Goal: Task Accomplishment & Management: Manage account settings

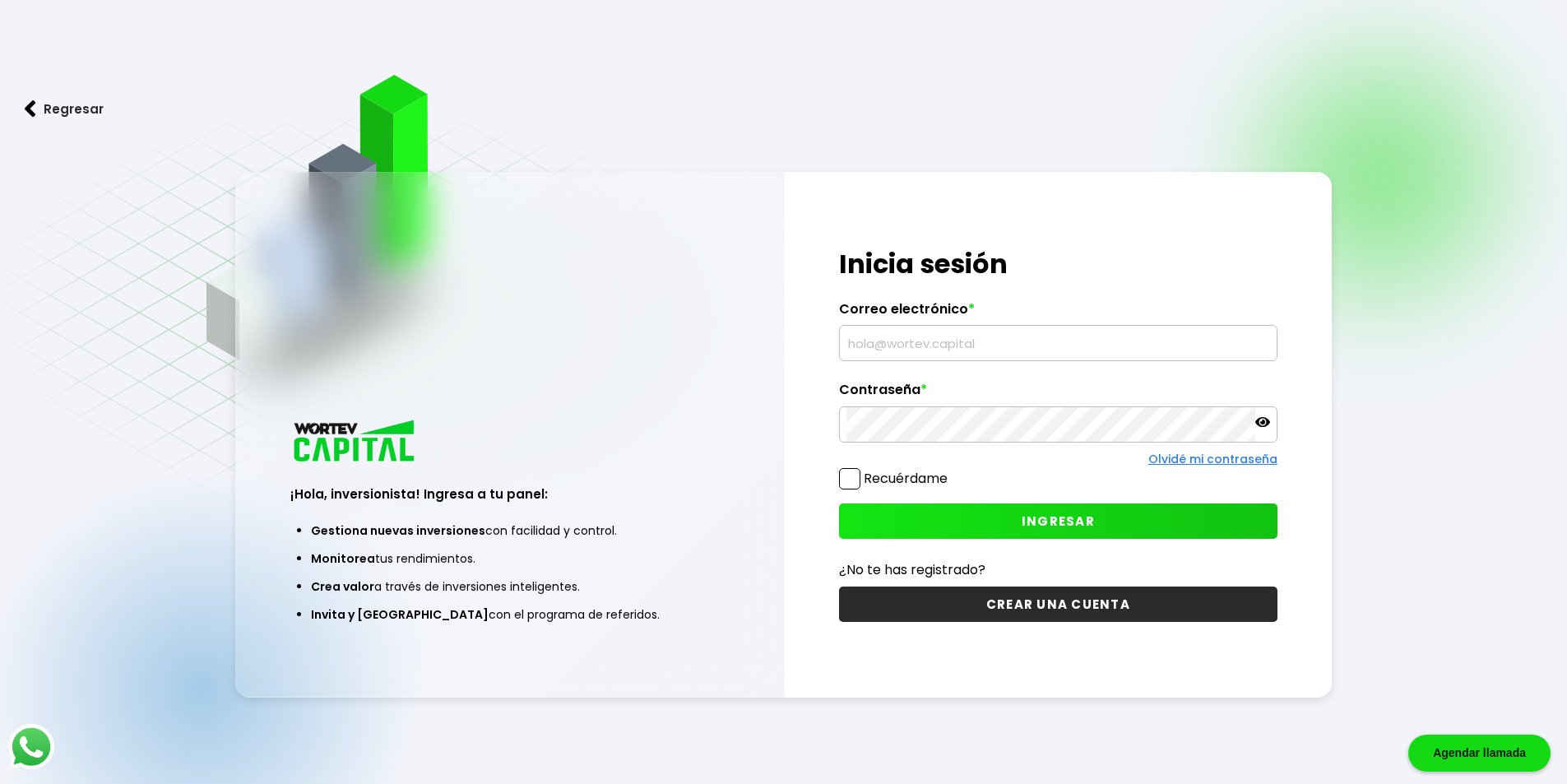
type input "[EMAIL_ADDRESS][DOMAIN_NAME]"
click at [1067, 516] on span "INGRESAR" at bounding box center [1059, 521] width 73 height 17
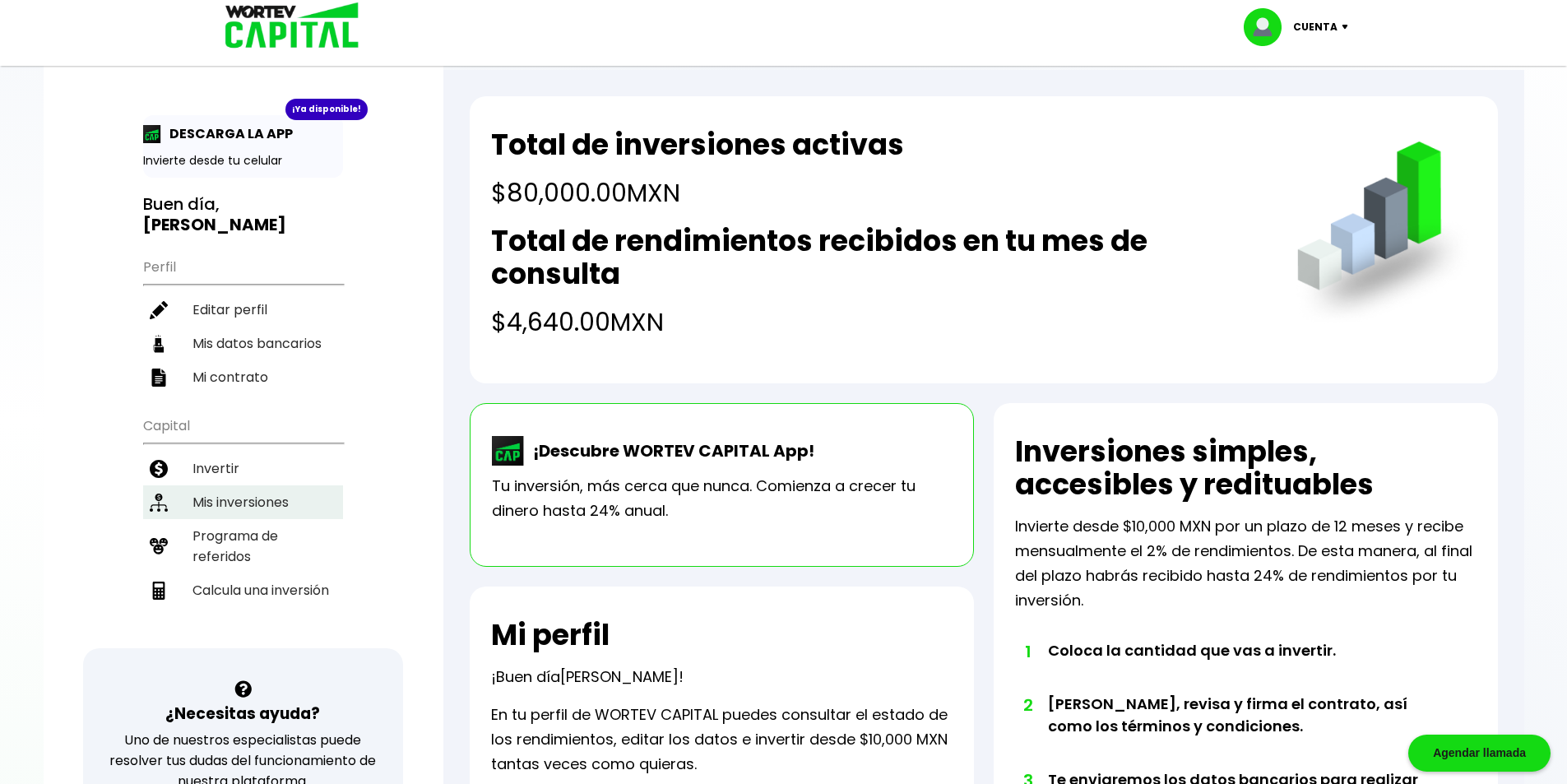
click at [240, 485] on li "Mis inversiones" at bounding box center [244, 502] width 200 height 34
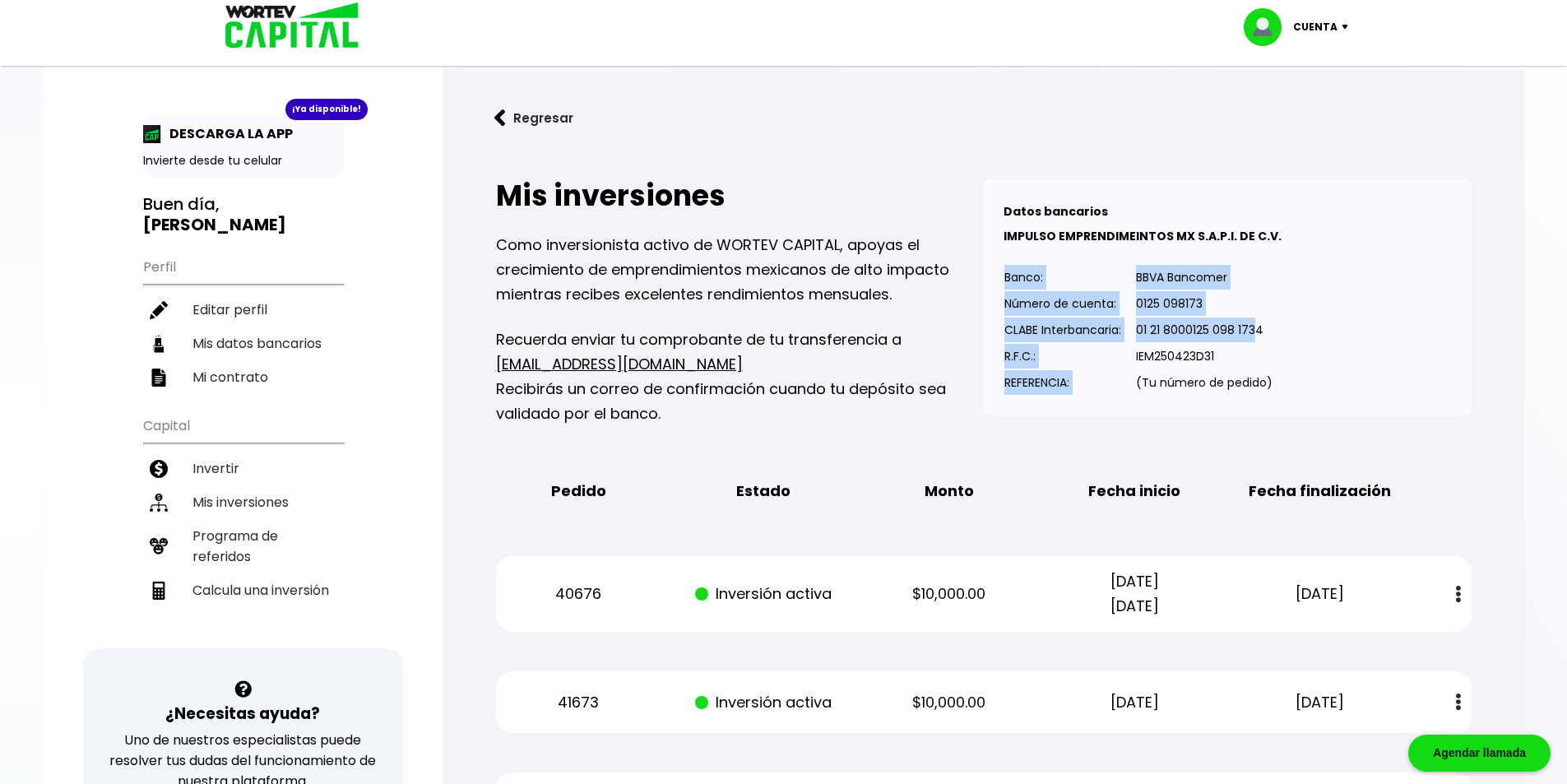
drag, startPoint x: 1005, startPoint y: 266, endPoint x: 1264, endPoint y: 332, distance: 267.3
click at [1264, 332] on table "Banco: Número de cuenta: CLABE Interbancaria: R.F.C.: REFERENCIA: BBVA Bancomer…" at bounding box center [1138, 329] width 270 height 132
click at [1264, 332] on p "01 21 8000125 098 1734" at bounding box center [1204, 329] width 137 height 25
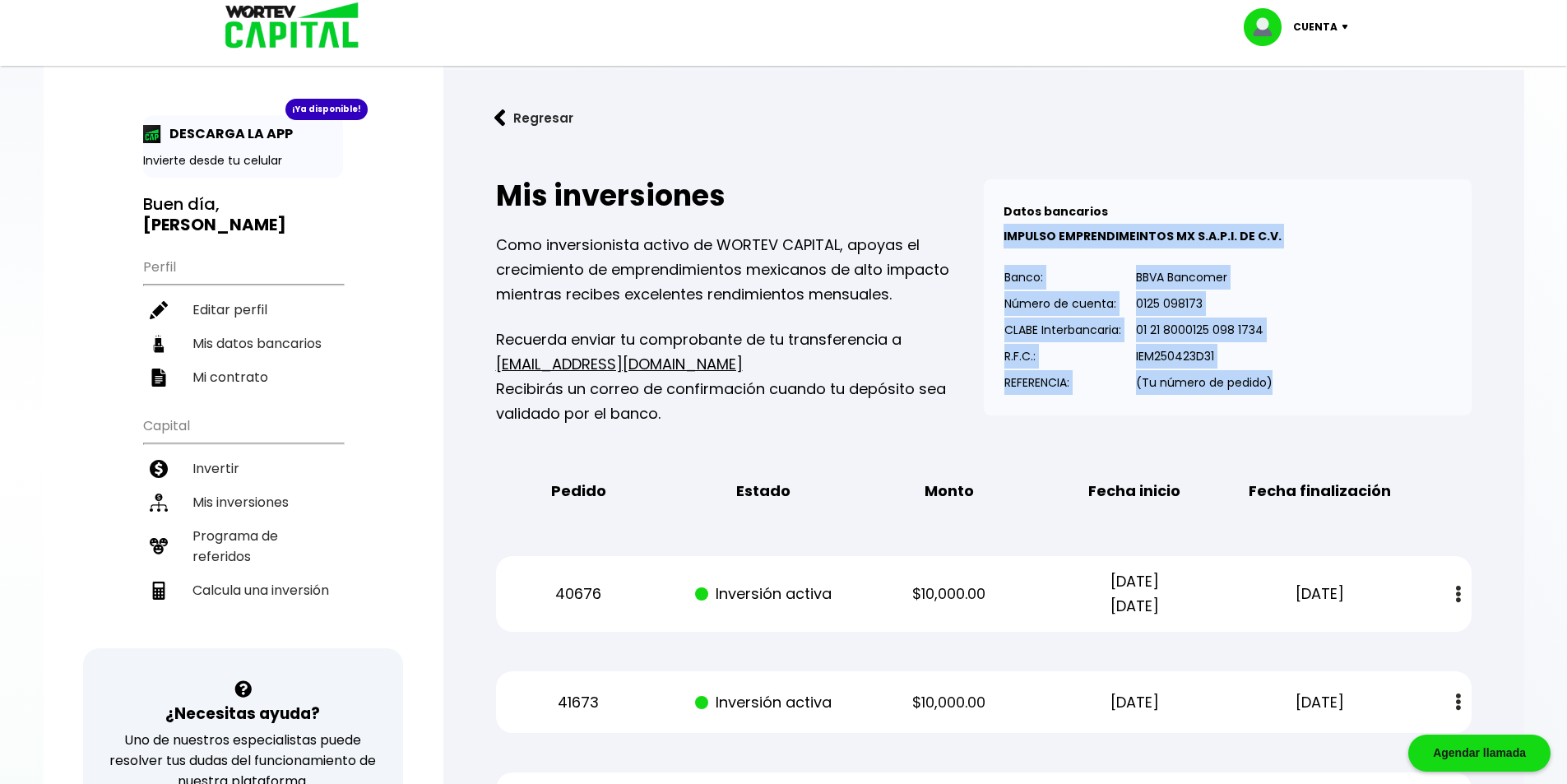
drag, startPoint x: 1292, startPoint y: 381, endPoint x: 970, endPoint y: 227, distance: 356.9
click at [978, 229] on div "Mis inversiones Como inversionista activo de WORTEV CAPITAL, apoyas el crecimie…" at bounding box center [983, 302] width 975 height 247
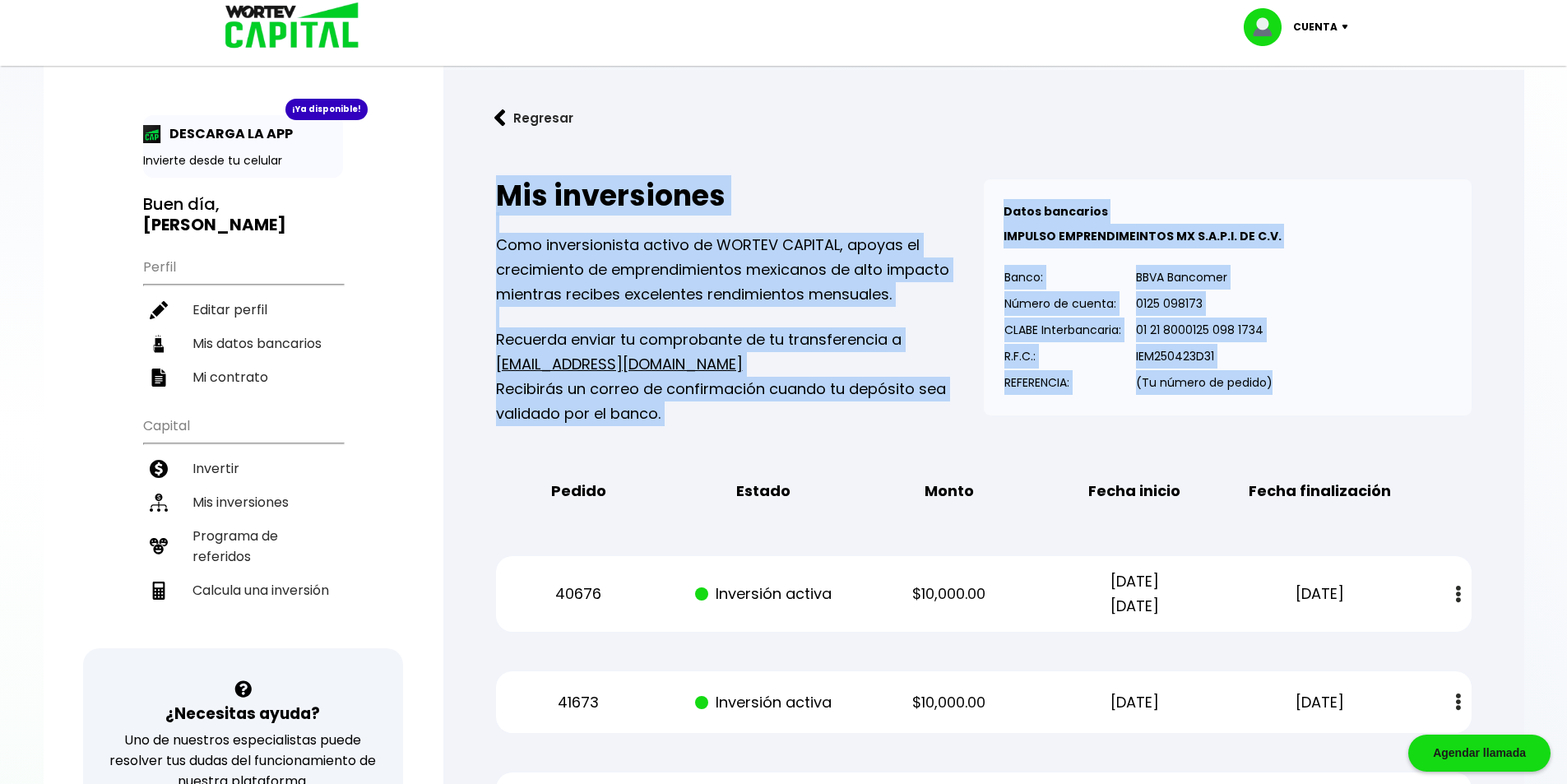
click at [1222, 307] on p "0125 098173" at bounding box center [1204, 303] width 137 height 25
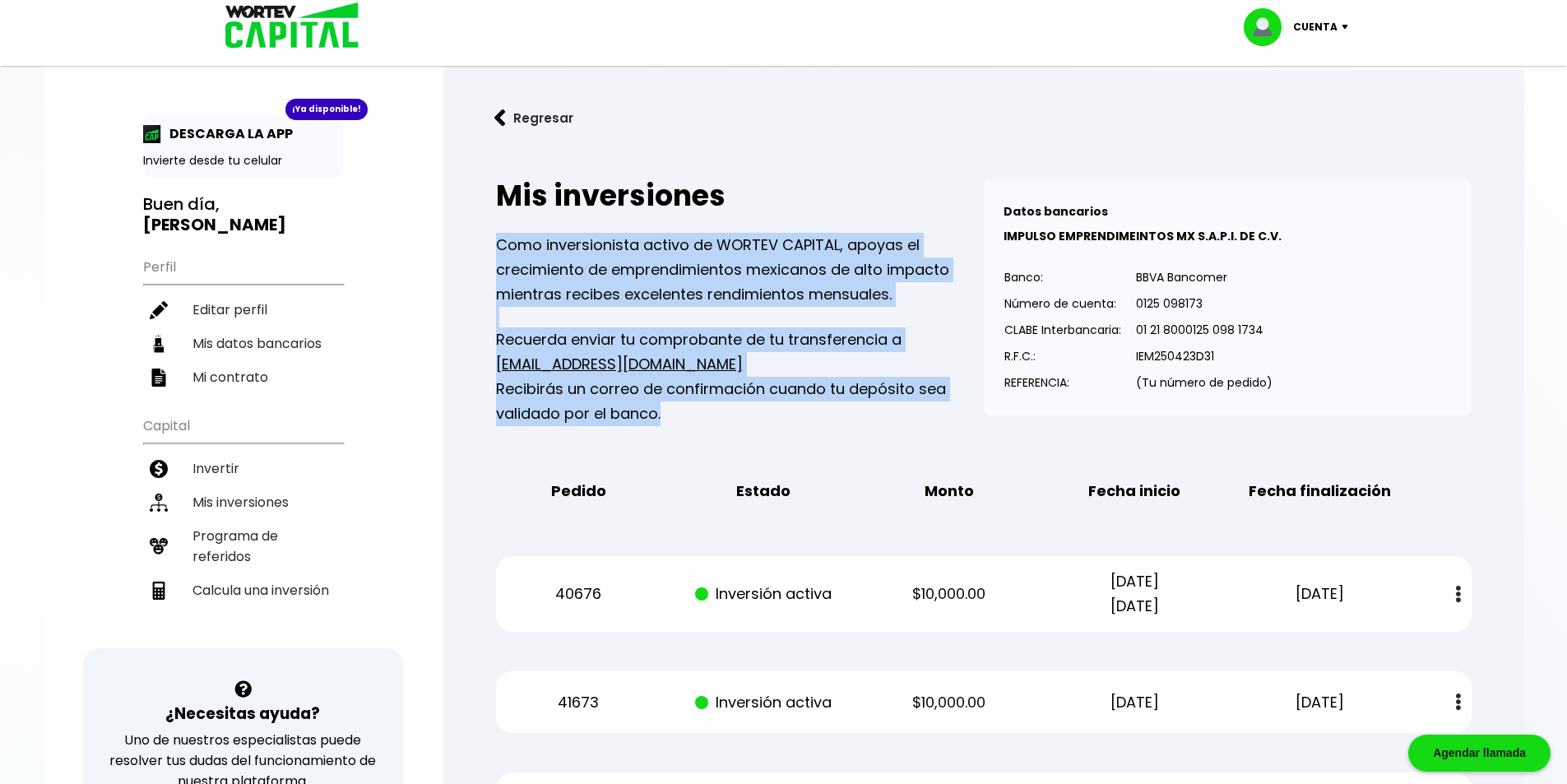
drag, startPoint x: 742, startPoint y: 413, endPoint x: 473, endPoint y: 231, distance: 324.8
click at [475, 232] on div "Mis inversiones Como inversionista activo de WORTEV CAPITAL, apoyas el crecimie…" at bounding box center [983, 759] width 1028 height 1213
click at [672, 276] on p "Como inversionista activo de WORTEV CAPITAL, apoyas el crecimiento de emprendim…" at bounding box center [739, 269] width 488 height 74
drag, startPoint x: 494, startPoint y: 244, endPoint x: 750, endPoint y: 422, distance: 311.8
click at [750, 422] on div "Mis inversiones Como inversionista activo de WORTEV CAPITAL, apoyas el crecimie…" at bounding box center [983, 759] width 1028 height 1213
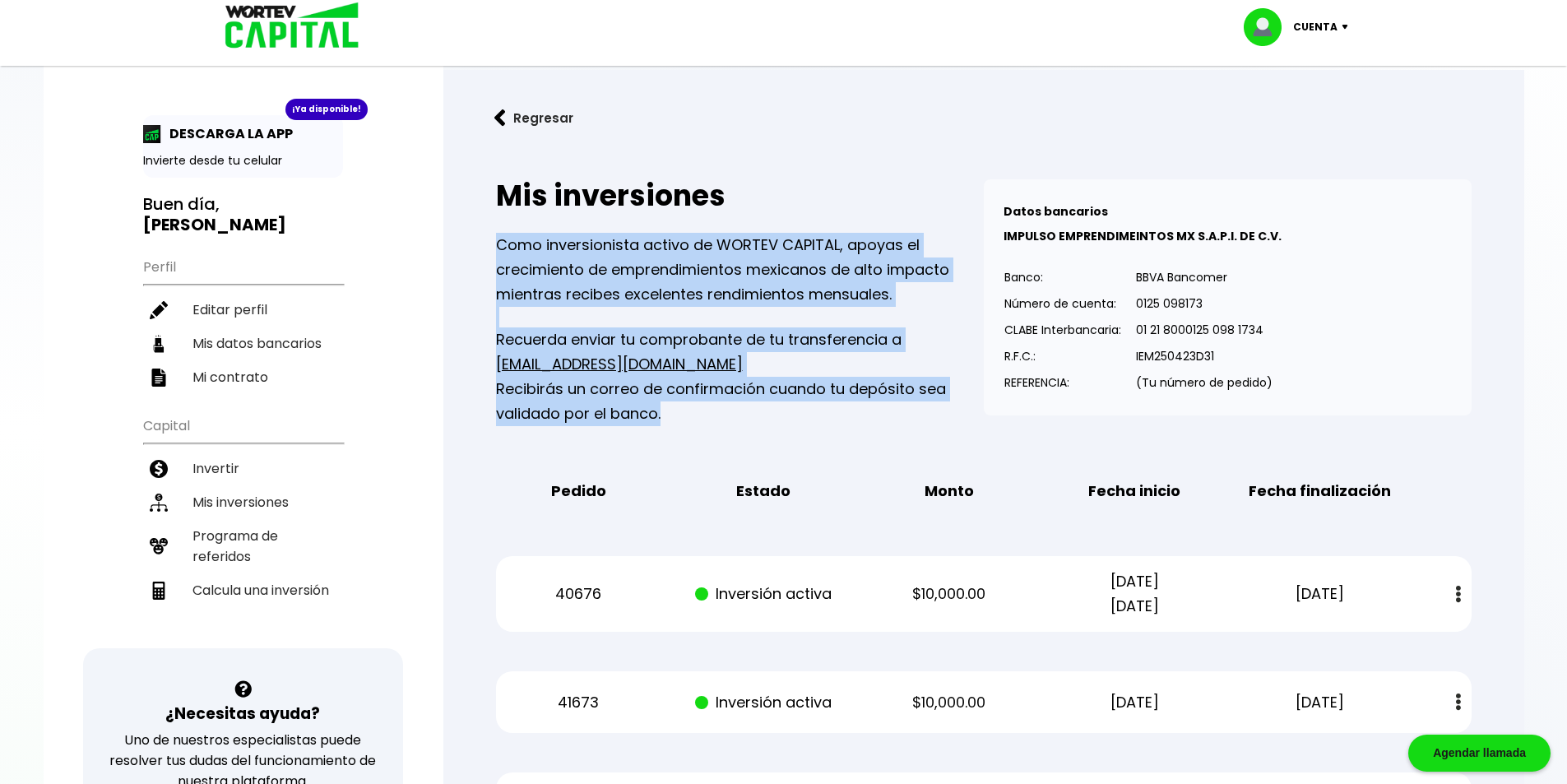
click at [750, 422] on p "Recuerda enviar tu comprobante de tu transferencia a [EMAIL_ADDRESS][DOMAIN_NAM…" at bounding box center [739, 377] width 488 height 98
drag, startPoint x: 615, startPoint y: 390, endPoint x: 489, endPoint y: 254, distance: 185.4
click at [491, 255] on div "Mis inversiones Como inversionista activo de WORTEV CAPITAL, apoyas el crecimie…" at bounding box center [983, 759] width 1028 height 1213
click at [624, 273] on p "Como inversionista activo de WORTEV CAPITAL, apoyas el crecimiento de emprendim…" at bounding box center [739, 269] width 488 height 74
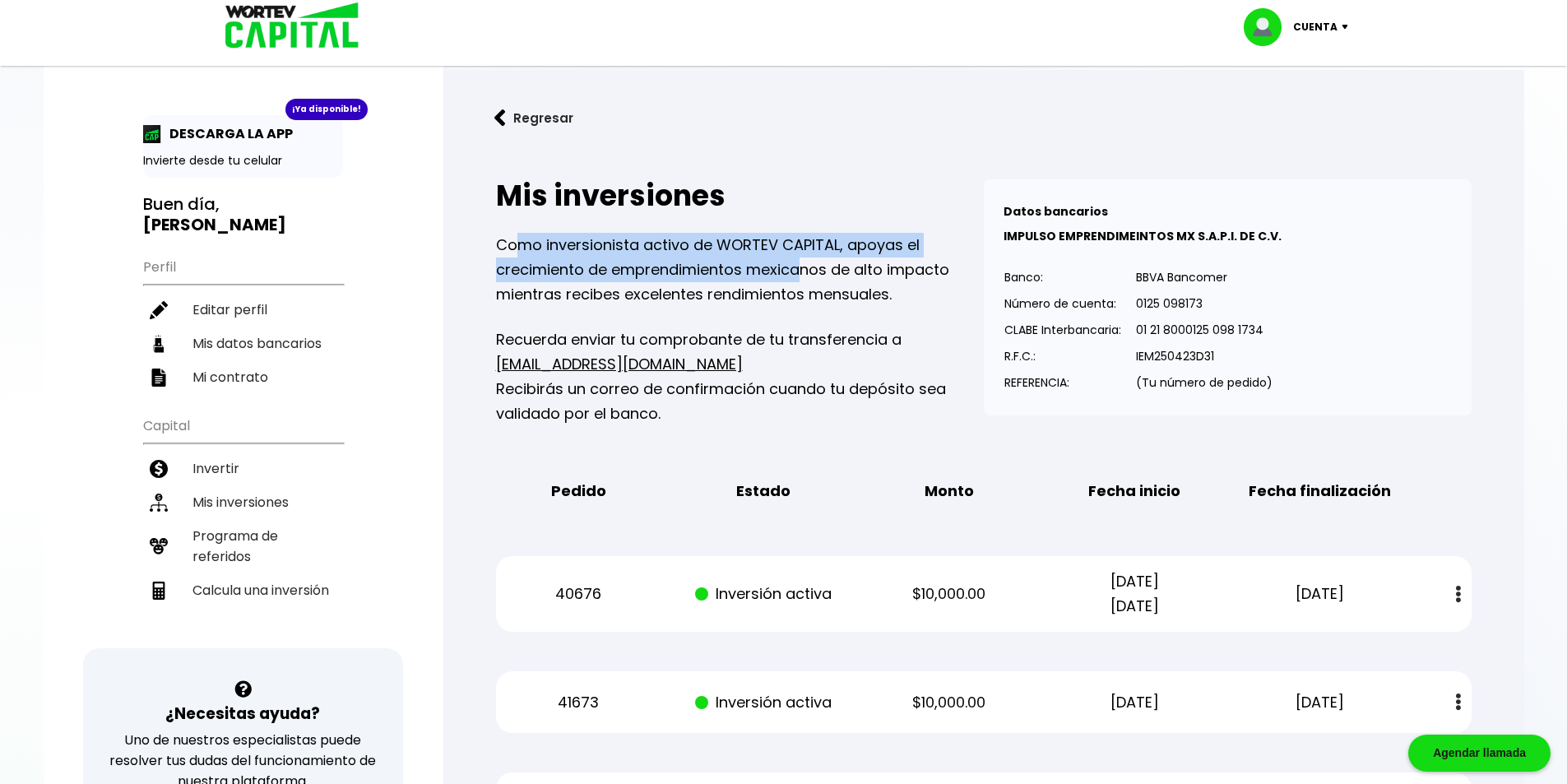
drag, startPoint x: 517, startPoint y: 251, endPoint x: 812, endPoint y: 281, distance: 296.5
click at [806, 281] on p "Como inversionista activo de WORTEV CAPITAL, apoyas el crecimiento de emprendim…" at bounding box center [739, 269] width 488 height 74
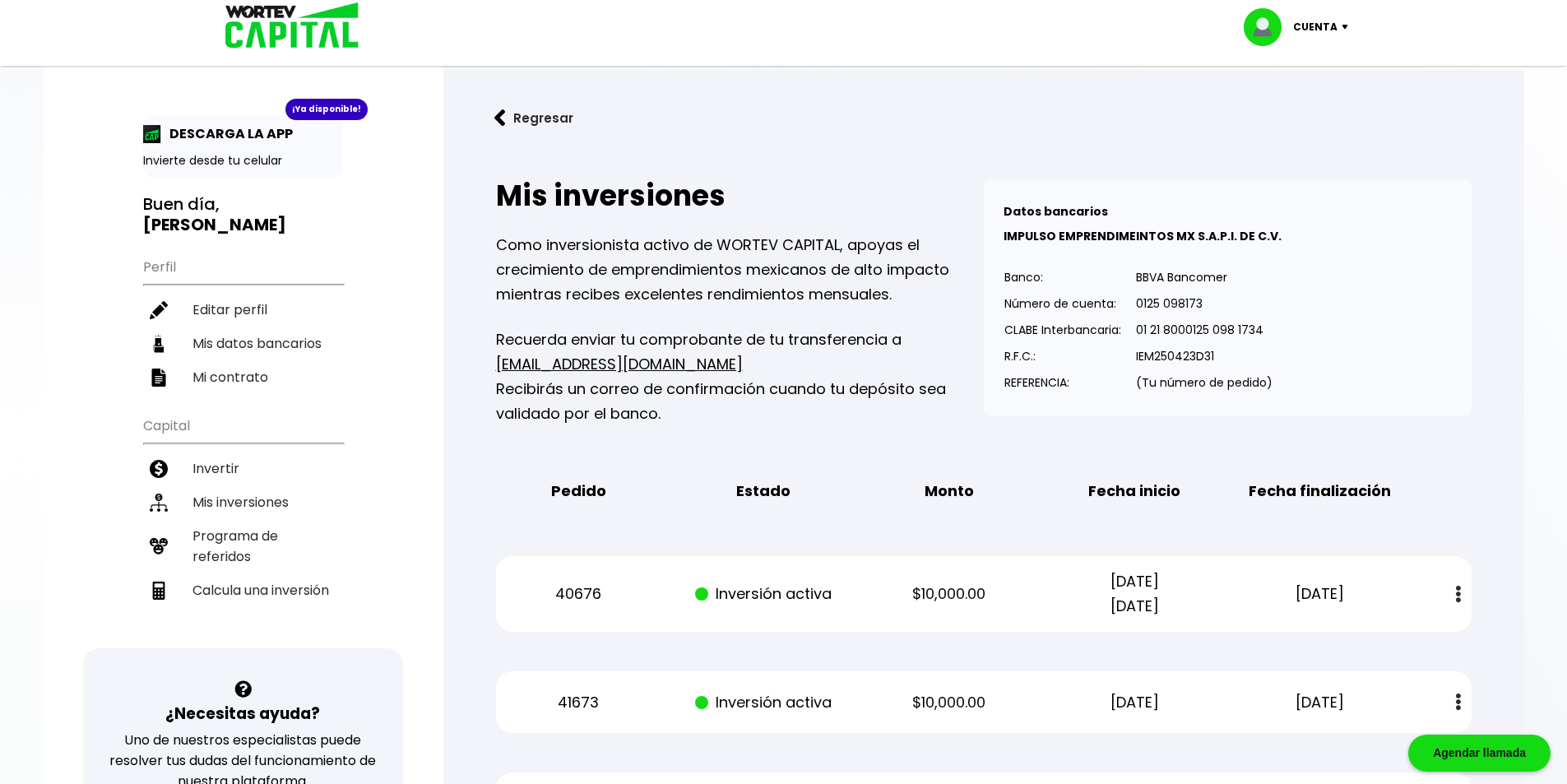
click at [816, 281] on p "Como inversionista activo de WORTEV CAPITAL, apoyas el crecimiento de emprendim…" at bounding box center [739, 269] width 488 height 74
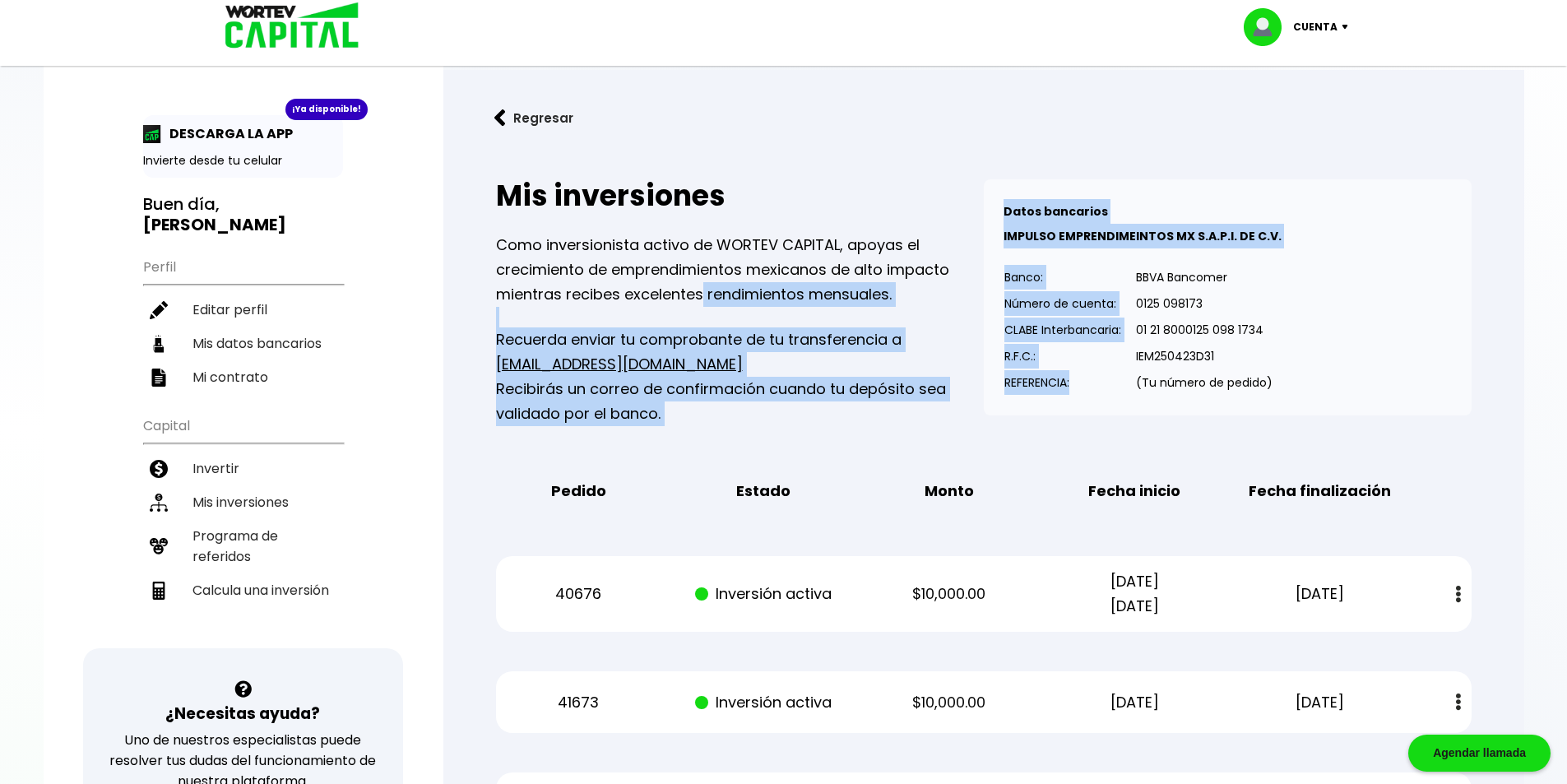
drag, startPoint x: 1085, startPoint y: 389, endPoint x: 617, endPoint y: 266, distance: 483.9
click at [646, 274] on div "Mis inversiones Como inversionista activo de WORTEV CAPITAL, apoyas el crecimie…" at bounding box center [983, 302] width 975 height 247
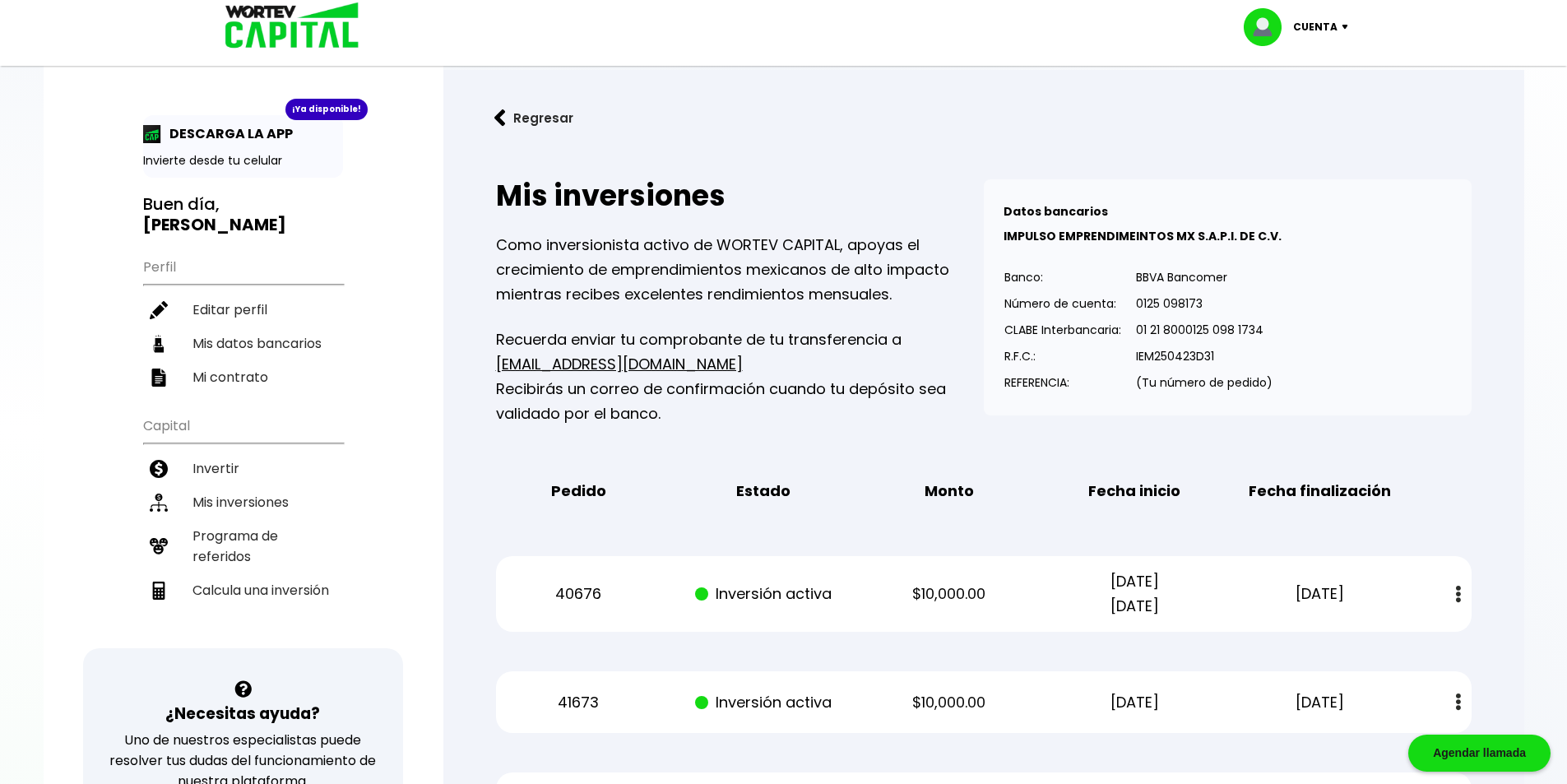
click at [560, 248] on p "Como inversionista activo de WORTEV CAPITAL, apoyas el crecimiento de emprendim…" at bounding box center [739, 269] width 488 height 74
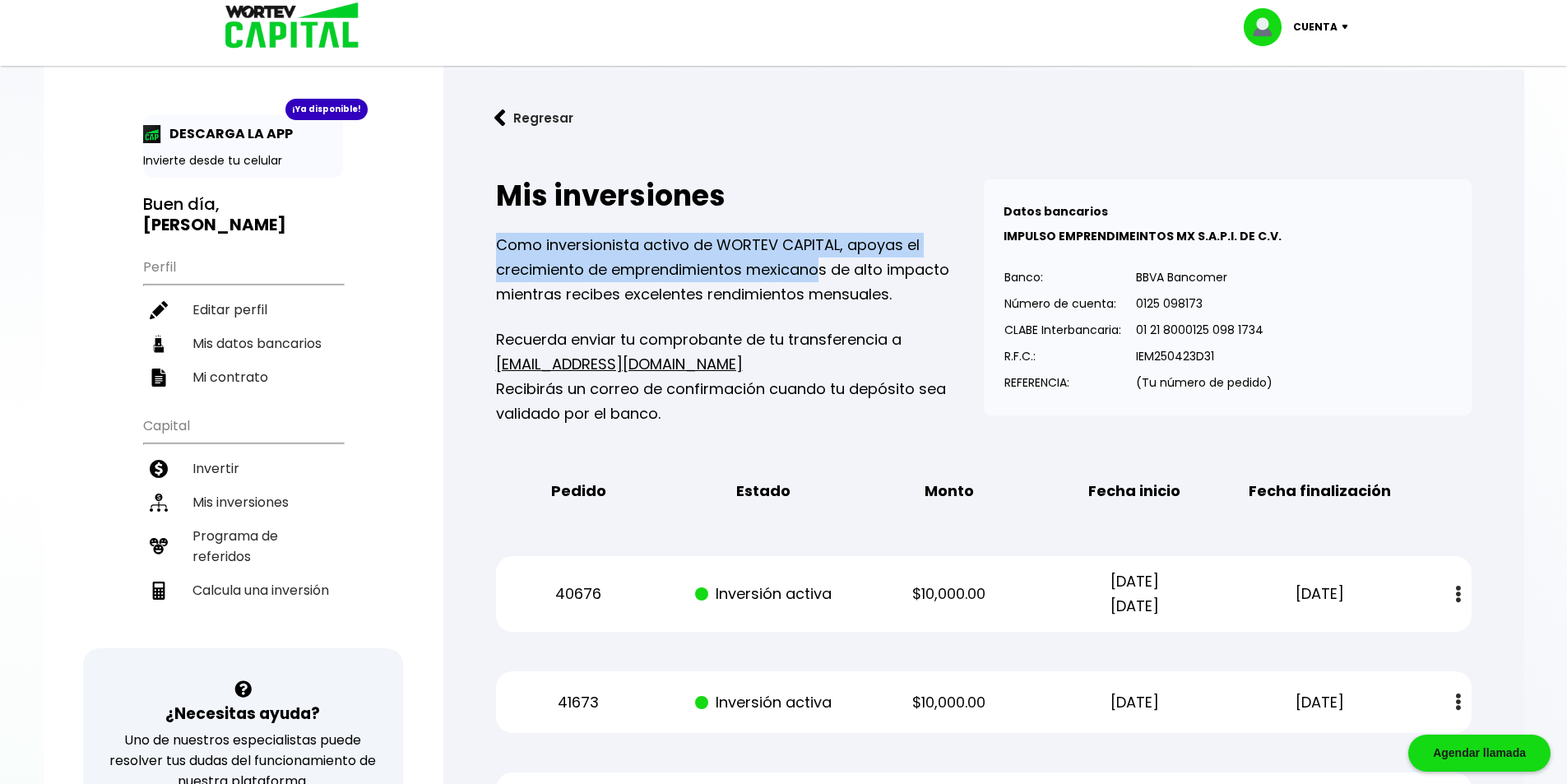
drag, startPoint x: 587, startPoint y: 252, endPoint x: 849, endPoint y: 289, distance: 264.6
click at [845, 288] on p "Como inversionista activo de WORTEV CAPITAL, apoyas el crecimiento de emprendim…" at bounding box center [739, 269] width 488 height 74
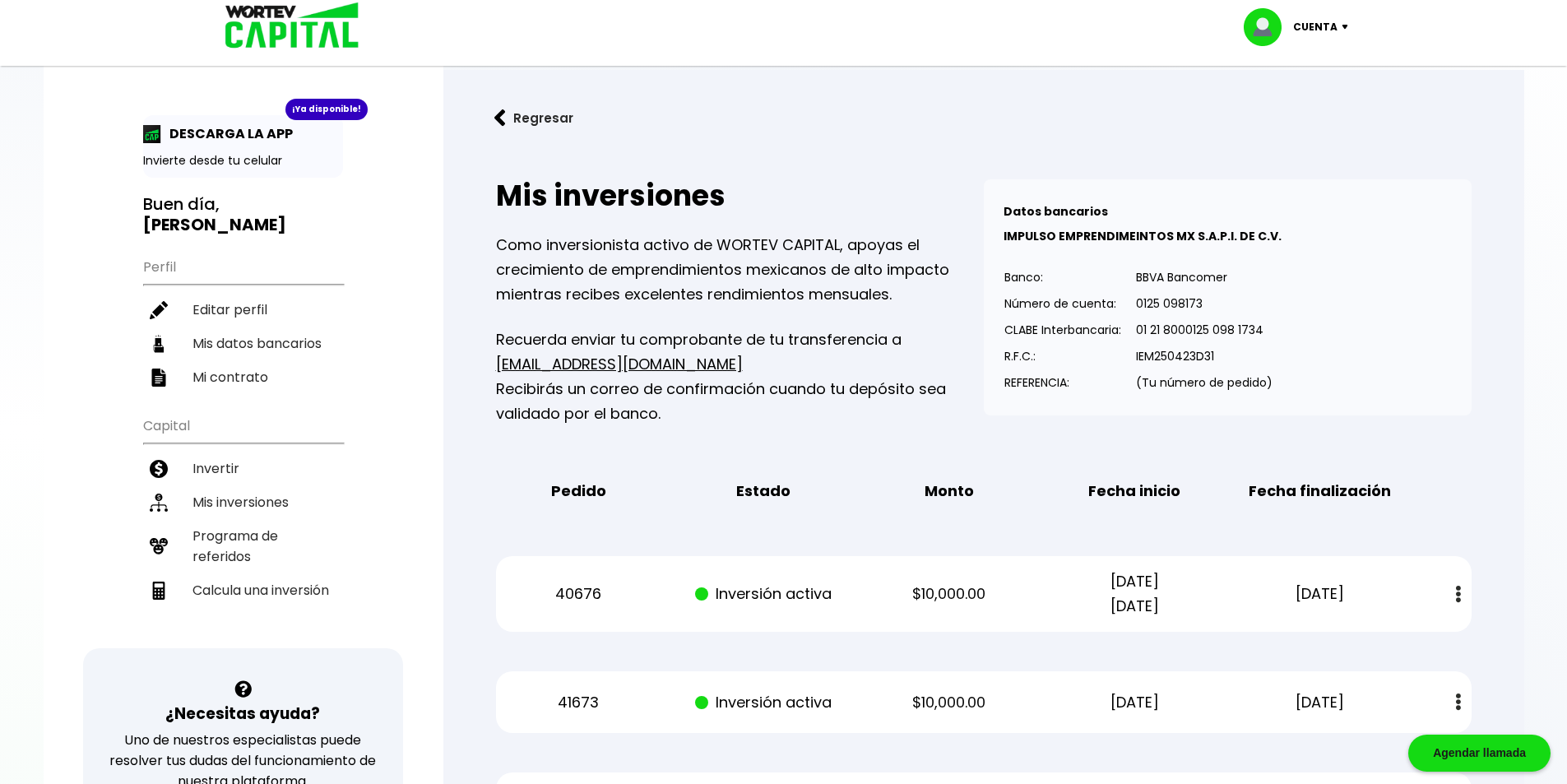
click at [849, 289] on p "Como inversionista activo de WORTEV CAPITAL, apoyas el crecimiento de emprendim…" at bounding box center [739, 269] width 488 height 74
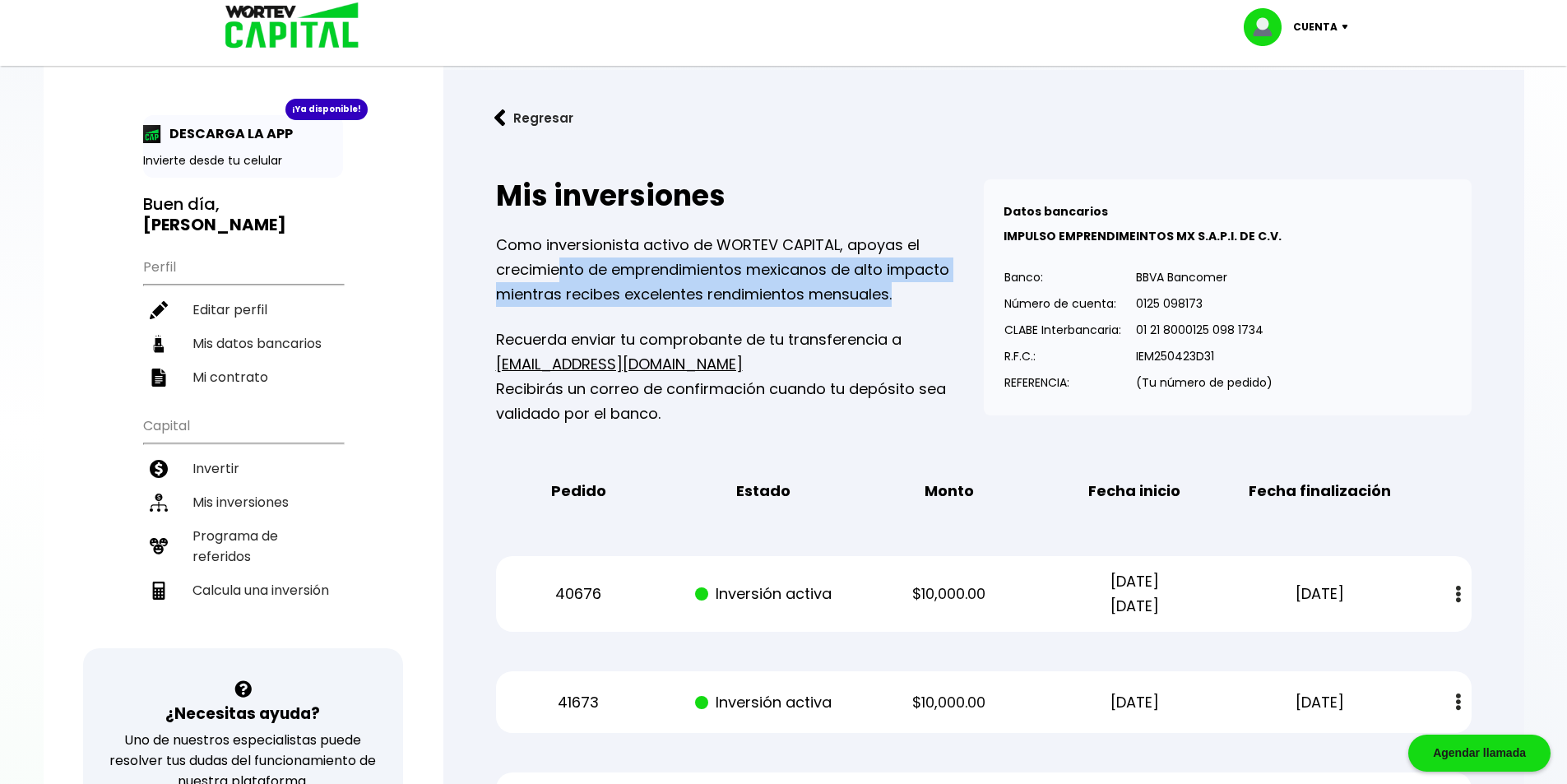
drag, startPoint x: 907, startPoint y: 298, endPoint x: 497, endPoint y: 266, distance: 411.2
click at [520, 268] on p "Como inversionista activo de WORTEV CAPITAL, apoyas el crecimiento de emprendim…" at bounding box center [739, 269] width 488 height 74
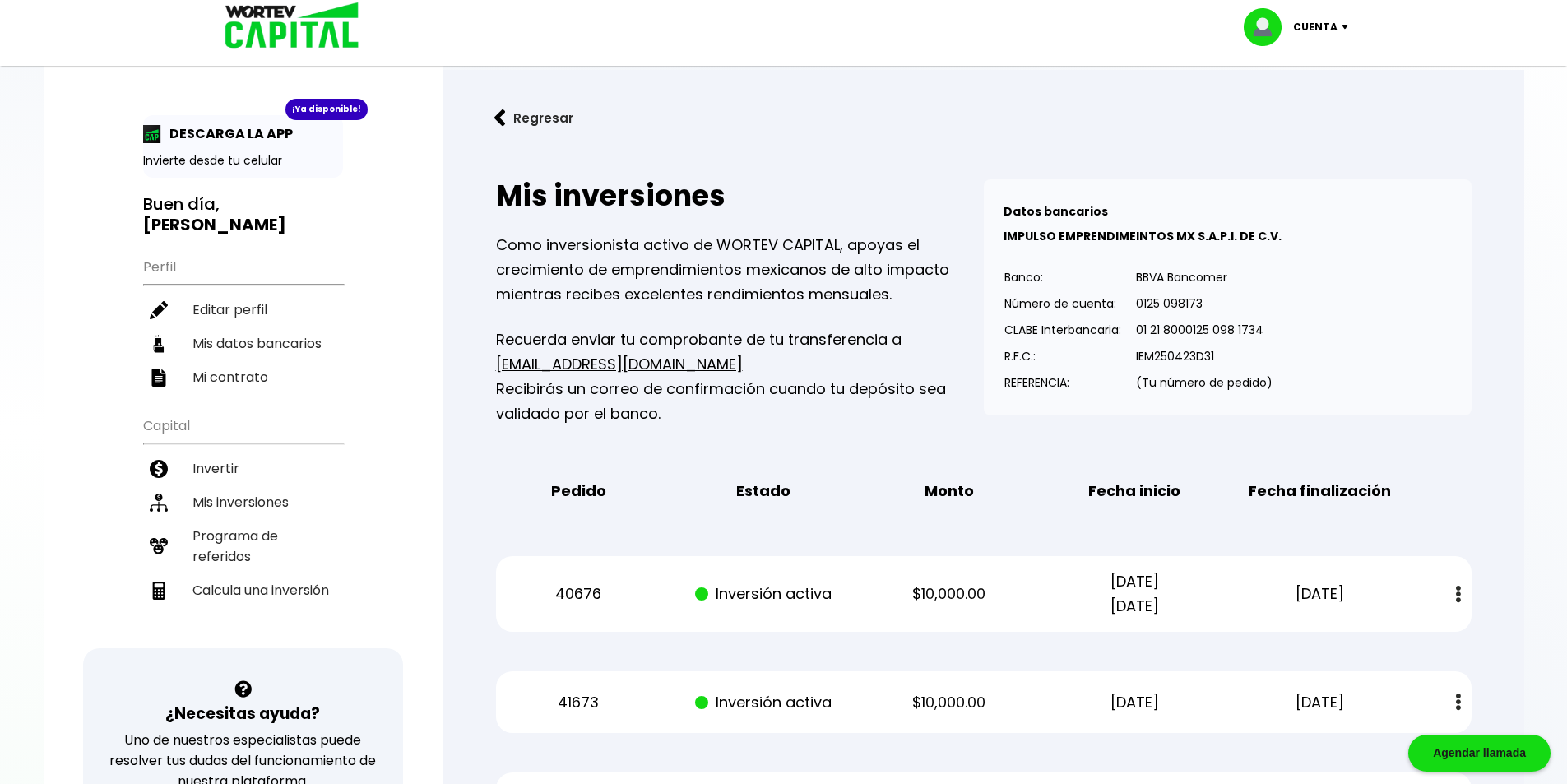
click at [497, 266] on p "Como inversionista activo de WORTEV CAPITAL, apoyas el crecimiento de emprendim…" at bounding box center [739, 269] width 488 height 74
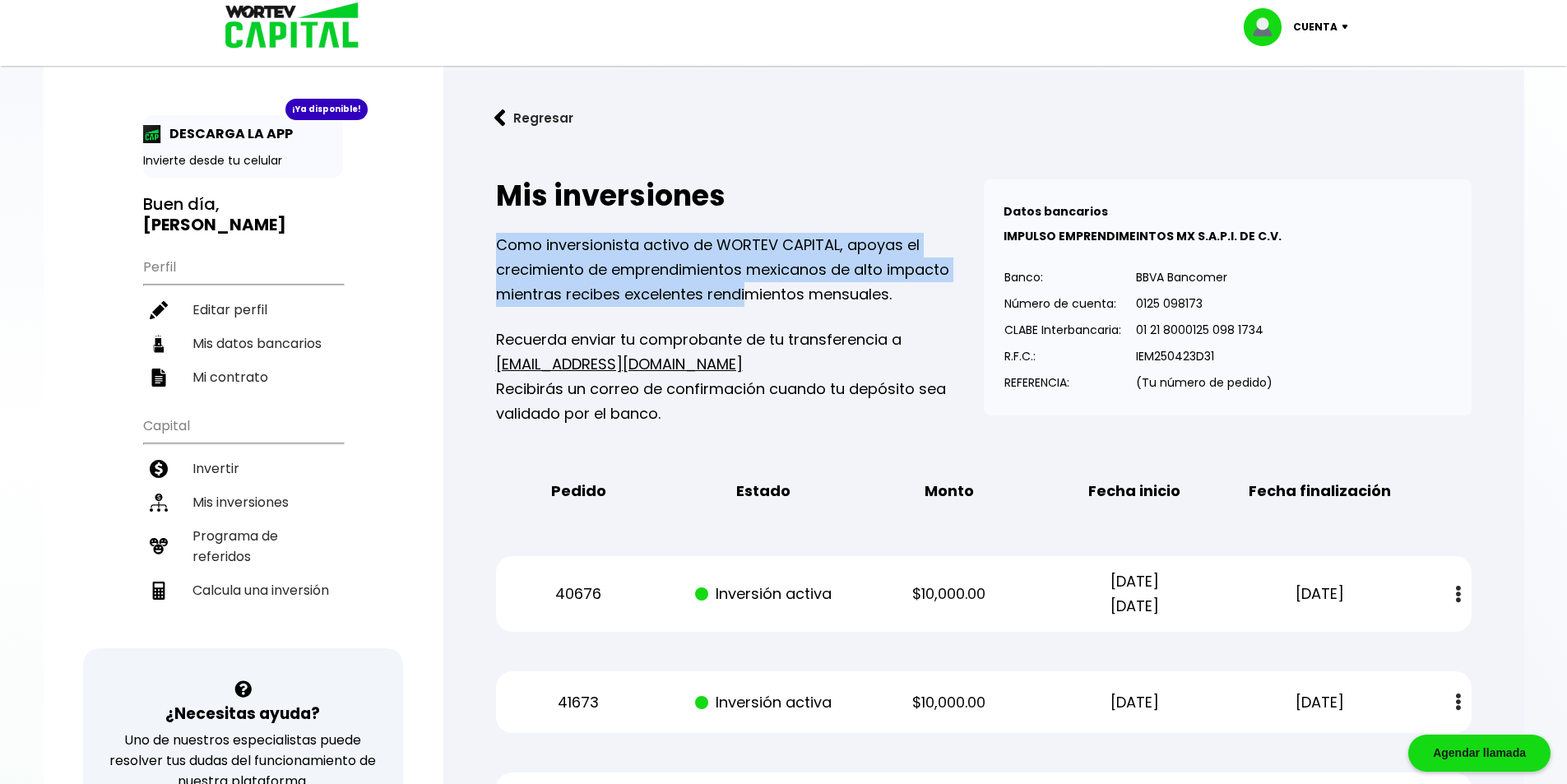
drag, startPoint x: 501, startPoint y: 246, endPoint x: 823, endPoint y: 308, distance: 327.9
click at [793, 305] on p "Como inversionista activo de WORTEV CAPITAL, apoyas el crecimiento de emprendim…" at bounding box center [739, 269] width 488 height 74
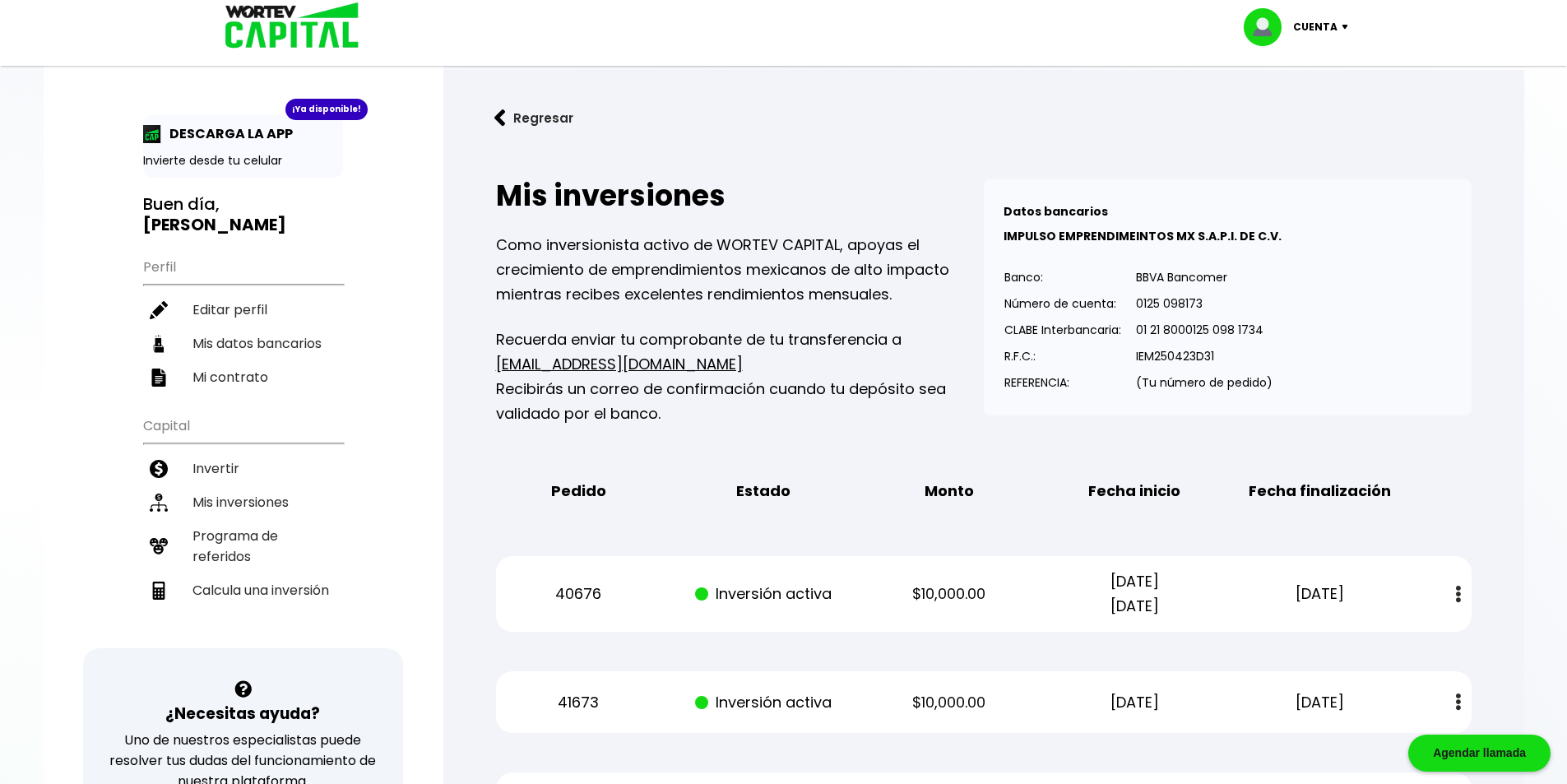
click at [823, 308] on div "Como inversionista activo de WORTEV CAPITAL, apoyas el crecimiento de emprendim…" at bounding box center [739, 329] width 488 height 193
drag, startPoint x: 542, startPoint y: 333, endPoint x: 840, endPoint y: 342, distance: 298.1
click at [840, 342] on p "Recuerda enviar tu comprobante de tu transferencia a [EMAIL_ADDRESS][DOMAIN_NAM…" at bounding box center [739, 377] width 488 height 98
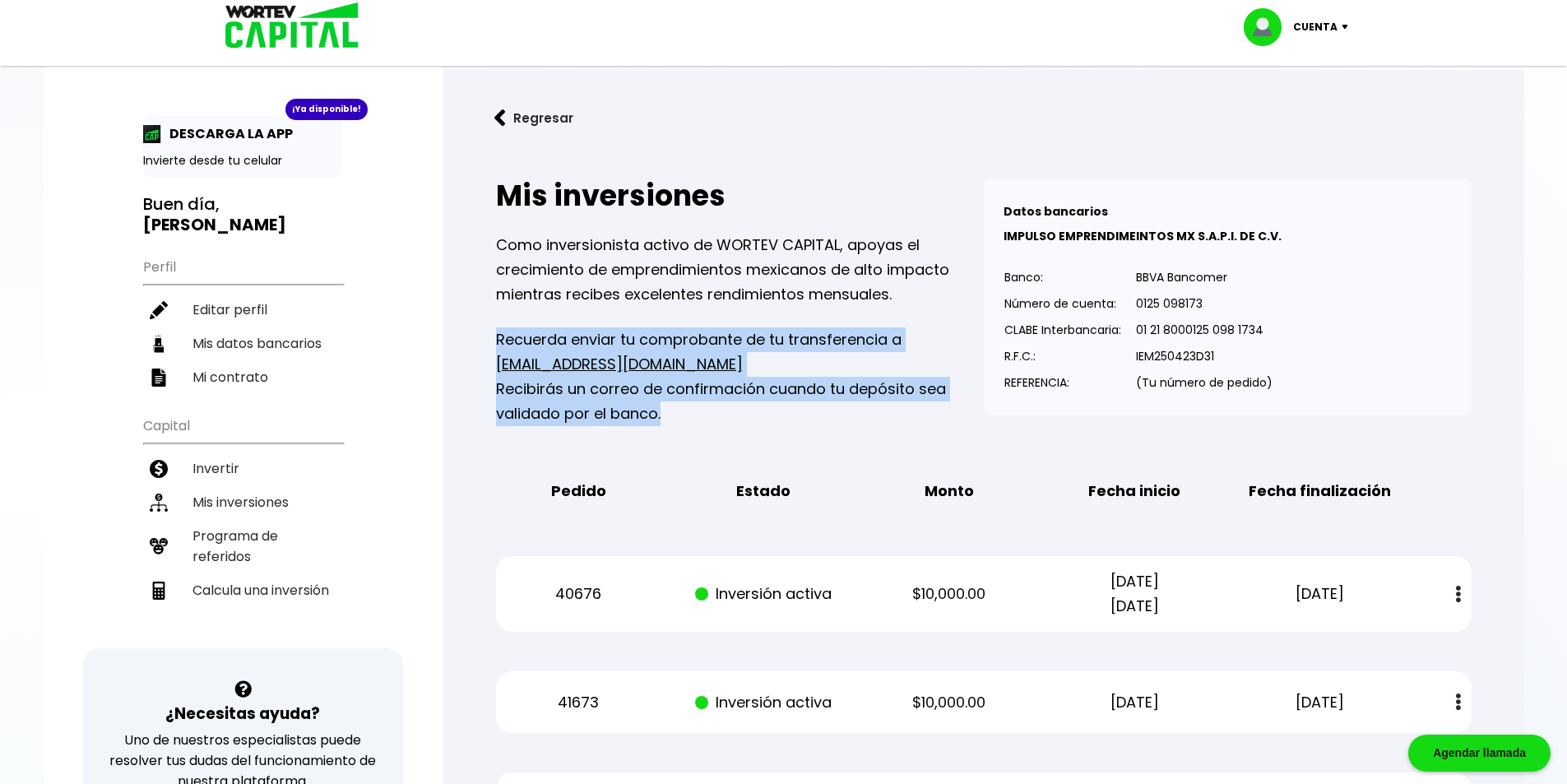
drag, startPoint x: 707, startPoint y: 408, endPoint x: 479, endPoint y: 336, distance: 239.1
click at [469, 332] on div "Mis inversiones Como inversionista activo de WORTEV CAPITAL, apoyas el crecimie…" at bounding box center [983, 759] width 1028 height 1213
click at [851, 349] on p "Recuerda enviar tu comprobante de tu transferencia a [EMAIL_ADDRESS][DOMAIN_NAM…" at bounding box center [739, 377] width 488 height 98
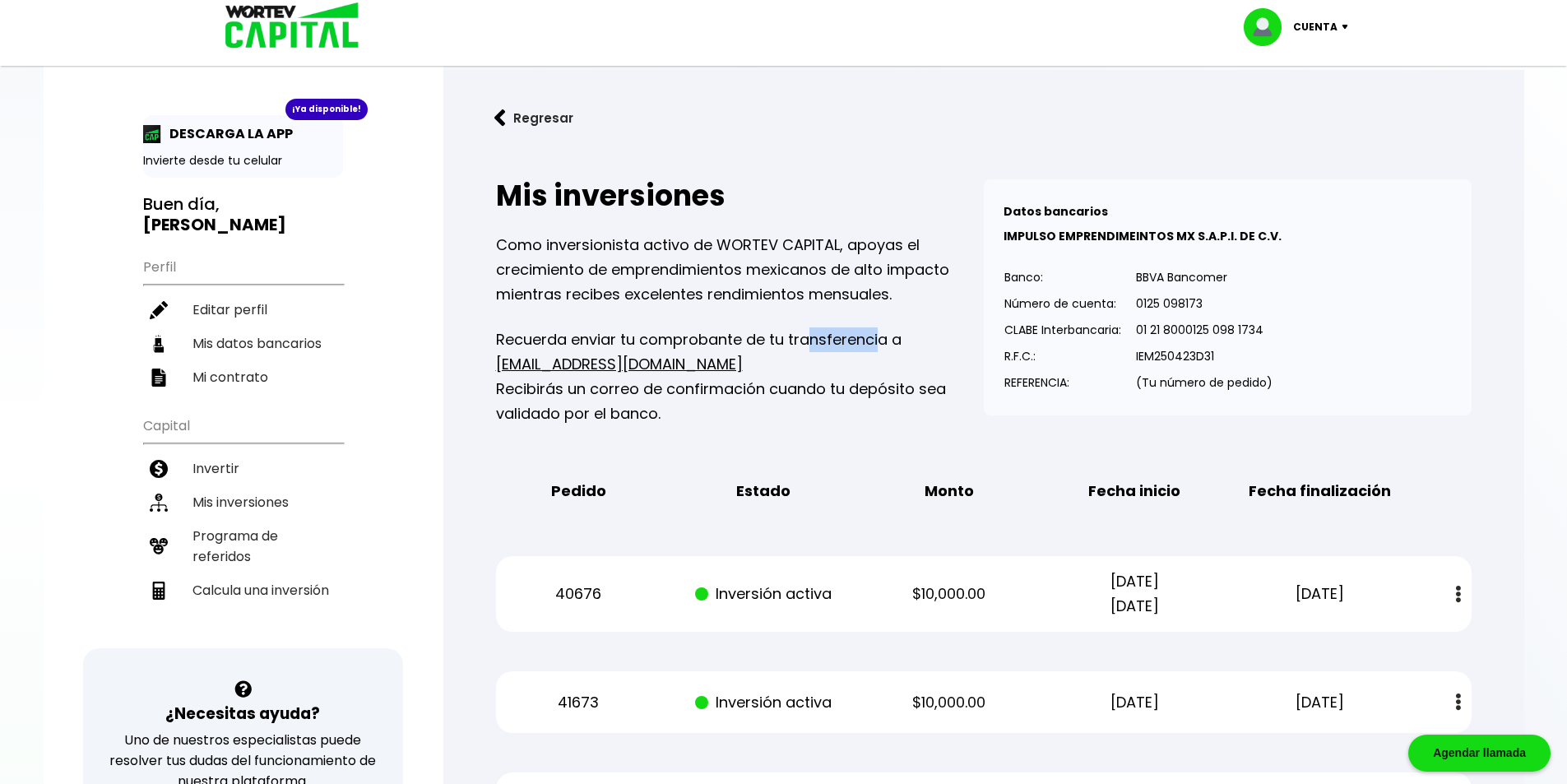
drag, startPoint x: 874, startPoint y: 342, endPoint x: 890, endPoint y: 348, distance: 17.1
click at [890, 348] on p "Recuerda enviar tu comprobante de tu transferencia a [EMAIL_ADDRESS][DOMAIN_NAM…" at bounding box center [739, 377] width 488 height 98
click at [901, 352] on p "Recuerda enviar tu comprobante de tu transferencia a [EMAIL_ADDRESS][DOMAIN_NAM…" at bounding box center [739, 377] width 488 height 98
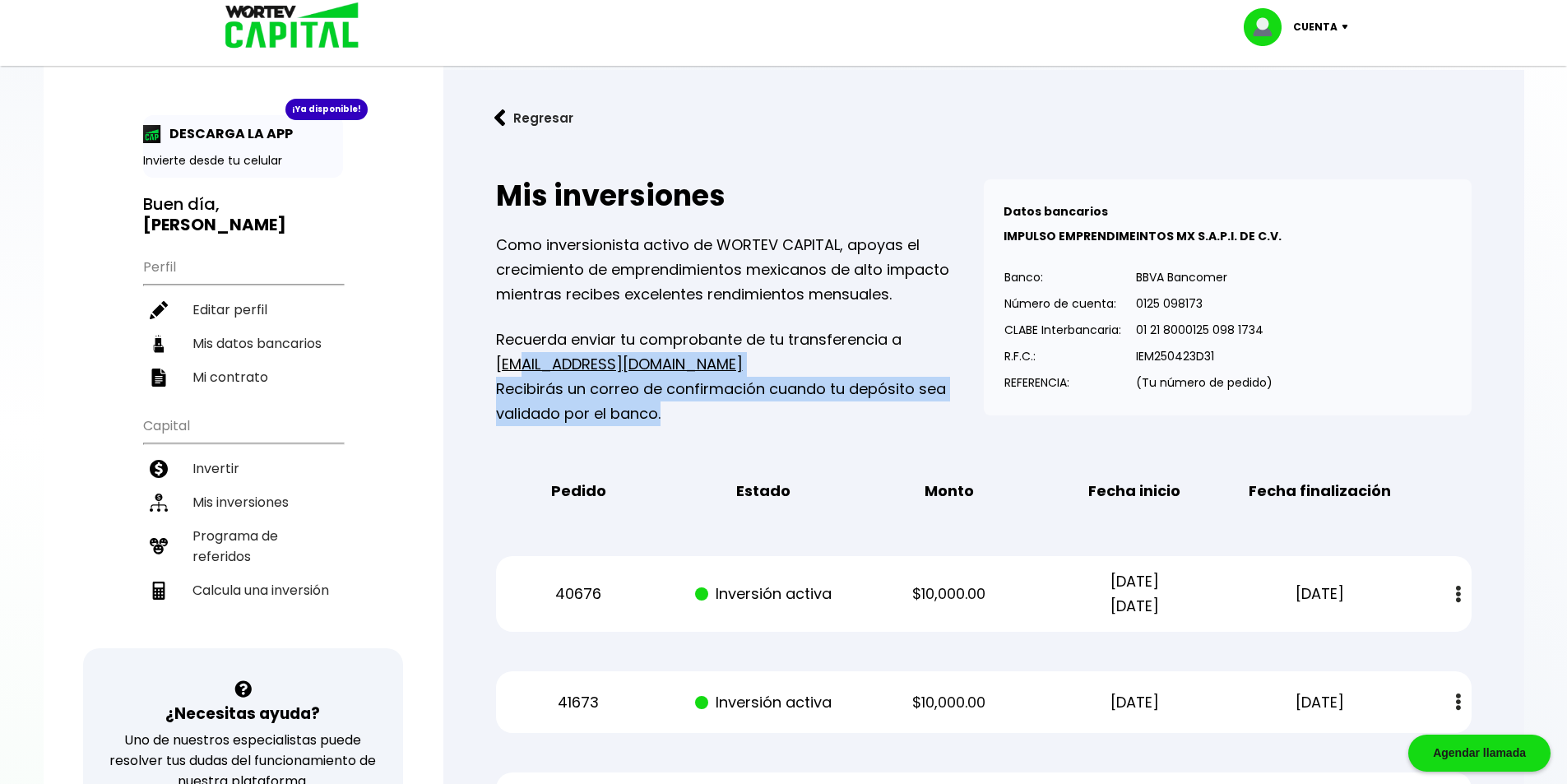
drag, startPoint x: 730, startPoint y: 406, endPoint x: 504, endPoint y: 349, distance: 233.1
click at [507, 350] on p "Recuerda enviar tu comprobante de tu transferencia a [EMAIL_ADDRESS][DOMAIN_NAM…" at bounding box center [739, 377] width 488 height 98
click at [838, 349] on p "Recuerda enviar tu comprobante de tu transferencia a [EMAIL_ADDRESS][DOMAIN_NAM…" at bounding box center [739, 377] width 488 height 98
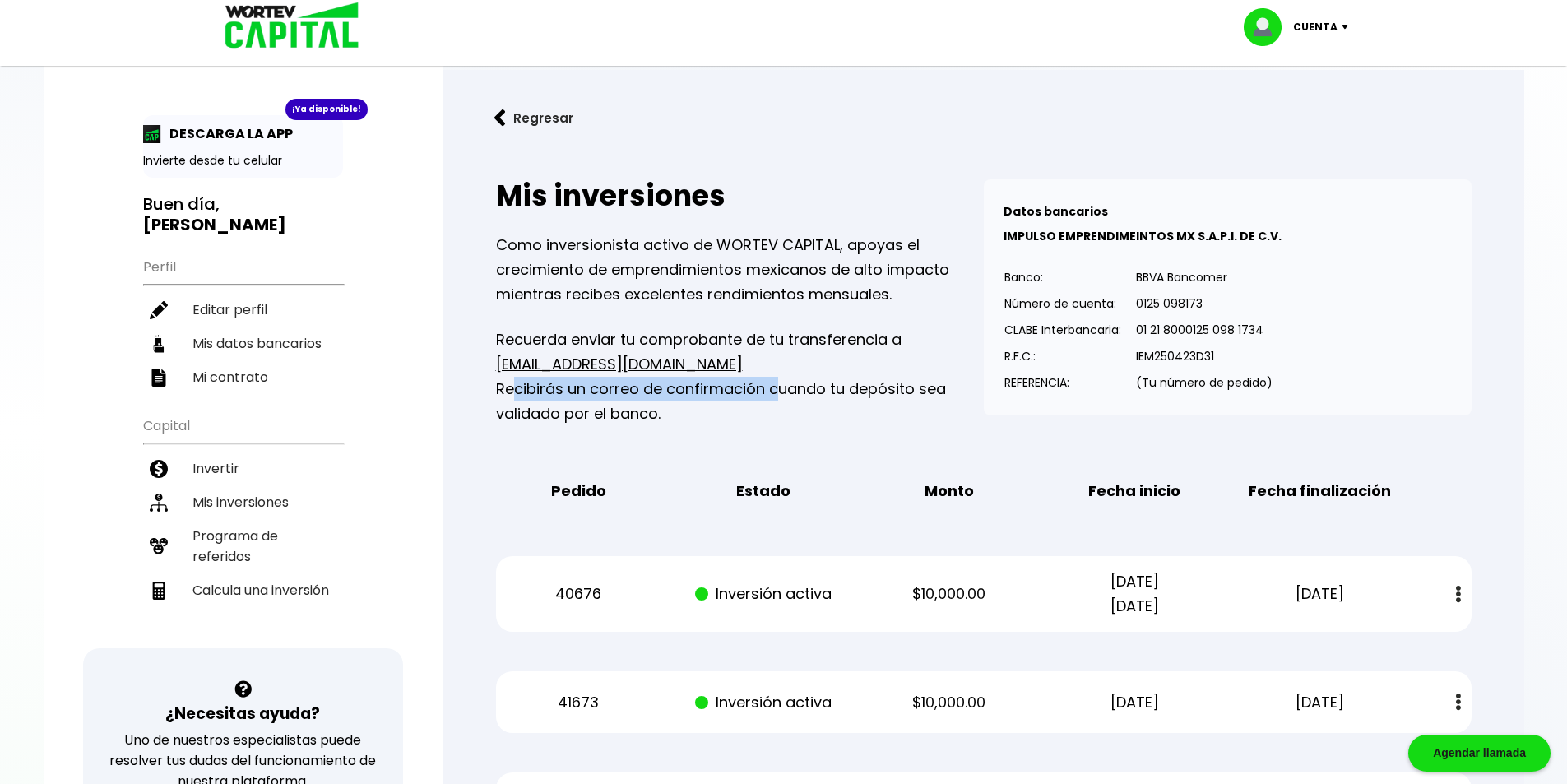
drag, startPoint x: 516, startPoint y: 395, endPoint x: 874, endPoint y: 408, distance: 358.2
click at [862, 406] on p "Recuerda enviar tu comprobante de tu transferencia a [EMAIL_ADDRESS][DOMAIN_NAM…" at bounding box center [739, 377] width 488 height 98
click at [874, 408] on p "Recuerda enviar tu comprobante de tu transferencia a [EMAIL_ADDRESS][DOMAIN_NAM…" at bounding box center [739, 377] width 488 height 98
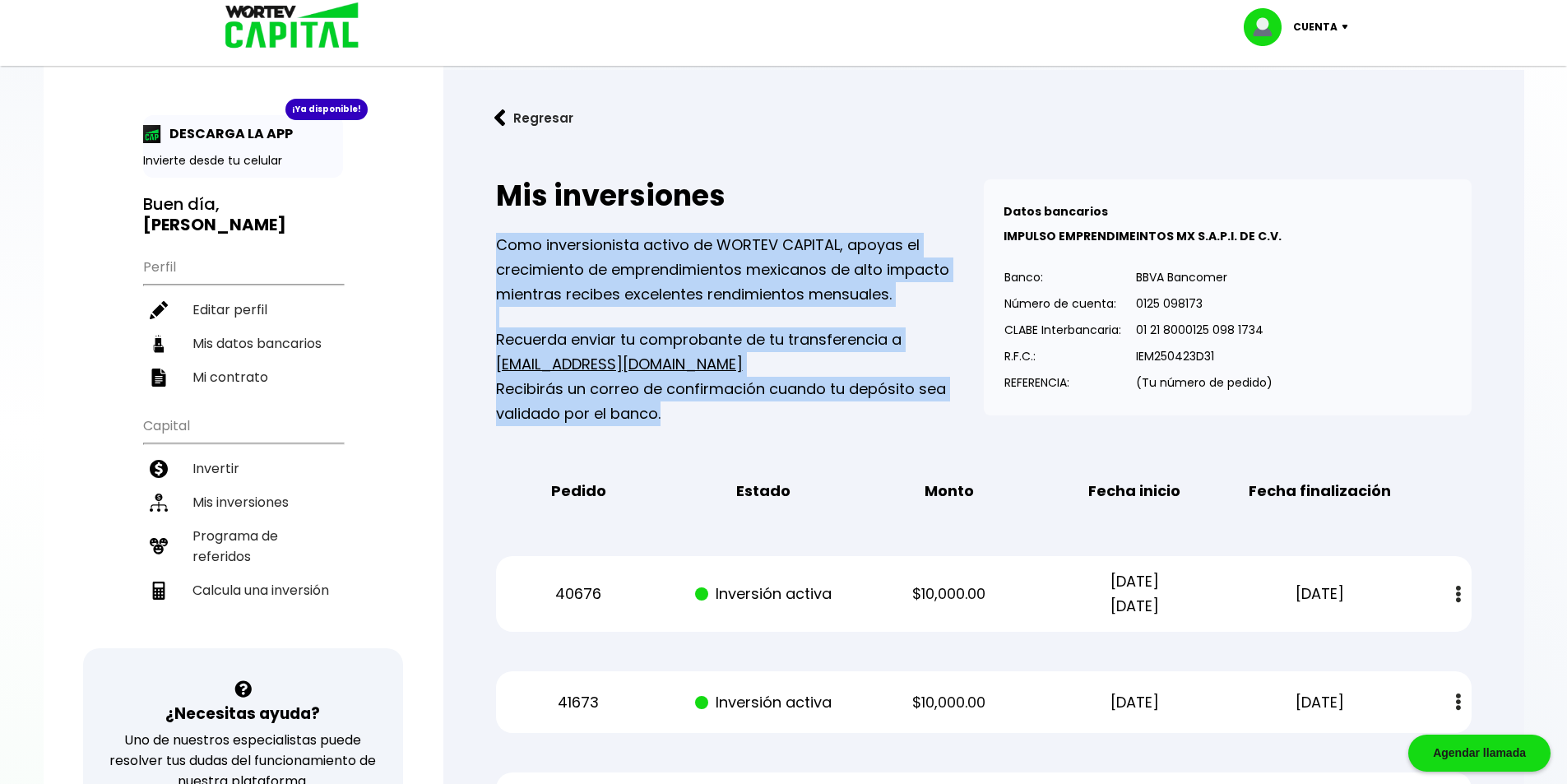
drag, startPoint x: 673, startPoint y: 410, endPoint x: 494, endPoint y: 303, distance: 208.5
click at [509, 312] on div "Como inversionista activo de WORTEV CAPITAL, apoyas el crecimiento de emprendim…" at bounding box center [739, 329] width 488 height 193
click at [841, 350] on p "Recuerda enviar tu comprobante de tu transferencia a [EMAIL_ADDRESS][DOMAIN_NAM…" at bounding box center [739, 377] width 488 height 98
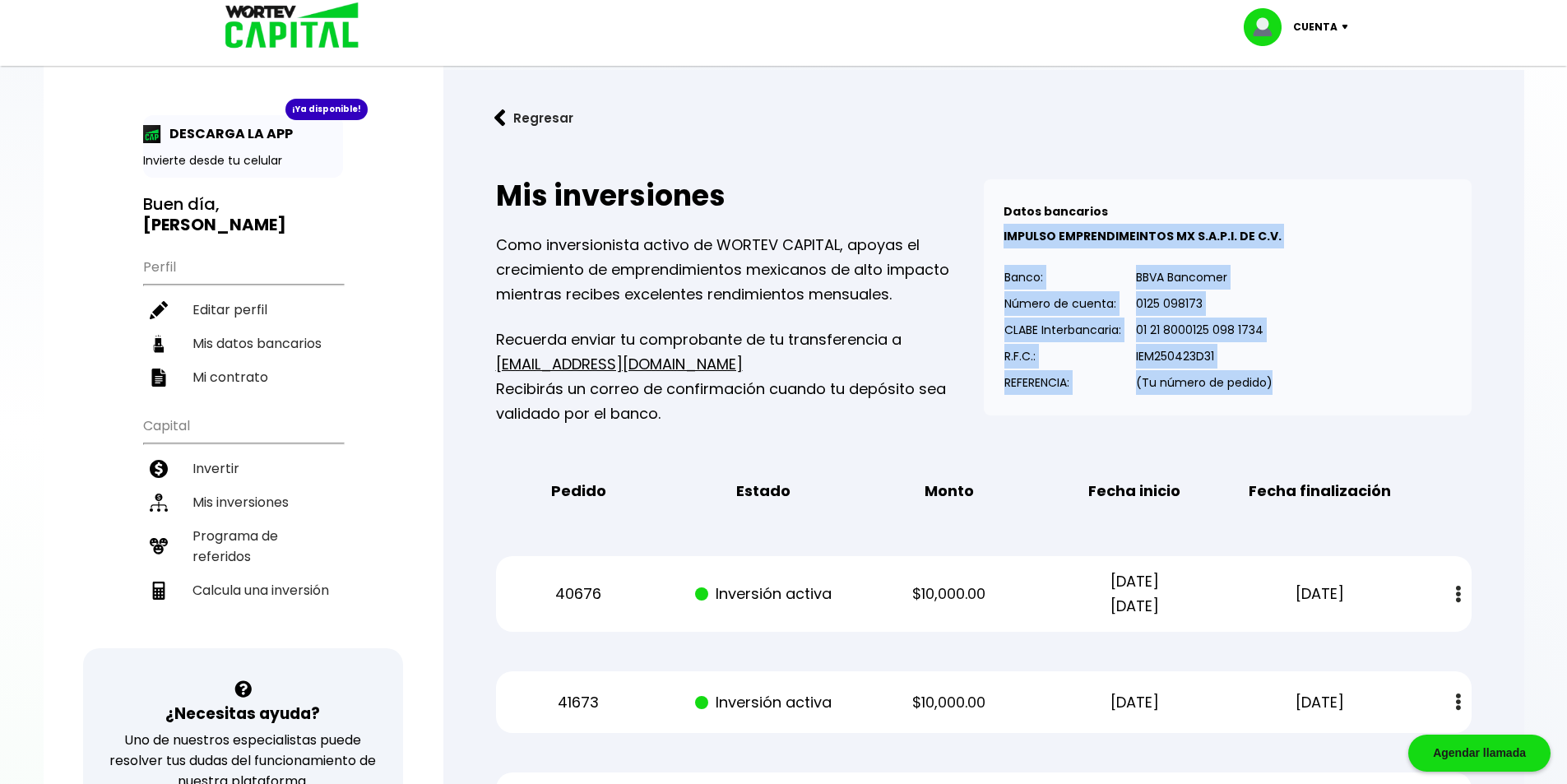
drag, startPoint x: 1261, startPoint y: 387, endPoint x: 1000, endPoint y: 214, distance: 313.1
click at [997, 227] on div "Datos bancarios VER MENOS IMPULSO EMPRENDIMEINTOS MX S.A.P.I. DE C.V. Banco: Nú…" at bounding box center [1227, 297] width 488 height 236
drag, startPoint x: 1000, startPoint y: 212, endPoint x: 1289, endPoint y: 376, distance: 332.3
click at [1289, 375] on div "Datos bancarios VER MENOS IMPULSO EMPRENDIMEINTOS MX S.A.P.I. DE C.V. Banco: Nú…" at bounding box center [1227, 297] width 488 height 236
click at [1289, 376] on div "Datos bancarios VER MENOS IMPULSO EMPRENDIMEINTOS MX S.A.P.I. DE C.V. Banco: Nú…" at bounding box center [1227, 297] width 488 height 236
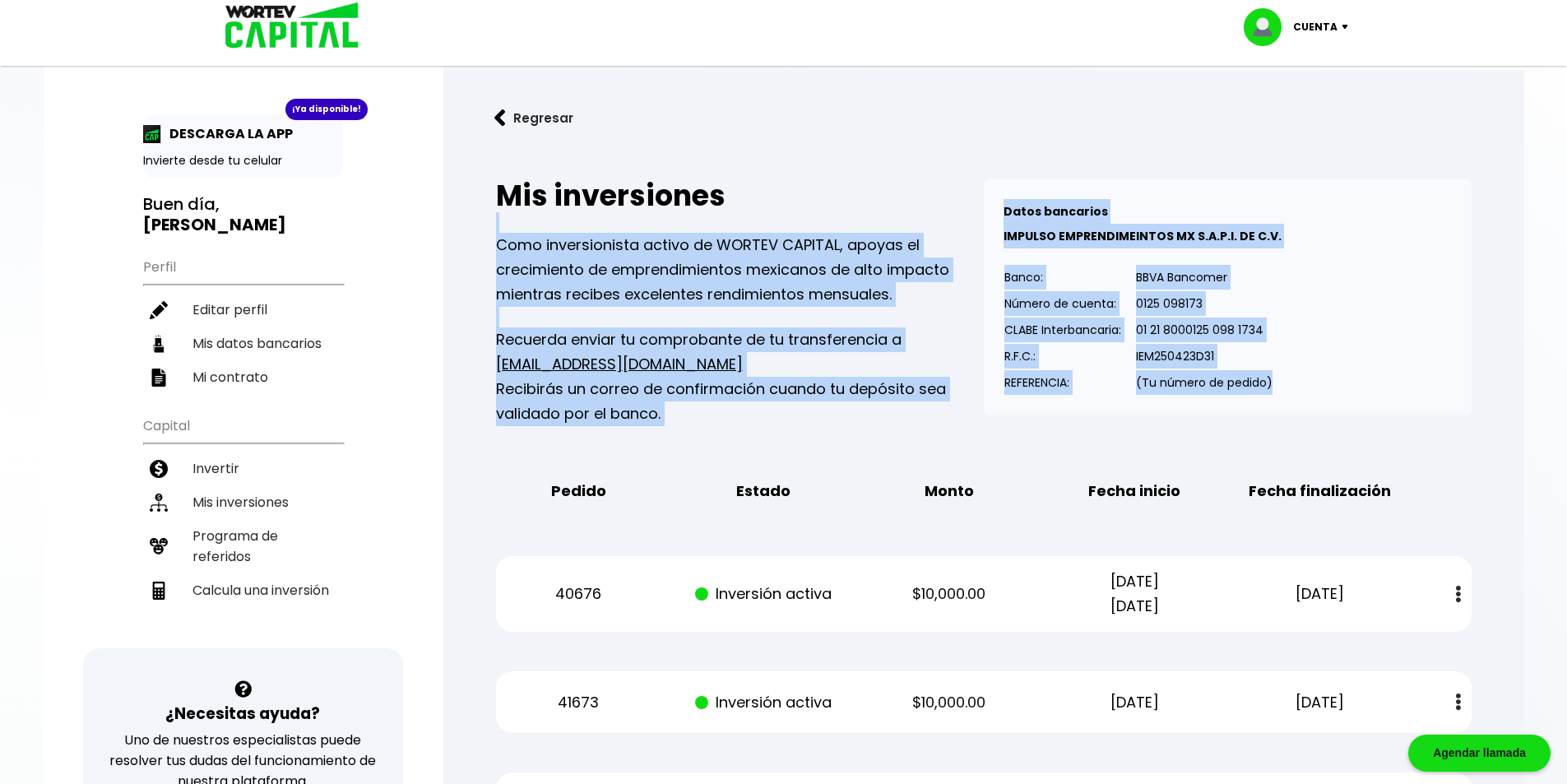
drag, startPoint x: 1289, startPoint y: 389, endPoint x: 949, endPoint y: 180, distance: 399.1
click at [949, 180] on div "Mis inversiones Como inversionista activo de WORTEV CAPITAL, apoyas el crecimie…" at bounding box center [983, 302] width 975 height 247
click at [1329, 310] on div "Datos bancarios VER MENOS IMPULSO EMPRENDIMEINTOS MX S.A.P.I. DE C.V. Banco: Nú…" at bounding box center [1227, 297] width 488 height 236
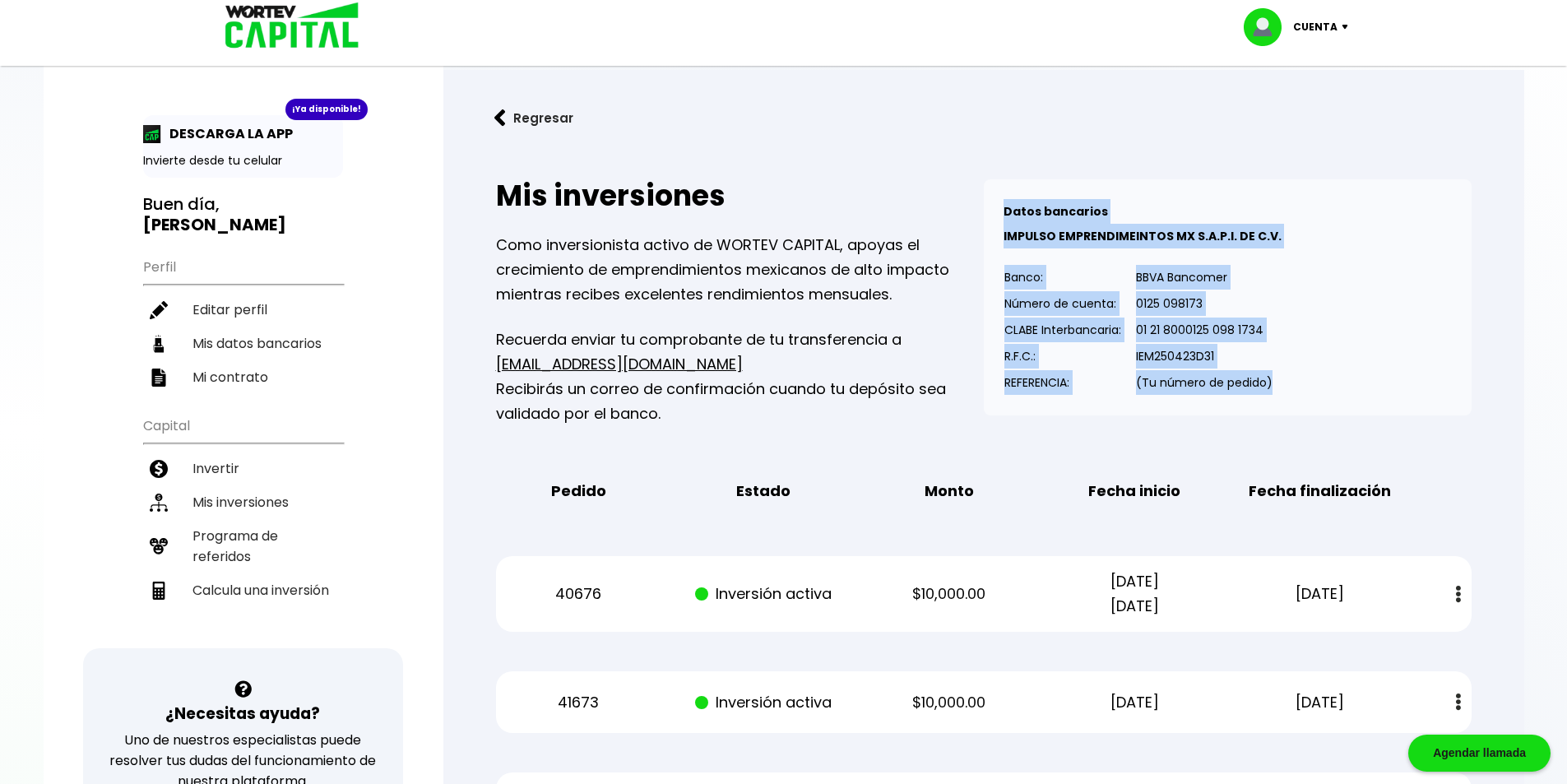
drag, startPoint x: 1147, startPoint y: 355, endPoint x: 967, endPoint y: 182, distance: 249.7
click at [970, 183] on div "Mis inversiones Como inversionista activo de WORTEV CAPITAL, apoyas el crecimie…" at bounding box center [983, 302] width 975 height 247
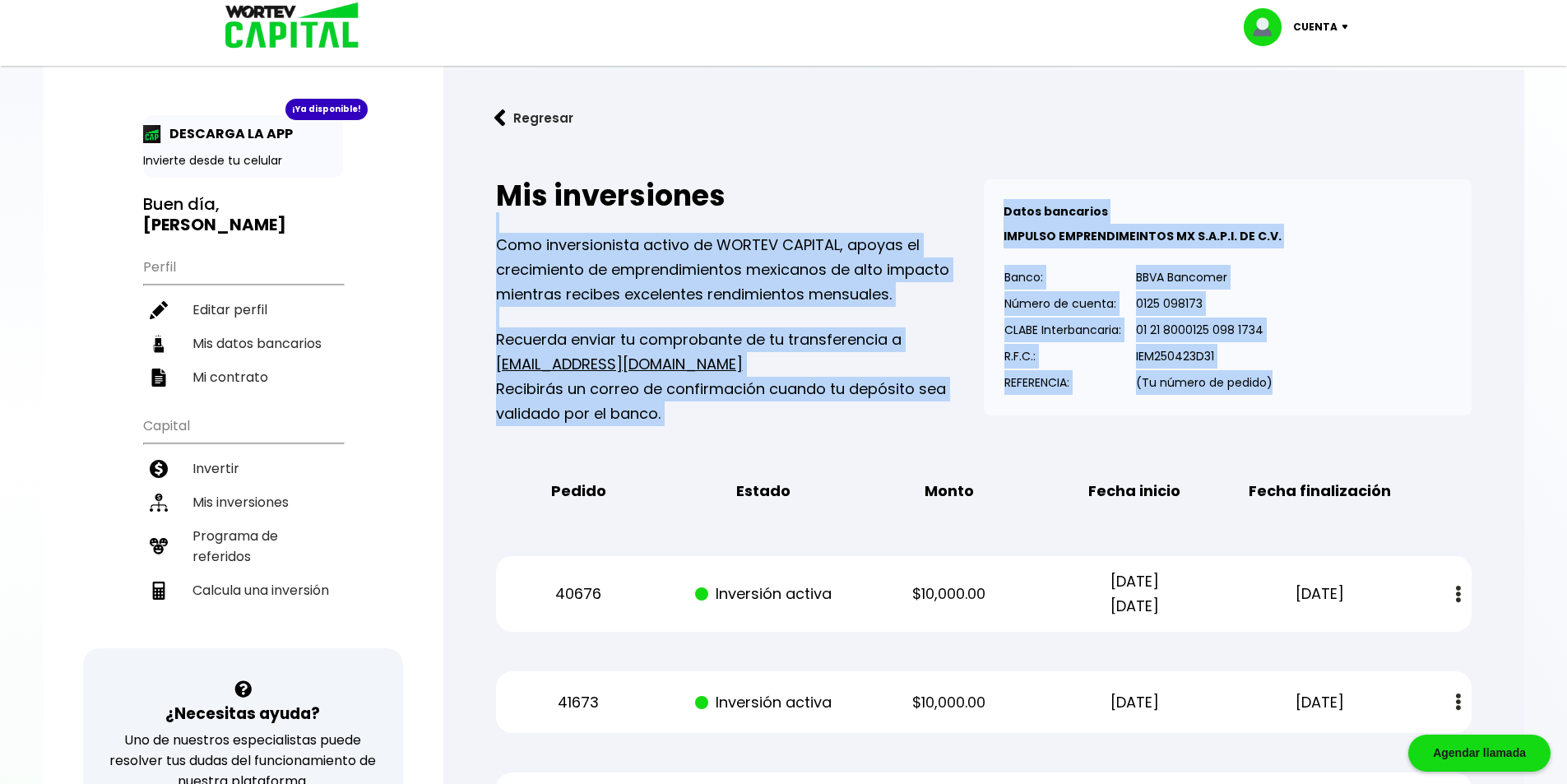
click at [1306, 274] on div "Datos bancarios VER MENOS IMPULSO EMPRENDIMEINTOS MX S.A.P.I. DE C.V. Banco: Nú…" at bounding box center [1227, 297] width 488 height 236
drag, startPoint x: 1203, startPoint y: 362, endPoint x: 961, endPoint y: 183, distance: 301.0
click at [963, 186] on div "Mis inversiones Como inversionista activo de WORTEV CAPITAL, apoyas el crecimie…" at bounding box center [983, 302] width 975 height 247
click at [1333, 310] on div "Datos bancarios VER MENOS IMPULSO EMPRENDIMEINTOS MX S.A.P.I. DE C.V. Banco: Nú…" at bounding box center [1227, 297] width 488 height 236
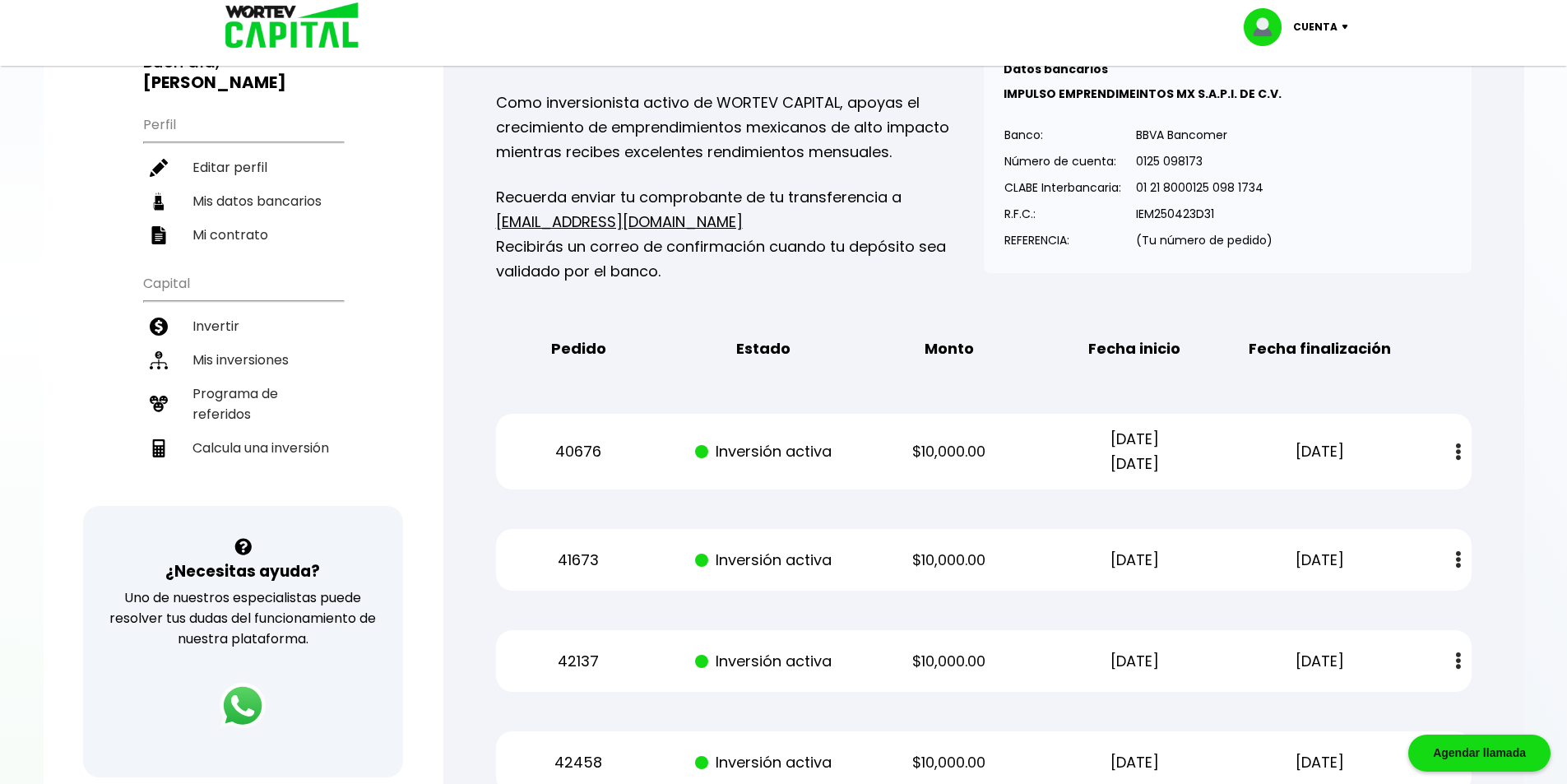
scroll to position [329, 0]
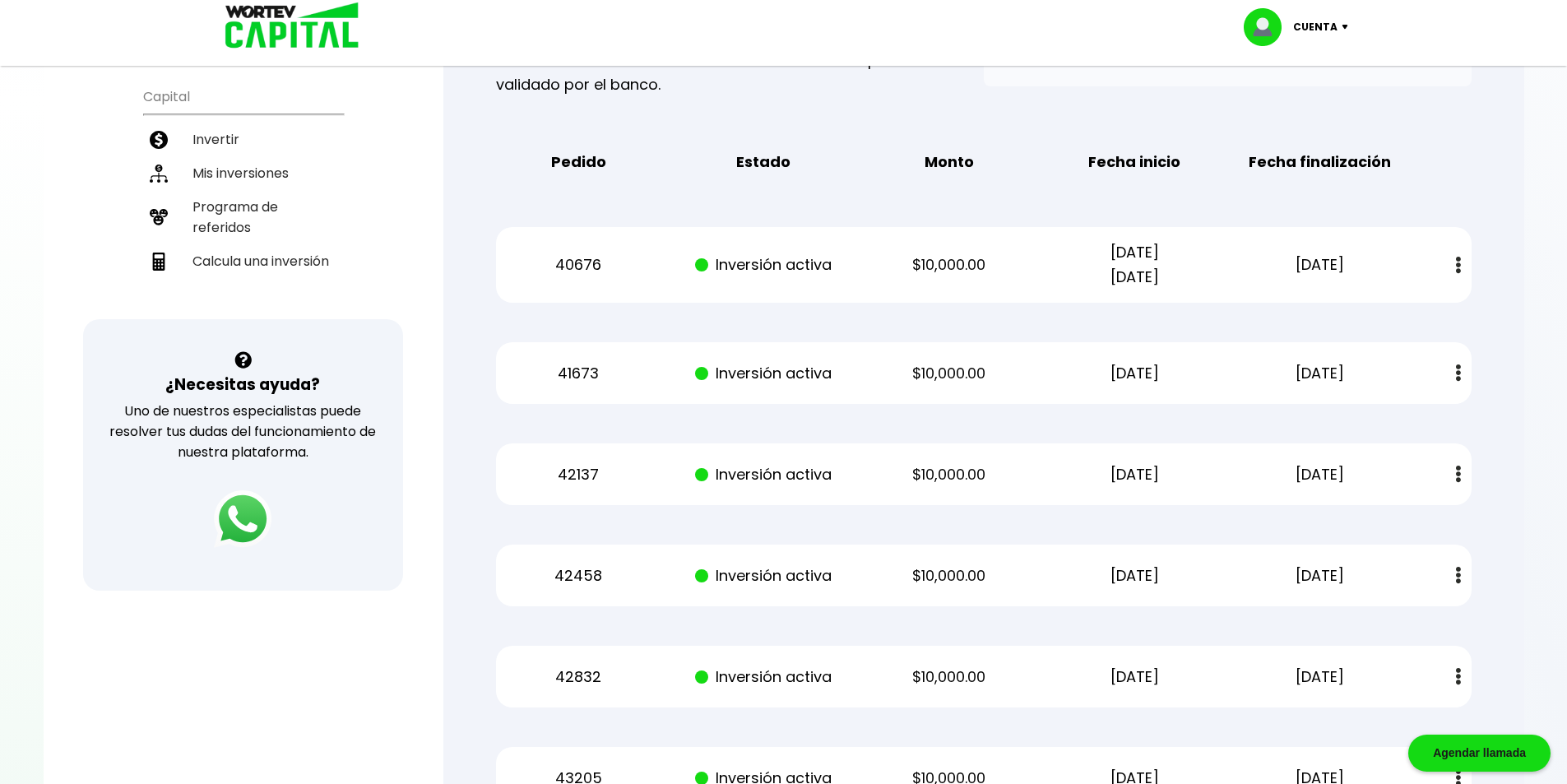
click at [233, 520] on img at bounding box center [243, 519] width 58 height 58
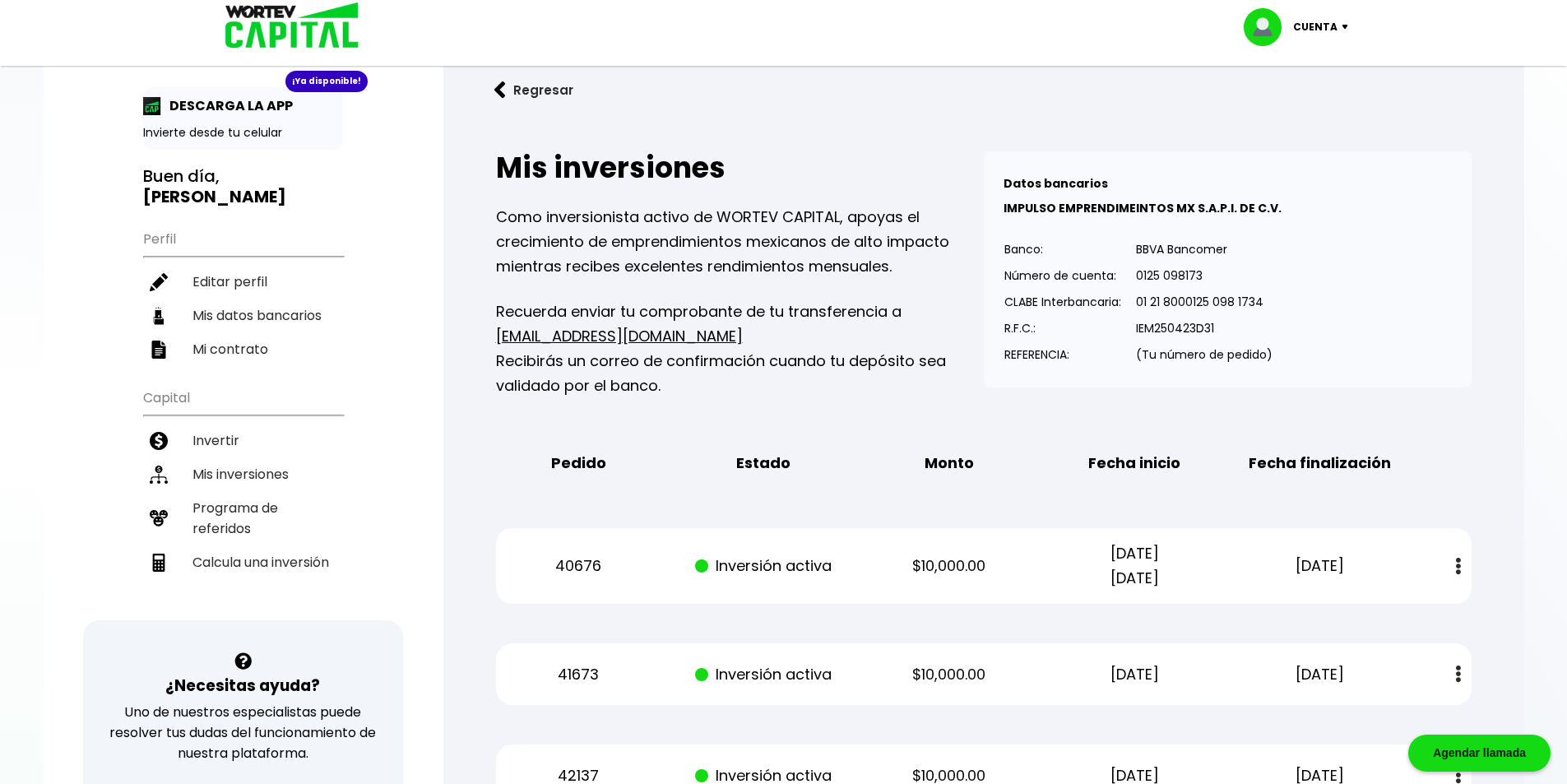
scroll to position [0, 0]
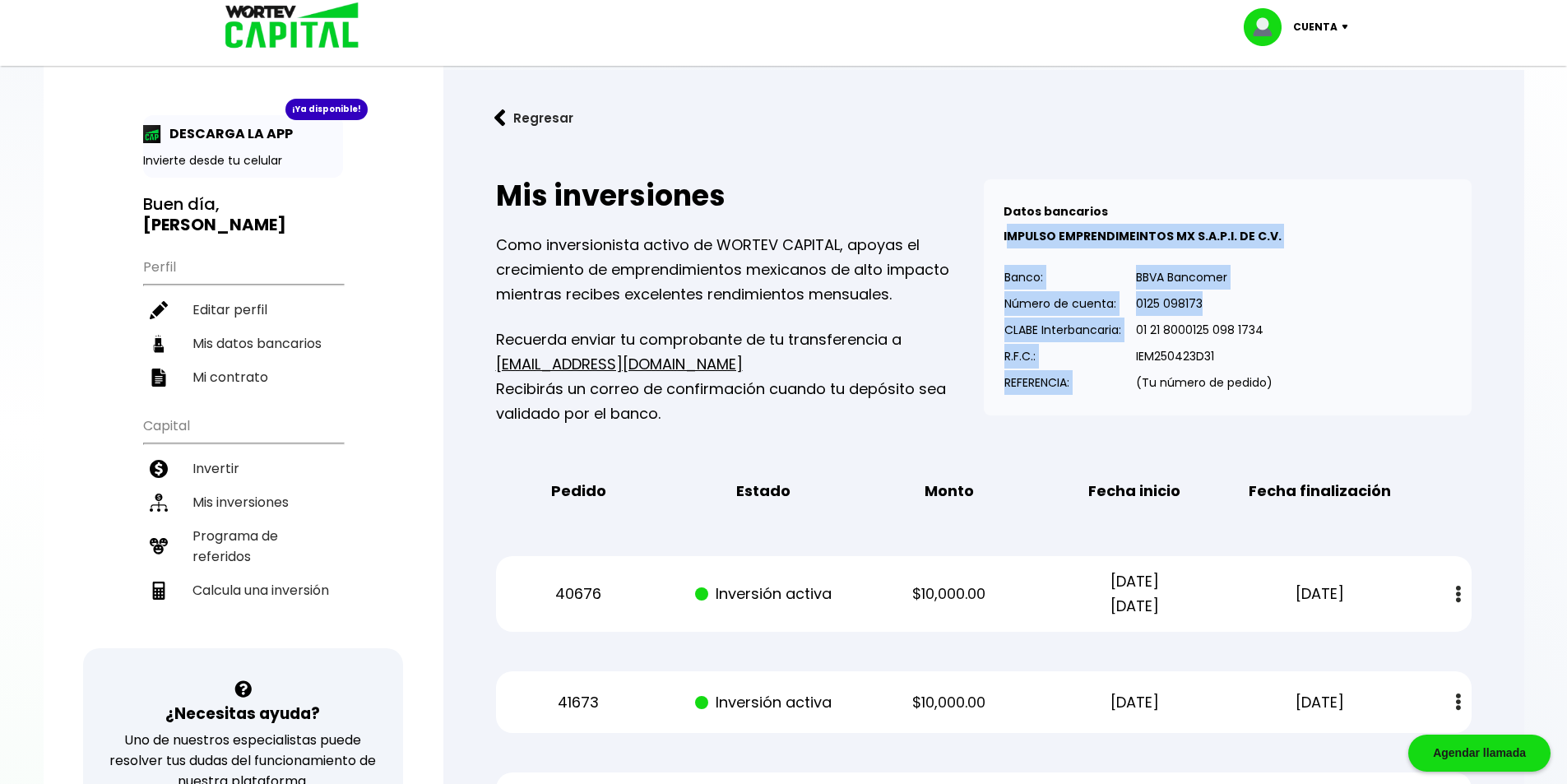
drag, startPoint x: 1205, startPoint y: 306, endPoint x: 1005, endPoint y: 212, distance: 221.0
click at [1007, 216] on div "Datos bancarios VER MENOS IMPULSO EMPRENDIMEINTOS MX S.A.P.I. DE C.V. Banco: Nú…" at bounding box center [1227, 297] width 488 height 236
click at [1251, 302] on p "0125 098173" at bounding box center [1204, 303] width 137 height 25
drag, startPoint x: 1290, startPoint y: 387, endPoint x: 991, endPoint y: 189, distance: 358.6
click at [991, 190] on div "Datos bancarios VER MENOS IMPULSO EMPRENDIMEINTOS MX S.A.P.I. DE C.V. Banco: Nú…" at bounding box center [1227, 297] width 488 height 236
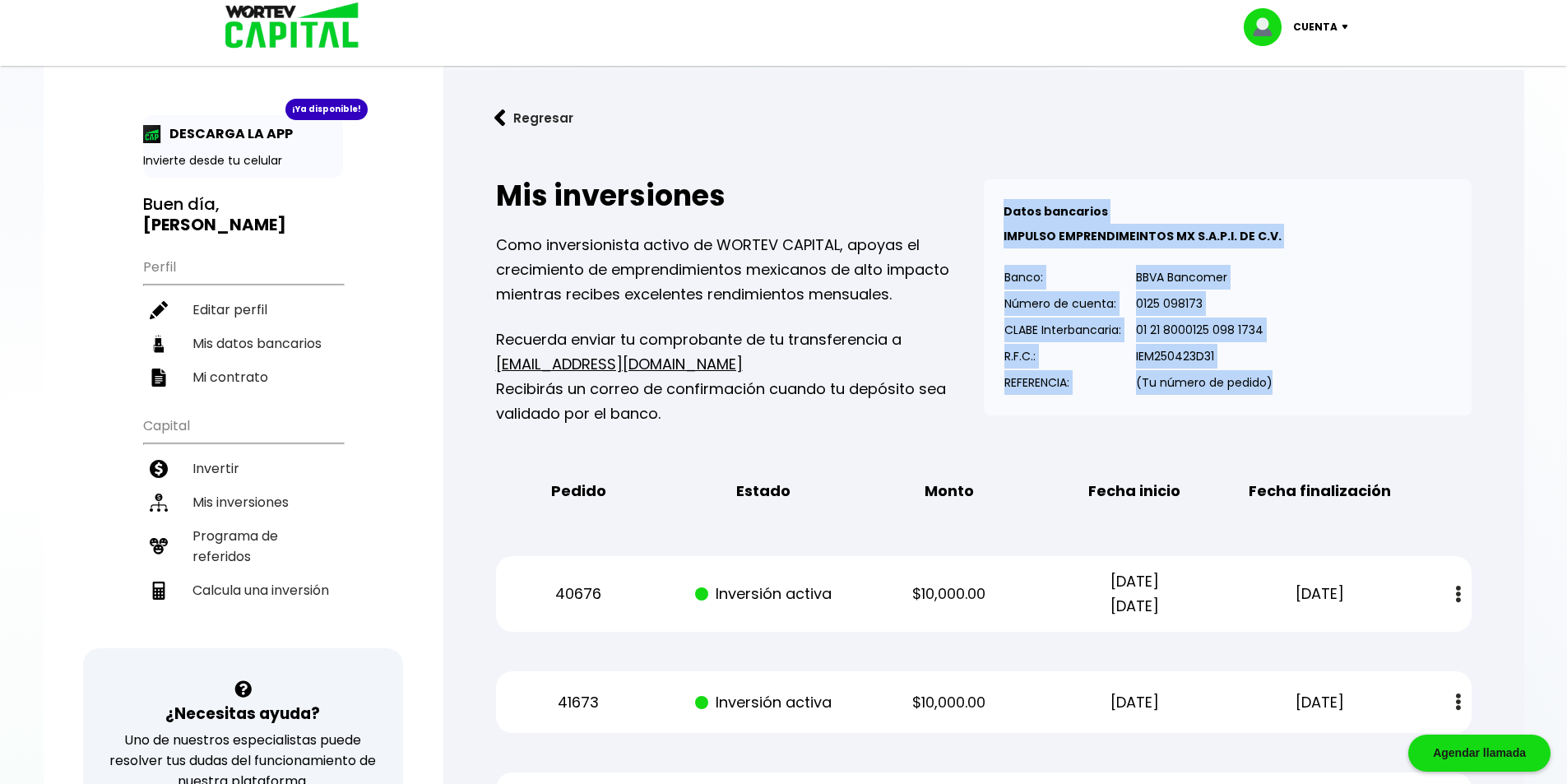
click at [1362, 339] on div "Datos bancarios VER MENOS IMPULSO EMPRENDIMEINTOS MX S.A.P.I. DE C.V. Banco: Nú…" at bounding box center [1227, 297] width 488 height 236
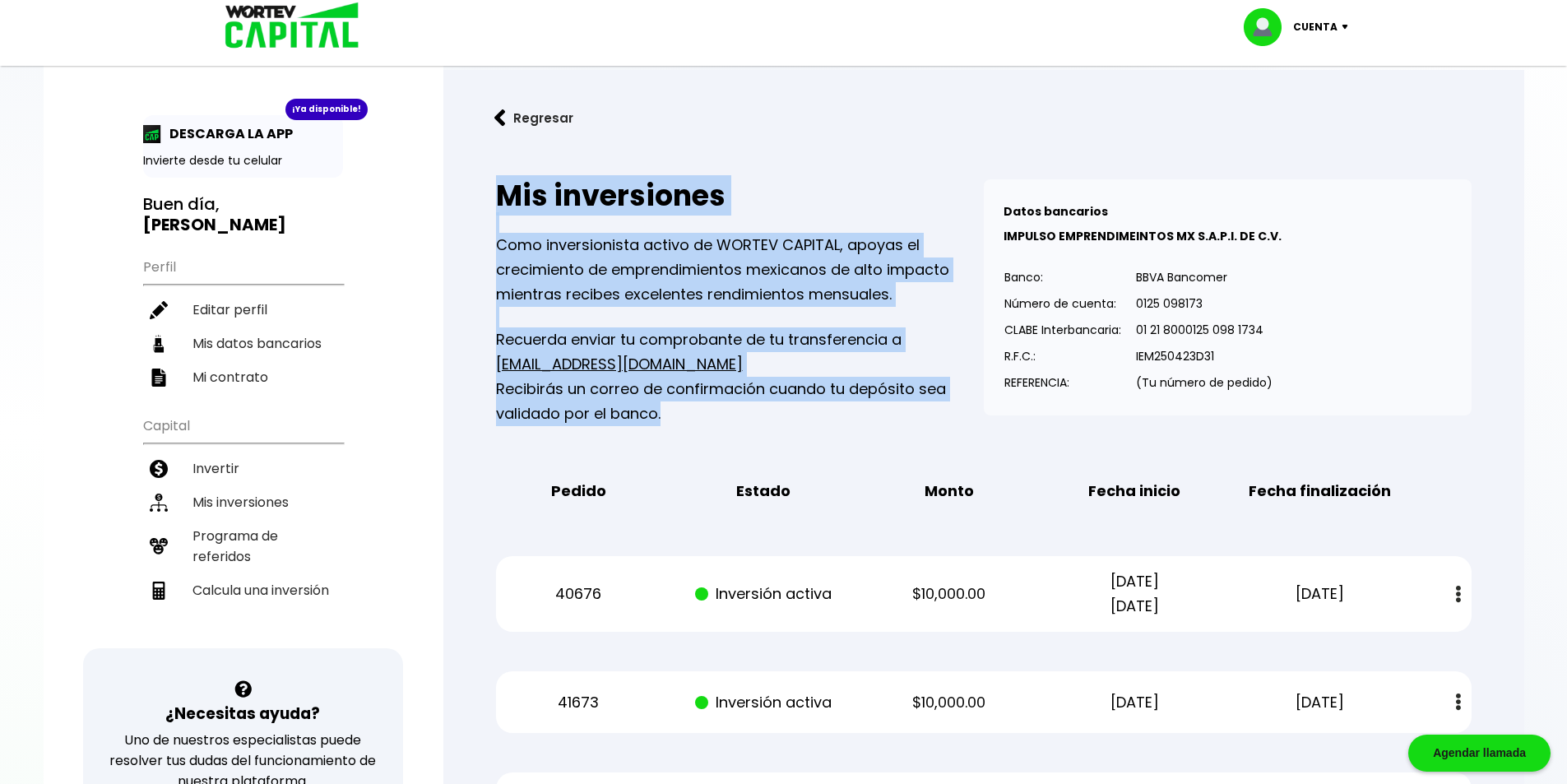
drag, startPoint x: 670, startPoint y: 419, endPoint x: 513, endPoint y: 237, distance: 240.4
click at [501, 228] on div "Mis inversiones Como inversionista activo de WORTEV CAPITAL, apoyas el crecimie…" at bounding box center [739, 302] width 488 height 247
click at [721, 272] on p "Como inversionista activo de WORTEV CAPITAL, apoyas el crecimiento de emprendim…" at bounding box center [739, 269] width 488 height 74
drag, startPoint x: 656, startPoint y: 387, endPoint x: 485, endPoint y: 243, distance: 223.6
click at [485, 243] on div "Mis inversiones Como inversionista activo de WORTEV CAPITAL, apoyas el crecimie…" at bounding box center [983, 759] width 1028 height 1213
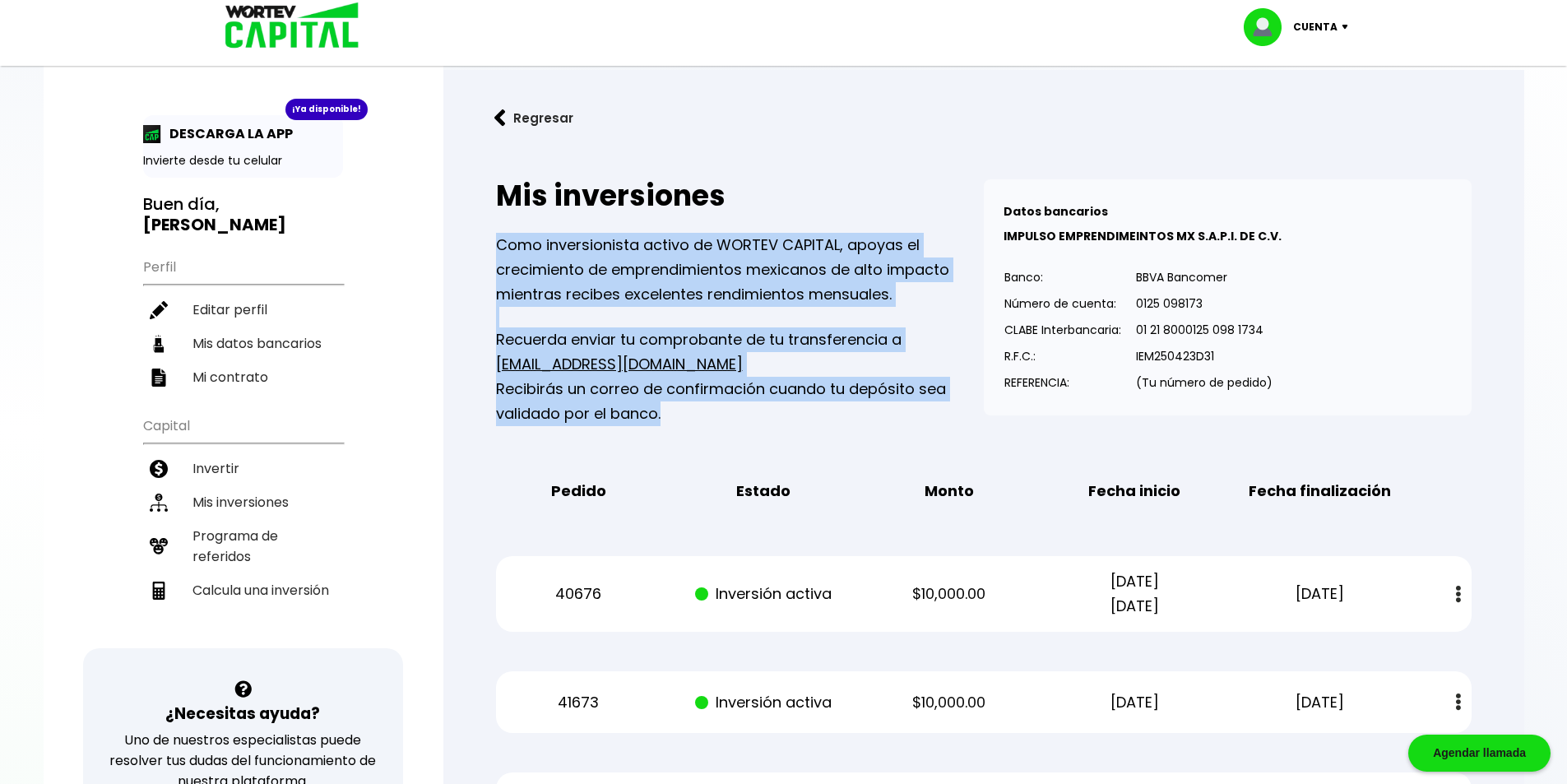
click at [612, 265] on p "Como inversionista activo de WORTEV CAPITAL, apoyas el crecimiento de emprendim…" at bounding box center [739, 269] width 488 height 74
drag, startPoint x: 498, startPoint y: 241, endPoint x: 813, endPoint y: 431, distance: 367.9
click at [813, 431] on div "Mis inversiones Como inversionista activo de WORTEV CAPITAL, apoyas el crecimie…" at bounding box center [983, 759] width 1028 height 1213
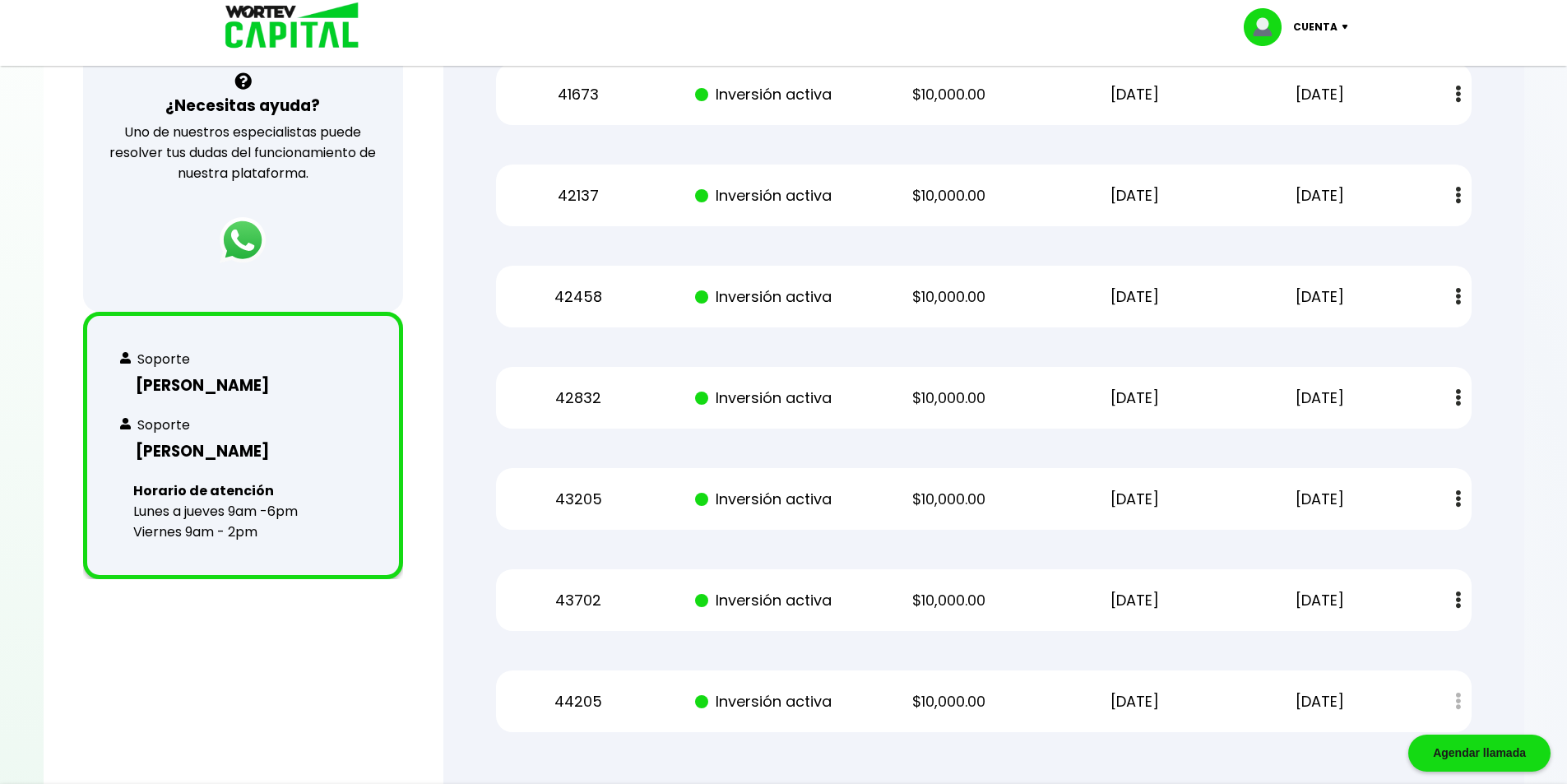
scroll to position [736, 0]
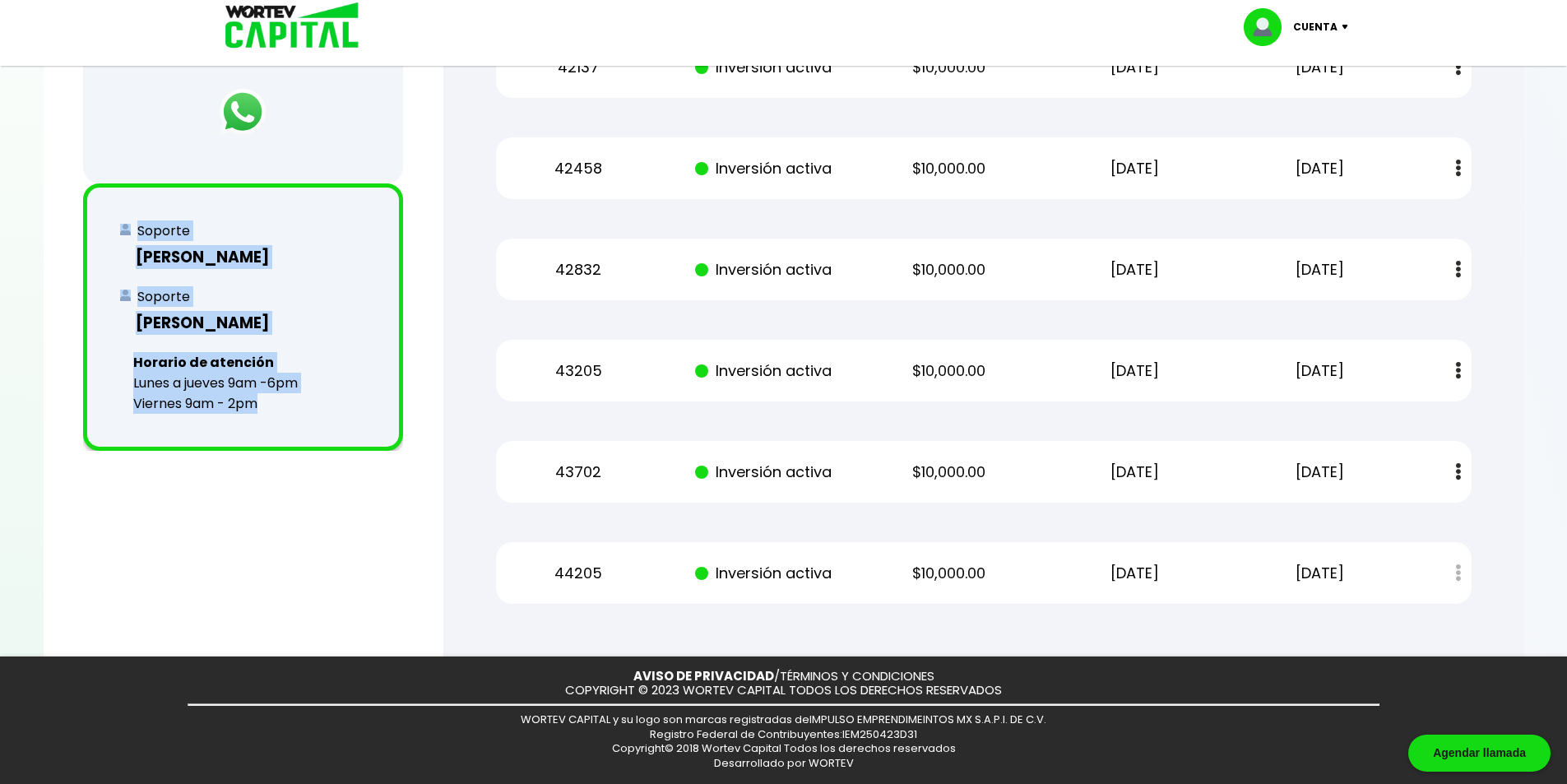
drag, startPoint x: 284, startPoint y: 412, endPoint x: 112, endPoint y: 245, distance: 239.7
click at [84, 227] on div "Soporte [PERSON_NAME] [PERSON_NAME] de atención [DATE] a [DATE] 9am -6pm [DATE]…" at bounding box center [243, 316] width 320 height 267
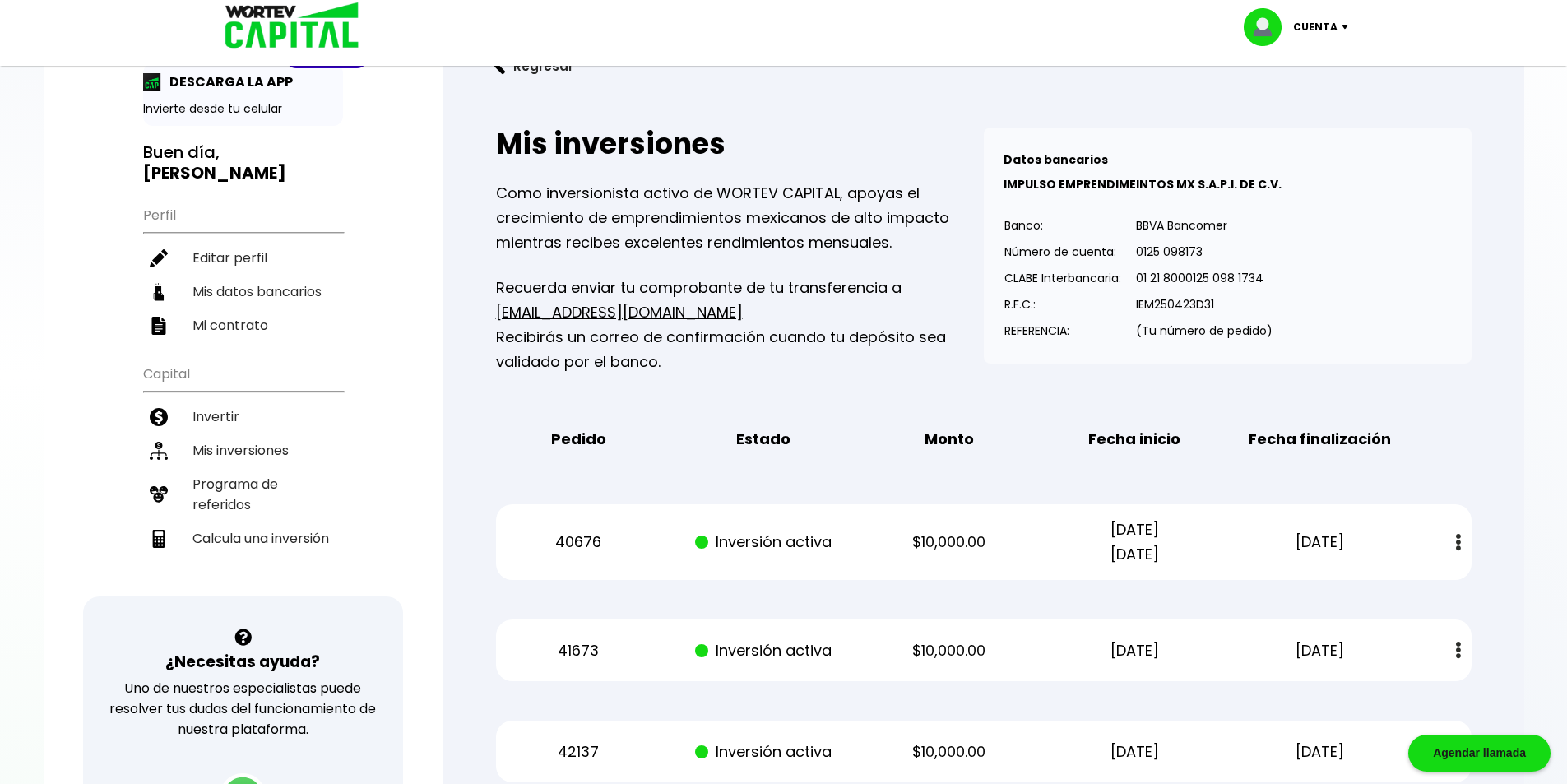
scroll to position [0, 0]
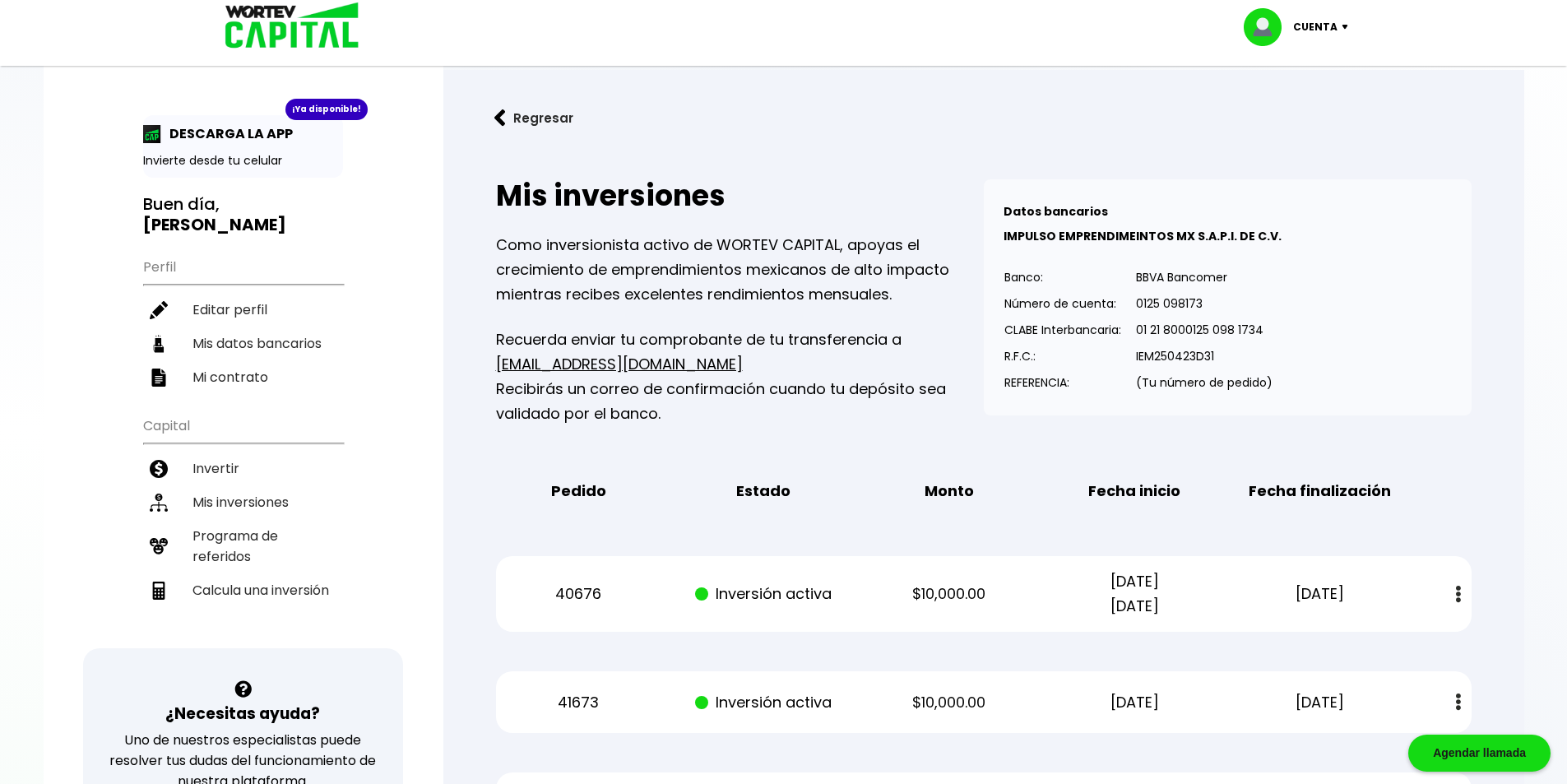
click at [504, 120] on img at bounding box center [500, 118] width 12 height 17
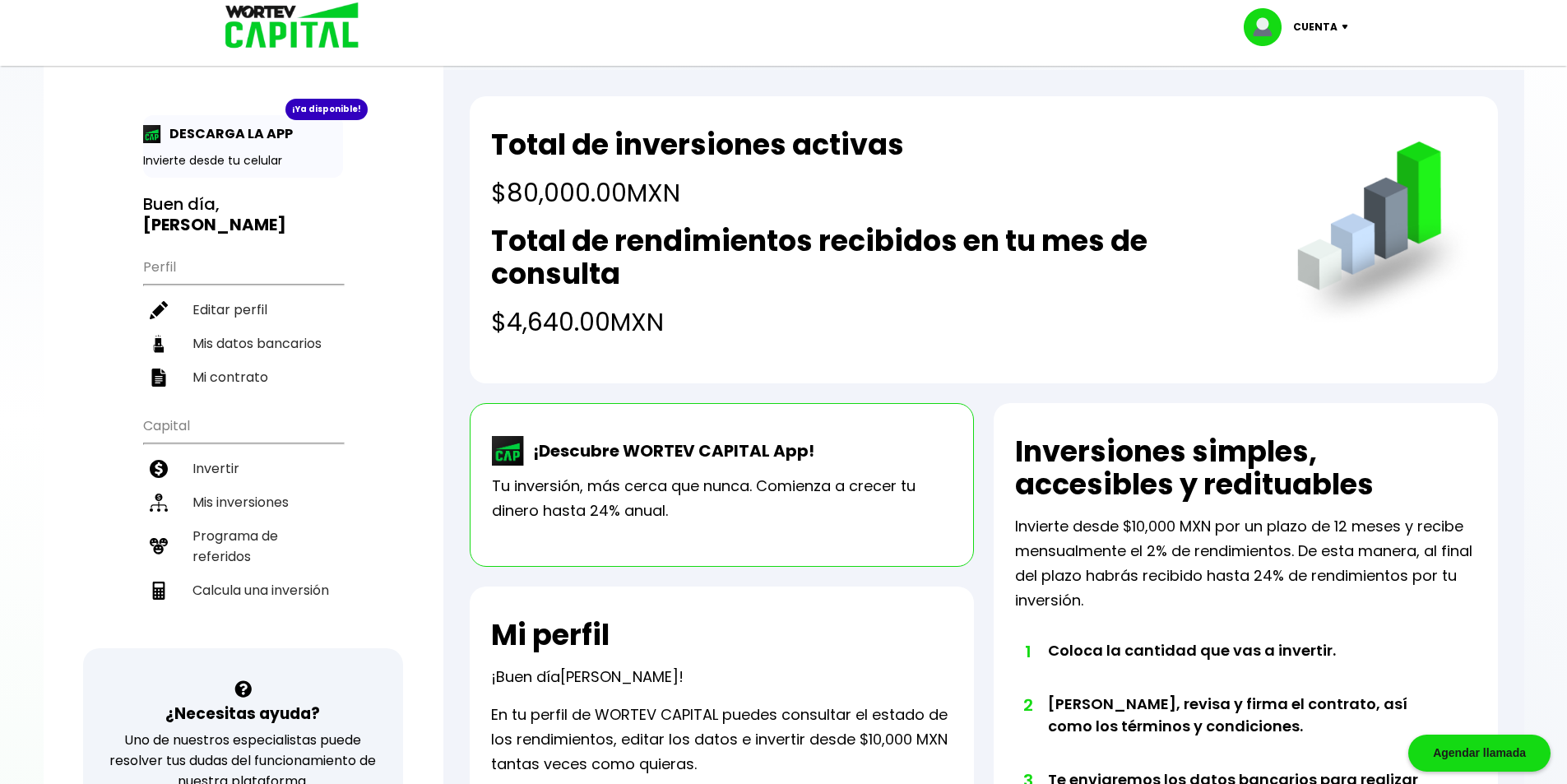
drag, startPoint x: 717, startPoint y: 196, endPoint x: 461, endPoint y: 135, distance: 263.2
click at [476, 143] on div "Total de inversiones activas $80,000.00 MXN Total de rendimientos recibidos en …" at bounding box center [983, 239] width 1028 height 287
click at [810, 225] on h2 "Total de rendimientos recibidos en tu mes de consulta" at bounding box center [878, 258] width 772 height 66
drag, startPoint x: 671, startPoint y: 321, endPoint x: 521, endPoint y: 151, distance: 226.7
click at [475, 126] on div "Total de inversiones activas $80,000.00 MXN Total de rendimientos recibidos en …" at bounding box center [983, 239] width 1028 height 287
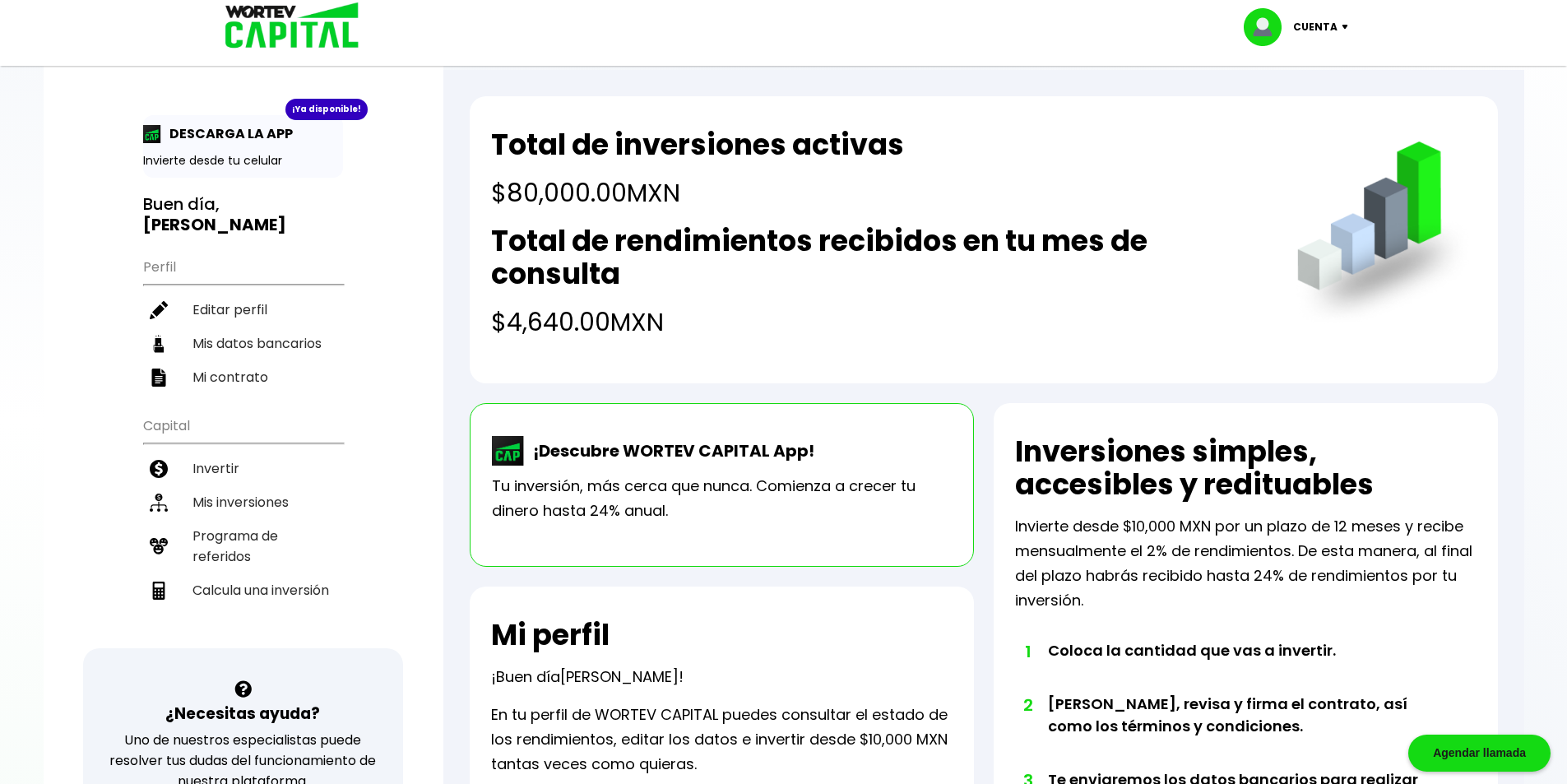
click at [929, 264] on h2 "Total de rendimientos recibidos en tu mes de consulta" at bounding box center [878, 258] width 772 height 66
drag, startPoint x: 732, startPoint y: 333, endPoint x: 455, endPoint y: 116, distance: 351.9
click at [456, 116] on div "Total de inversiones activas $80,000.00 MXN Total de rendimientos recibidos en …" at bounding box center [983, 725] width 1081 height 1311
click at [796, 225] on h2 "Total de rendimientos recibidos en tu mes de consulta" at bounding box center [878, 258] width 772 height 66
click at [1019, 299] on div "Total de rendimientos recibidos en tu mes de consulta $4,640.00 MXN" at bounding box center [878, 283] width 772 height 116
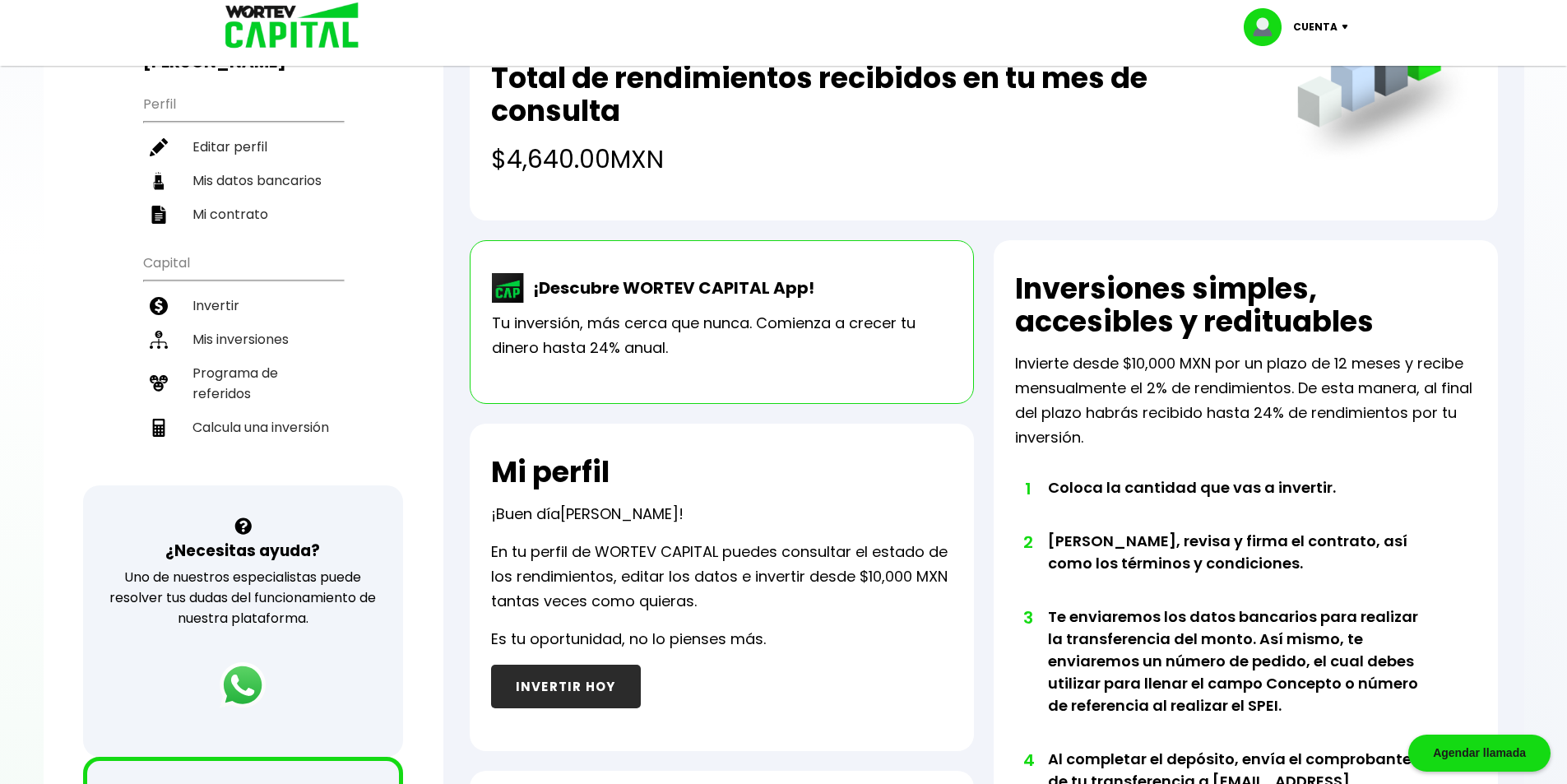
scroll to position [165, 0]
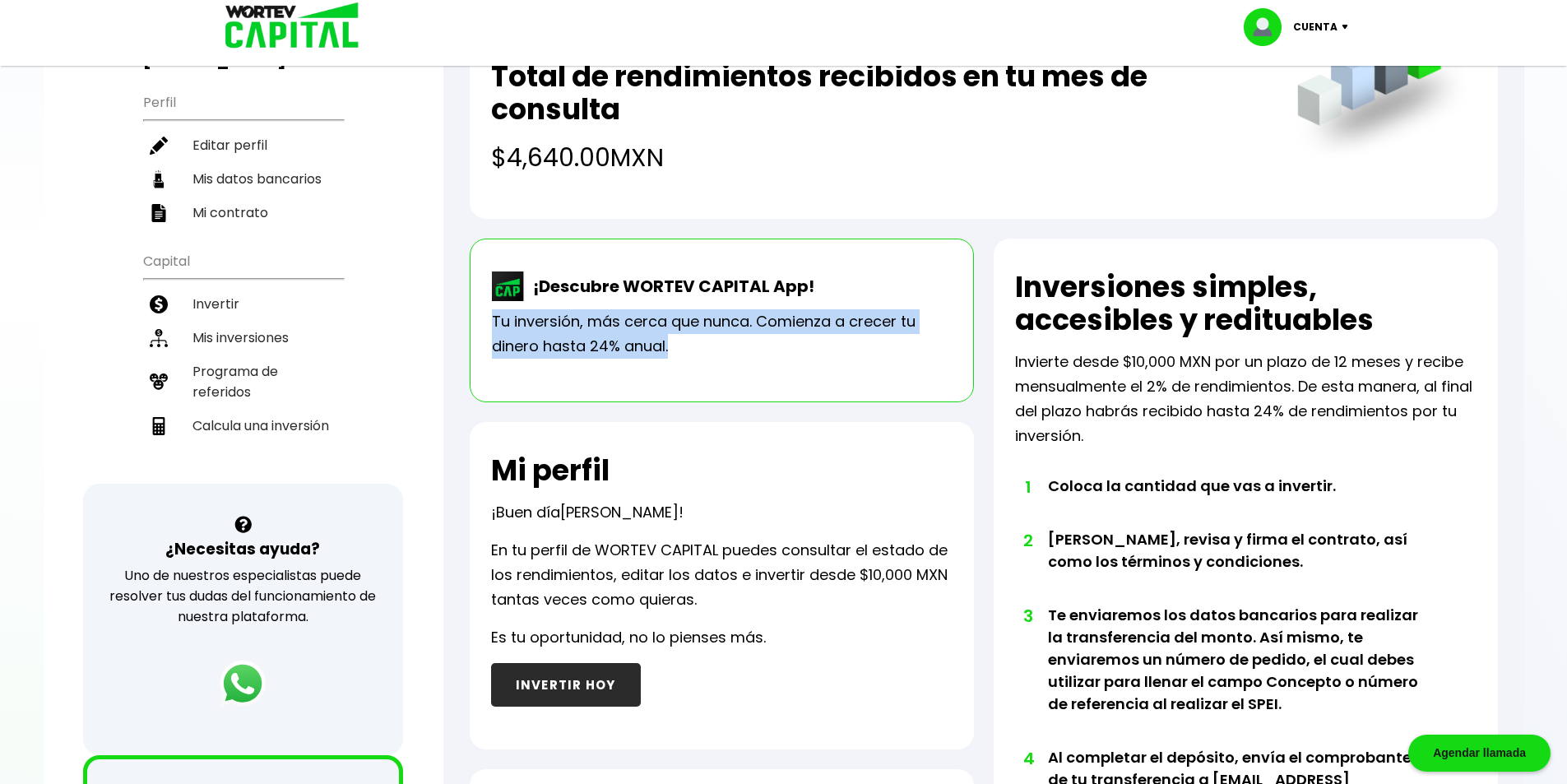
drag, startPoint x: 661, startPoint y: 341, endPoint x: 486, endPoint y: 325, distance: 175.7
click at [486, 325] on div "¡Descubre WORTEV CAPITAL App! Tu inversión, más cerca que nunca. Comienza a cre…" at bounding box center [722, 320] width 504 height 164
click at [632, 344] on p "Tu inversión, más cerca que nunca. Comienza a crecer tu dinero hasta 24% anual." at bounding box center [722, 333] width 460 height 49
drag, startPoint x: 617, startPoint y: 339, endPoint x: 463, endPoint y: 327, distance: 154.5
click at [463, 327] on div "Total de inversiones activas $80,000.00 MXN Total de rendimientos recibidos en …" at bounding box center [983, 561] width 1081 height 1311
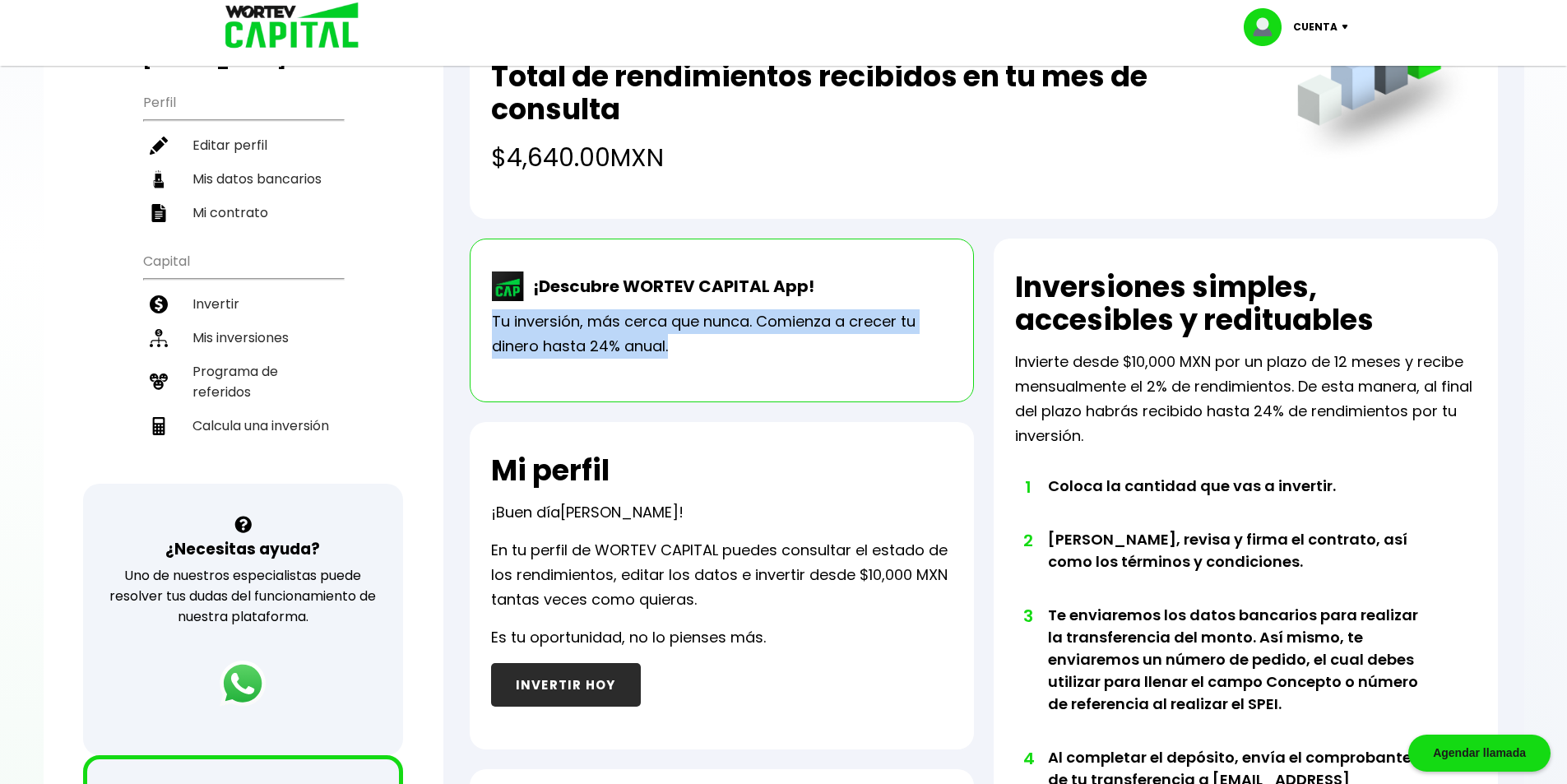
click at [616, 331] on p "Tu inversión, más cerca que nunca. Comienza a crecer tu dinero hasta 24% anual." at bounding box center [722, 333] width 460 height 49
drag, startPoint x: 549, startPoint y: 335, endPoint x: 491, endPoint y: 322, distance: 59.4
click at [491, 322] on div "¡Descubre WORTEV CAPITAL App! Tu inversión, más cerca que nunca. Comienza a cre…" at bounding box center [722, 320] width 504 height 164
click at [649, 340] on p "Tu inversión, más cerca que nunca. Comienza a crecer tu dinero hasta 24% anual." at bounding box center [722, 333] width 460 height 49
drag, startPoint x: 723, startPoint y: 339, endPoint x: 475, endPoint y: 317, distance: 249.0
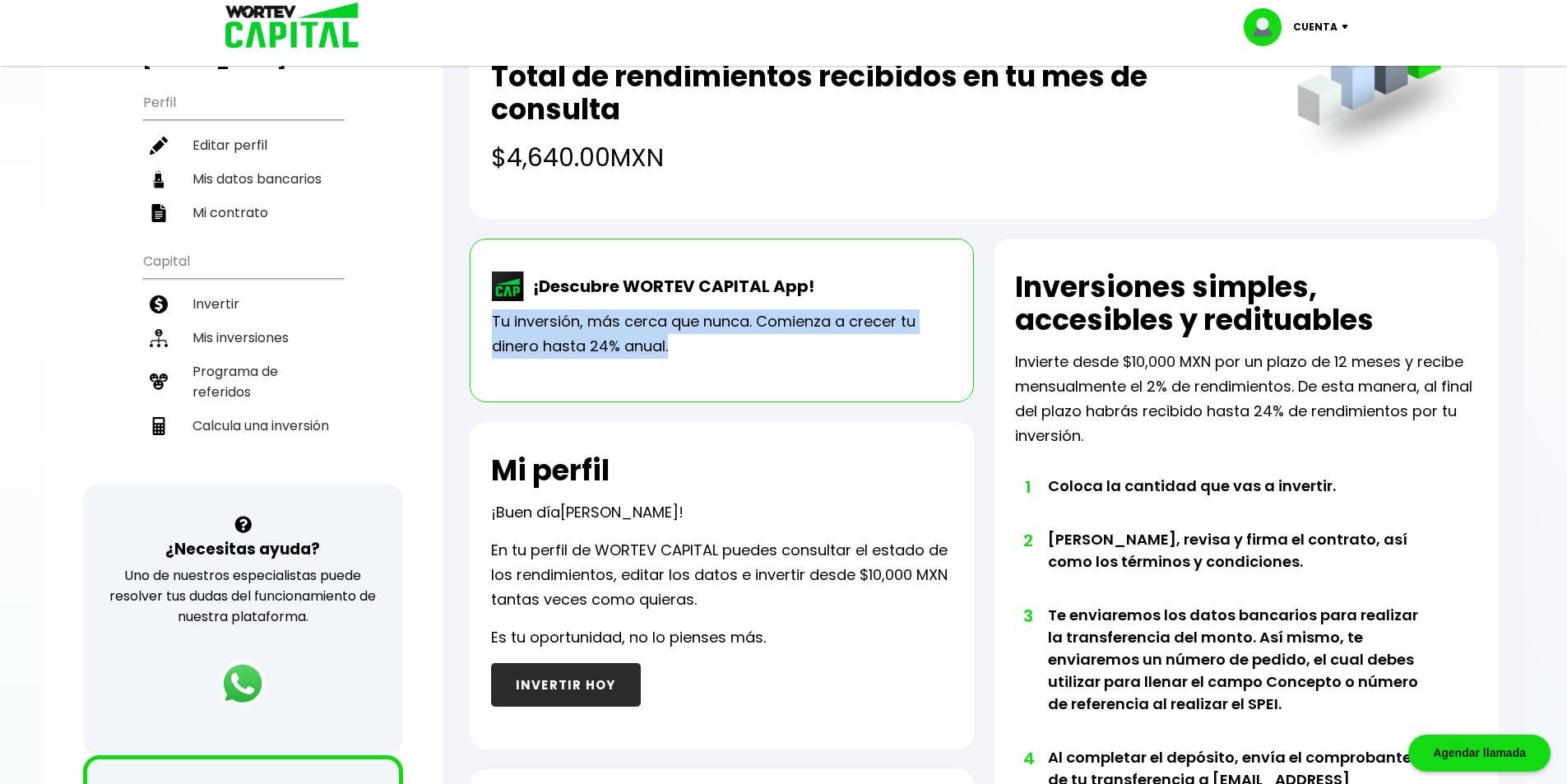
click at [479, 317] on div "¡Descubre WORTEV CAPITAL App! Tu inversión, más cerca que nunca. Comienza a cre…" at bounding box center [722, 320] width 504 height 164
click at [684, 328] on p "Tu inversión, más cerca que nunca. Comienza a crecer tu dinero hasta 24% anual." at bounding box center [722, 333] width 460 height 49
drag, startPoint x: 700, startPoint y: 350, endPoint x: 465, endPoint y: 311, distance: 238.2
click at [466, 313] on div "Total de inversiones activas $80,000.00 MXN Total de rendimientos recibidos en …" at bounding box center [983, 561] width 1081 height 1311
click at [726, 352] on p "Tu inversión, más cerca que nunca. Comienza a crecer tu dinero hasta 24% anual." at bounding box center [722, 333] width 460 height 49
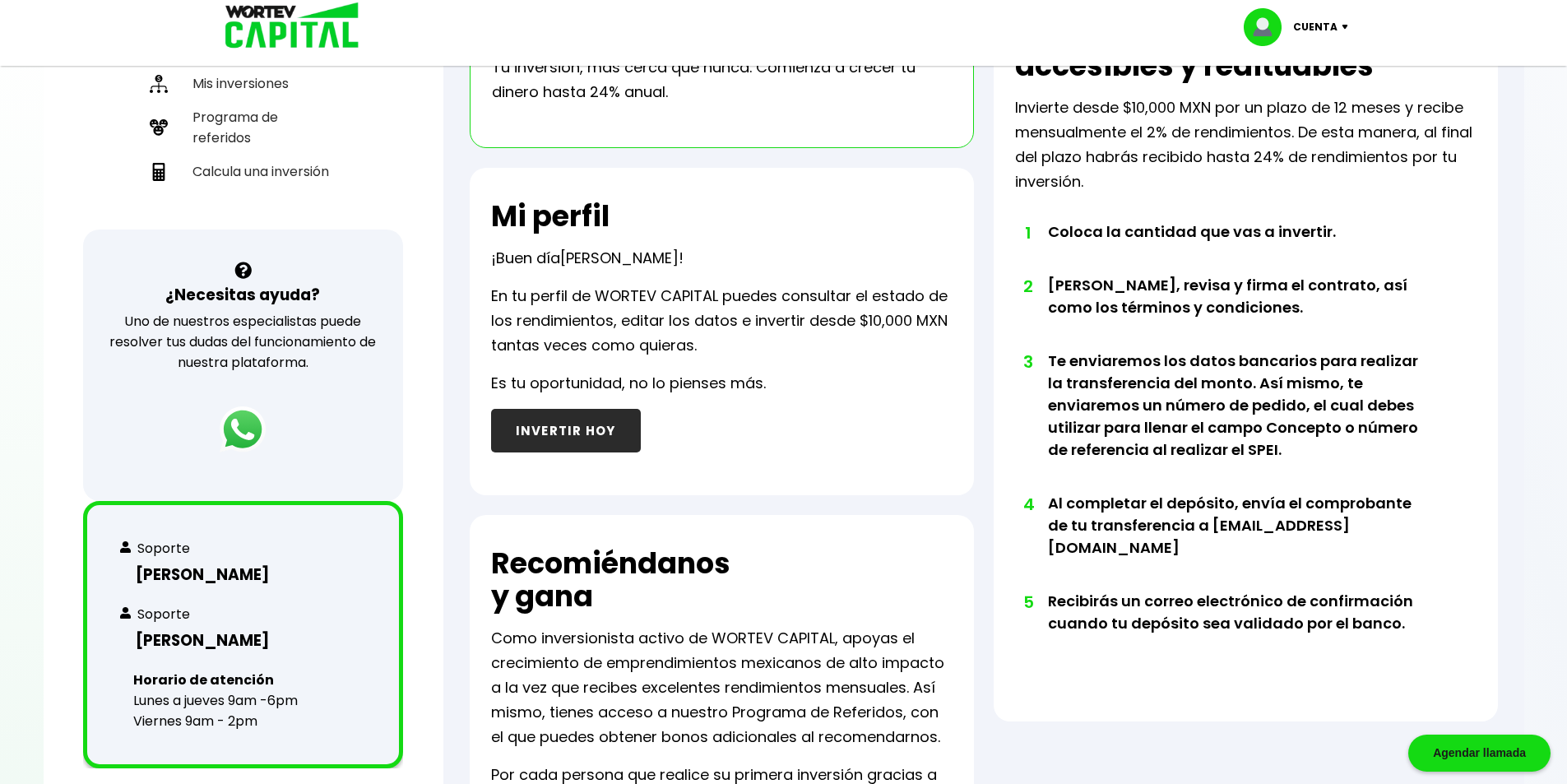
scroll to position [412, 0]
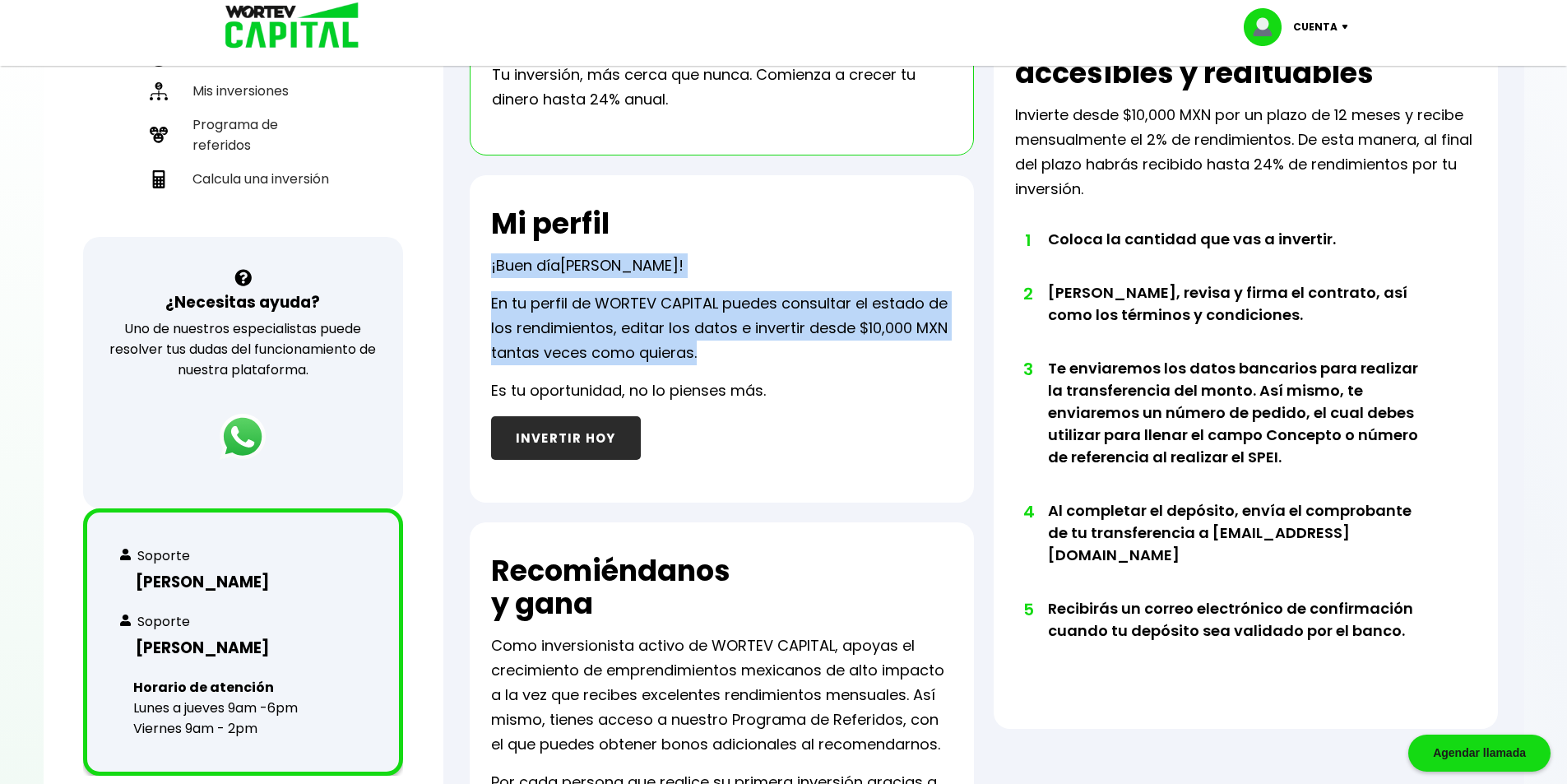
drag, startPoint x: 826, startPoint y: 394, endPoint x: 474, endPoint y: 249, distance: 380.7
click at [470, 240] on div "Mi perfil ¡Buen día [PERSON_NAME] ! En tu perfil de WORTEV CAPITAL puedes consu…" at bounding box center [722, 339] width 504 height 328
click at [527, 256] on p "¡Buen día [PERSON_NAME] !" at bounding box center [587, 266] width 193 height 25
drag, startPoint x: 499, startPoint y: 225, endPoint x: 810, endPoint y: 430, distance: 372.5
click at [810, 430] on div "Mi perfil ¡Buen día [PERSON_NAME] ! En tu perfil de WORTEV CAPITAL puedes consu…" at bounding box center [722, 339] width 504 height 328
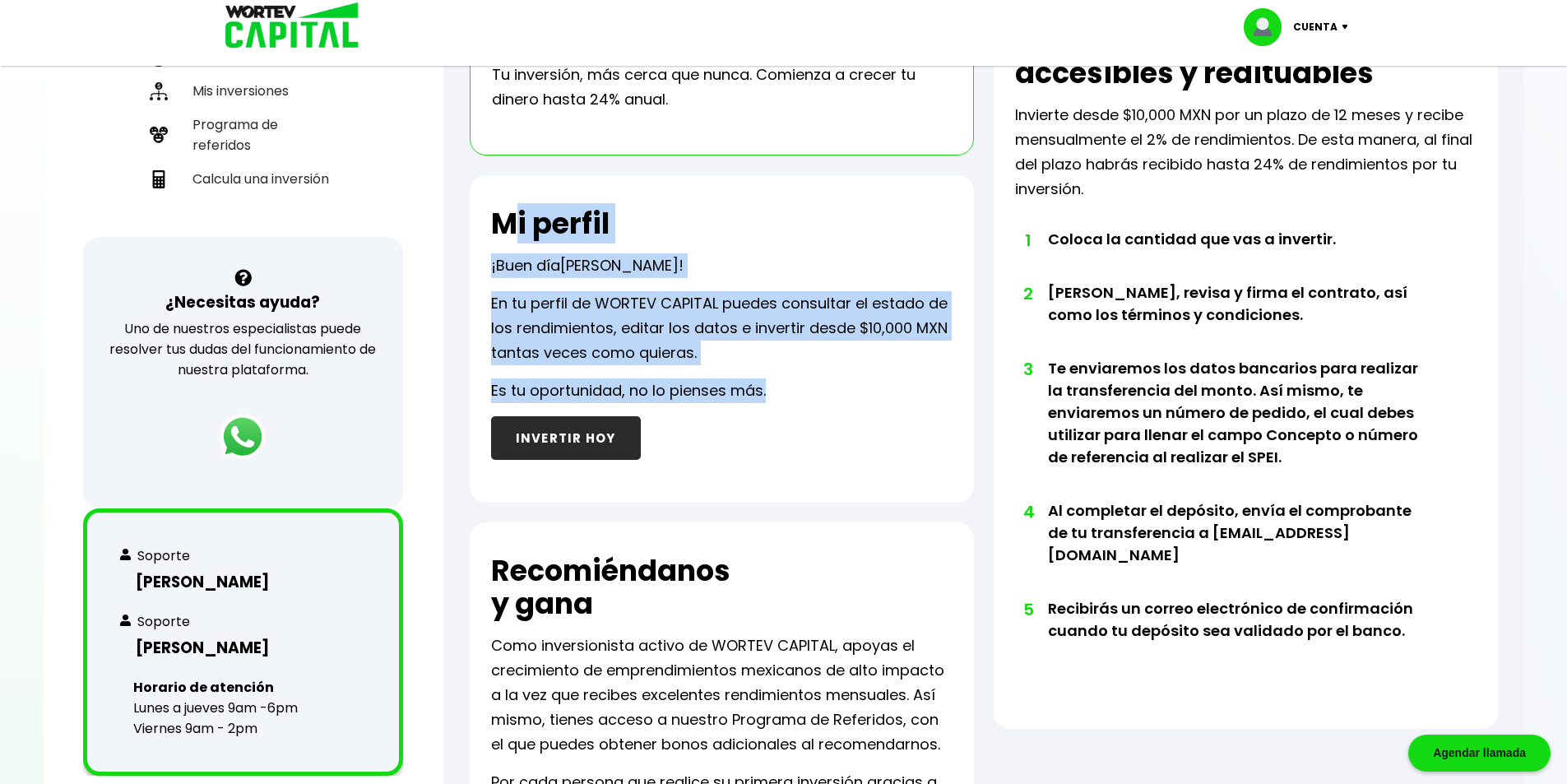
click at [814, 374] on div "Mi perfil ¡Buen día [PERSON_NAME] ! En tu perfil de WORTEV CAPITAL puedes consu…" at bounding box center [722, 339] width 504 height 328
drag, startPoint x: 577, startPoint y: 329, endPoint x: 472, endPoint y: 232, distance: 142.9
click at [461, 227] on div "Total de inversiones activas $80,000.00 MXN Total de rendimientos recibidos en …" at bounding box center [983, 314] width 1081 height 1311
click at [699, 305] on p "En tu perfil de WORTEV CAPITAL puedes consultar el estado de los rendimientos, …" at bounding box center [722, 328] width 462 height 74
drag, startPoint x: 570, startPoint y: 344, endPoint x: 444, endPoint y: 218, distance: 178.2
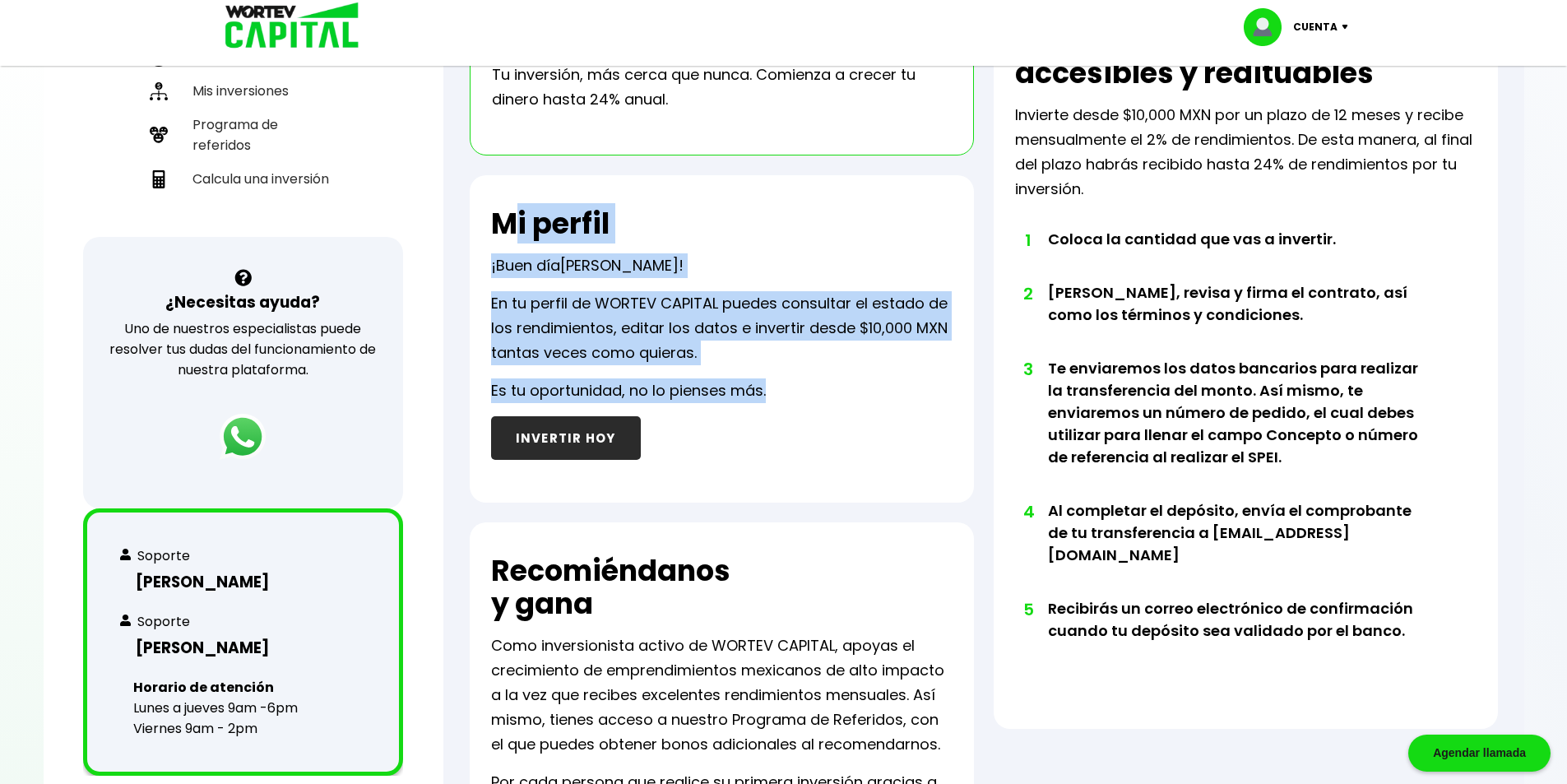
click at [445, 221] on div "Total de inversiones activas $80,000.00 MXN Total de rendimientos recibidos en …" at bounding box center [983, 314] width 1081 height 1311
click at [621, 305] on p "En tu perfil de WORTEV CAPITAL puedes consultar el estado de los rendimientos, …" at bounding box center [722, 328] width 462 height 74
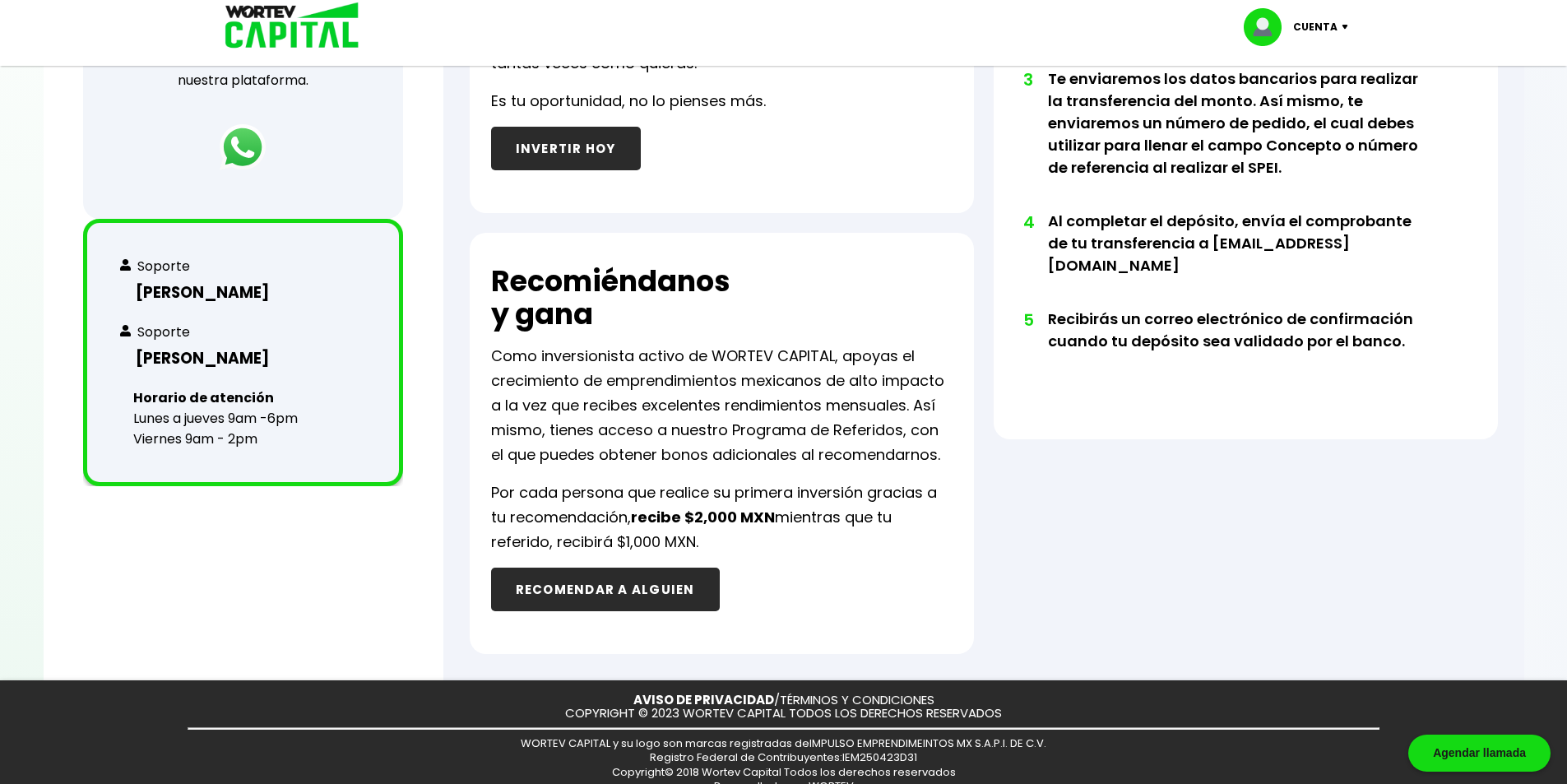
scroll to position [724, 0]
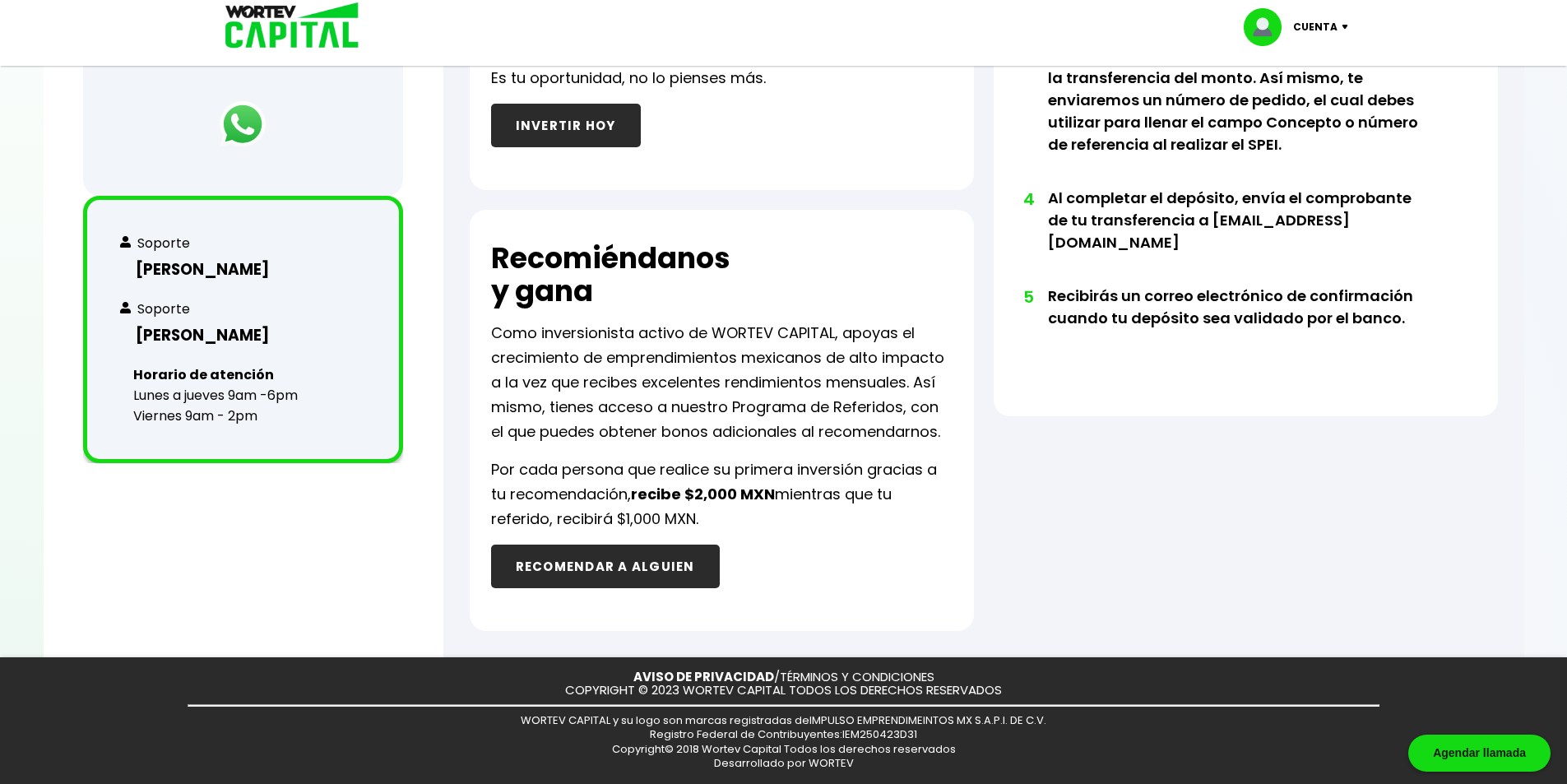
drag, startPoint x: 708, startPoint y: 520, endPoint x: 520, endPoint y: 367, distance: 242.4
click at [468, 346] on div "Total de inversiones activas $80,000.00 MXN Total de rendimientos recibidos en …" at bounding box center [983, 2] width 1081 height 1311
click at [767, 390] on p "Como inversionista activo de WORTEV CAPITAL, apoyas el crecimiento de emprendim…" at bounding box center [722, 382] width 462 height 123
drag, startPoint x: 610, startPoint y: 515, endPoint x: 710, endPoint y: 514, distance: 100.0
click at [708, 514] on p "Por cada persona que realice su primera inversión gracias a tu recomendación, r…" at bounding box center [722, 494] width 462 height 74
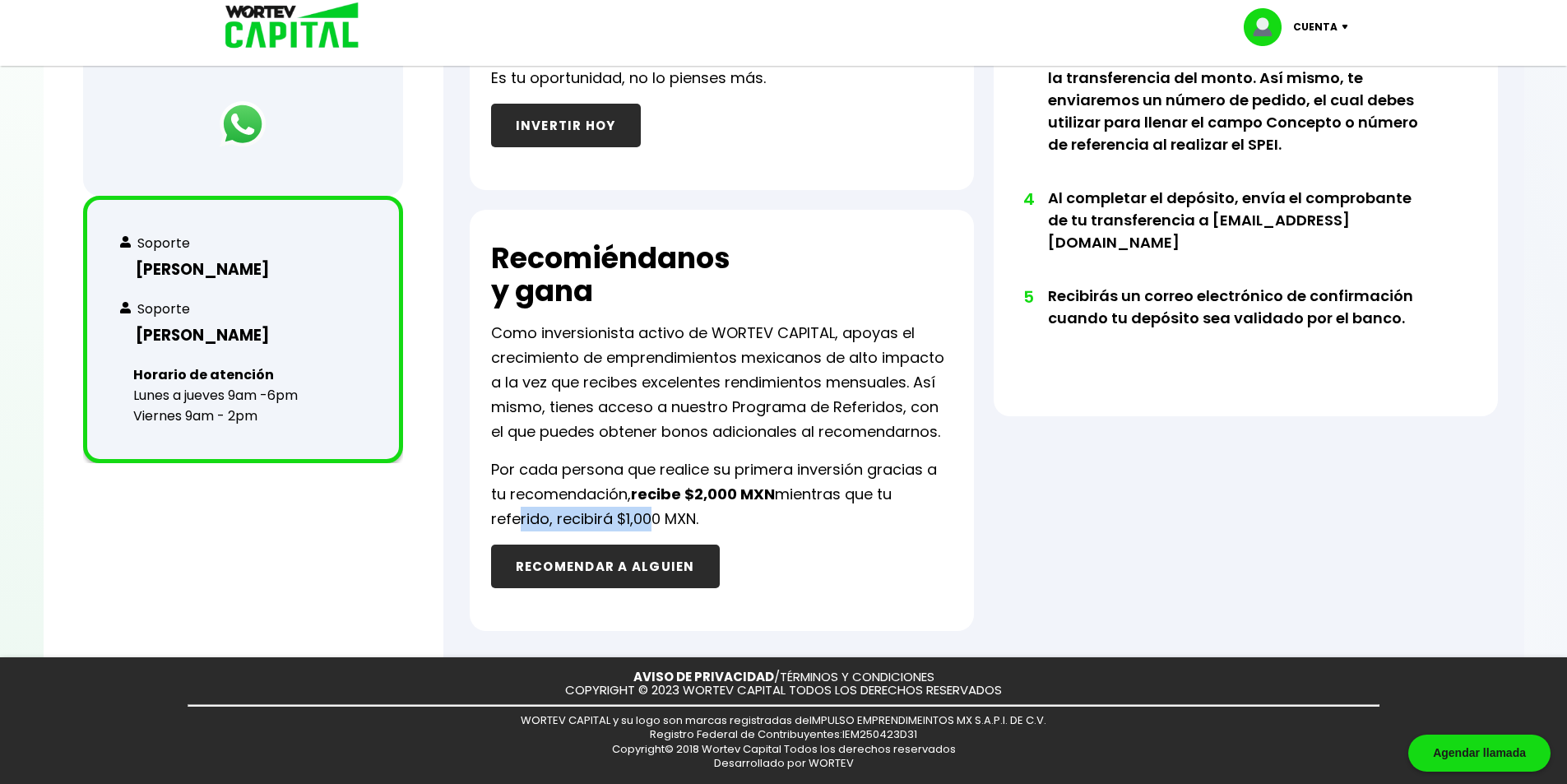
click at [710, 514] on p "Por cada persona que realice su primera inversión gracias a tu recomendación, r…" at bounding box center [722, 494] width 462 height 74
drag, startPoint x: 695, startPoint y: 513, endPoint x: 491, endPoint y: 452, distance: 212.9
click at [491, 452] on div "Recomiéndanos y gana Como inversionista activo de WORTEV CAPITAL, apoyas el cre…" at bounding box center [722, 420] width 504 height 421
click at [487, 451] on div "Recomiéndanos y gana Como inversionista activo de WORTEV CAPITAL, apoyas el cre…" at bounding box center [722, 420] width 504 height 421
drag, startPoint x: 748, startPoint y: 472, endPoint x: 806, endPoint y: 482, distance: 58.9
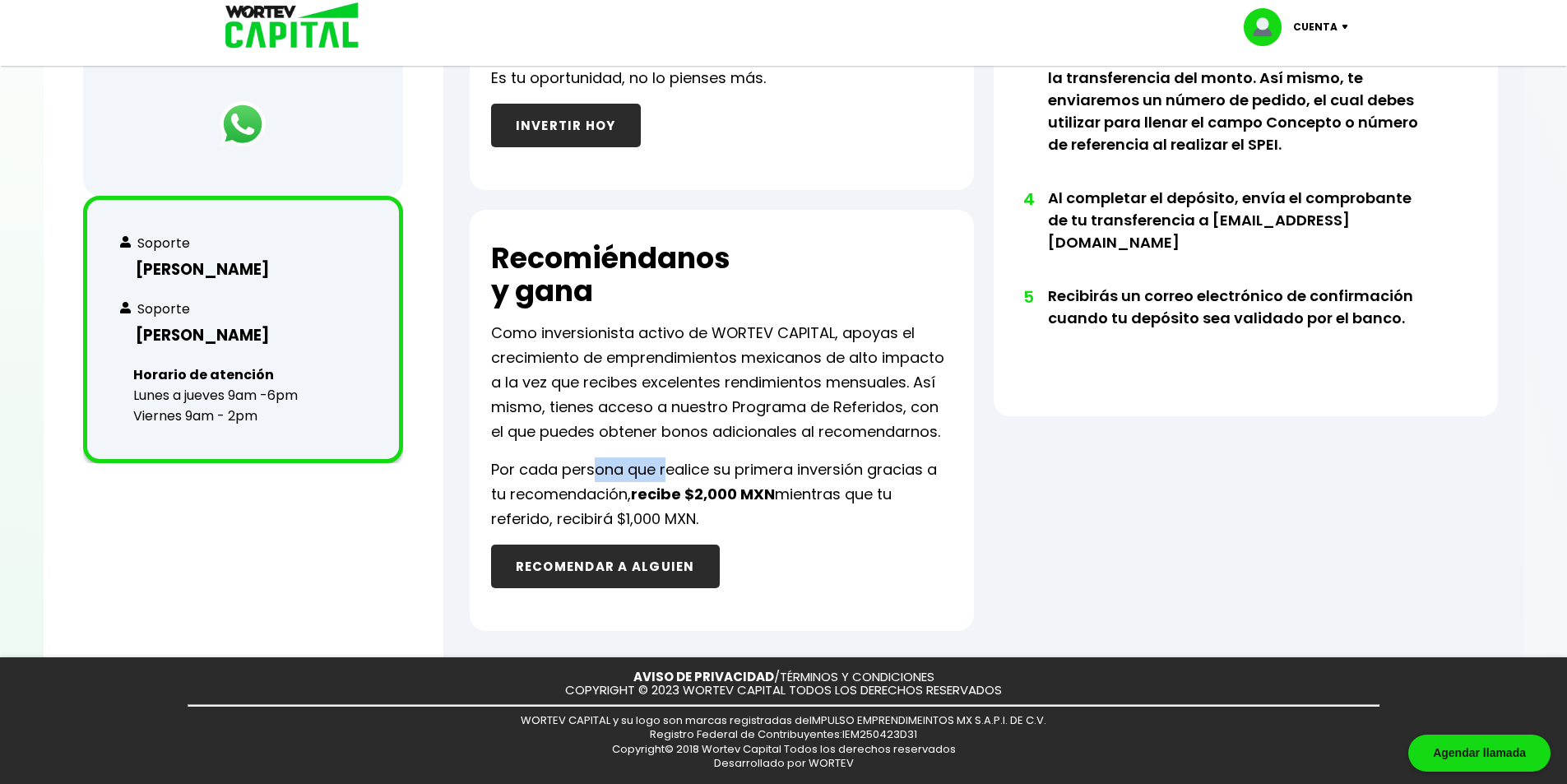
click at [782, 478] on p "Por cada persona que realice su primera inversión gracias a tu recomendación, r…" at bounding box center [722, 494] width 462 height 74
click at [806, 482] on p "Por cada persona que realice su primera inversión gracias a tu recomendación, r…" at bounding box center [722, 494] width 462 height 74
drag, startPoint x: 673, startPoint y: 508, endPoint x: 496, endPoint y: 342, distance: 242.7
click at [497, 348] on div "Recomiéndanos y gana Como inversionista activo de WORTEV CAPITAL, apoyas el cre…" at bounding box center [722, 420] width 504 height 421
click at [602, 356] on p "Como inversionista activo de WORTEV CAPITAL, apoyas el crecimiento de emprendim…" at bounding box center [722, 382] width 462 height 123
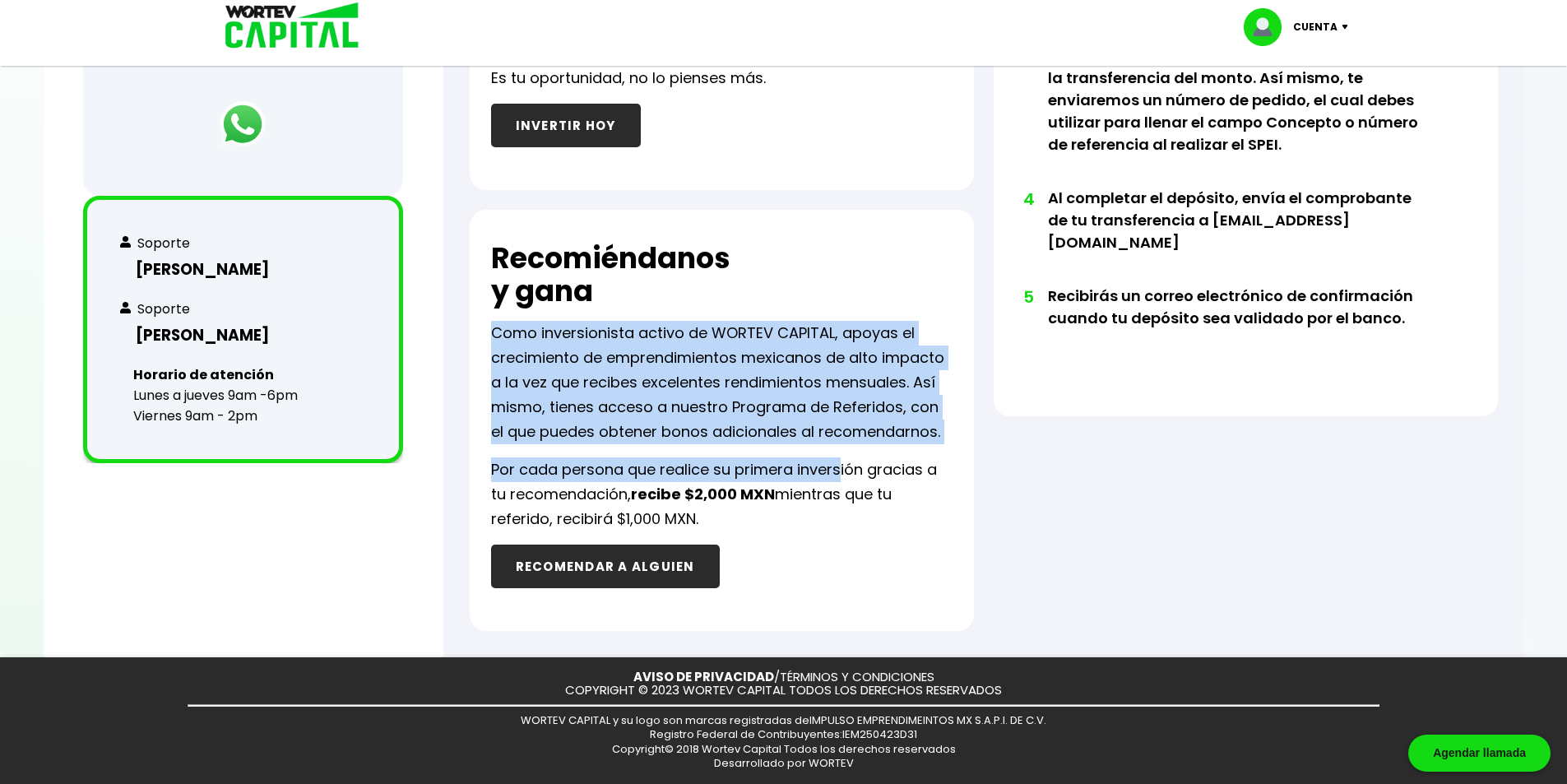
drag, startPoint x: 484, startPoint y: 328, endPoint x: 845, endPoint y: 485, distance: 393.7
click at [845, 484] on div "Recomiéndanos y gana Como inversionista activo de WORTEV CAPITAL, apoyas el cre…" at bounding box center [722, 420] width 504 height 421
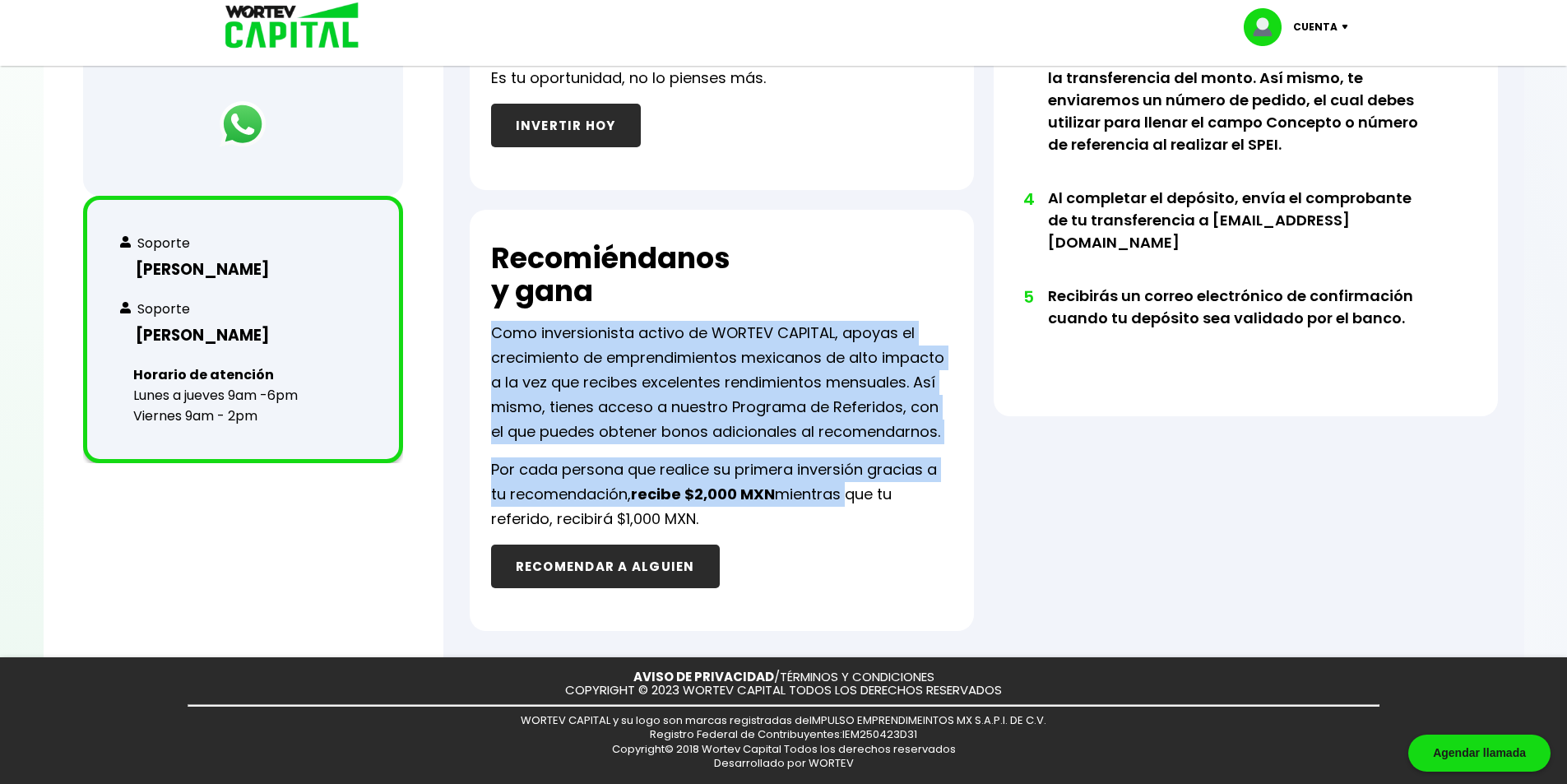
click at [845, 488] on p "Por cada persona que realice su primera inversión gracias a tu recomendación, r…" at bounding box center [722, 494] width 462 height 74
drag, startPoint x: 666, startPoint y: 473, endPoint x: 498, endPoint y: 328, distance: 221.9
click at [499, 328] on div "Recomiéndanos y gana Como inversionista activo de WORTEV CAPITAL, apoyas el cre…" at bounding box center [722, 420] width 504 height 421
click at [729, 387] on p "Como inversionista activo de WORTEV CAPITAL, apoyas el crecimiento de emprendim…" at bounding box center [722, 382] width 462 height 123
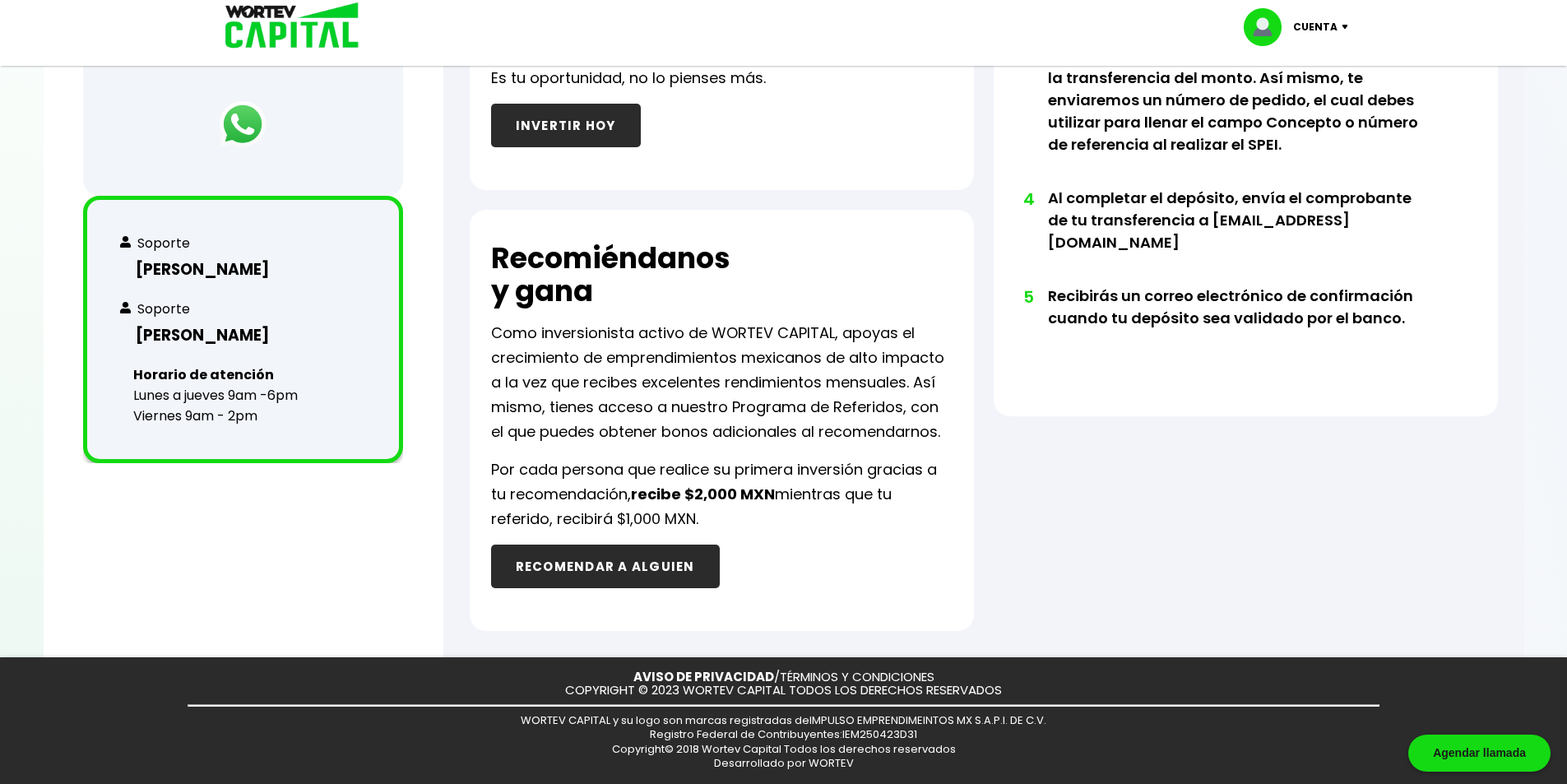
click at [677, 569] on button "RECOMENDAR A ALGUIEN" at bounding box center [605, 566] width 228 height 43
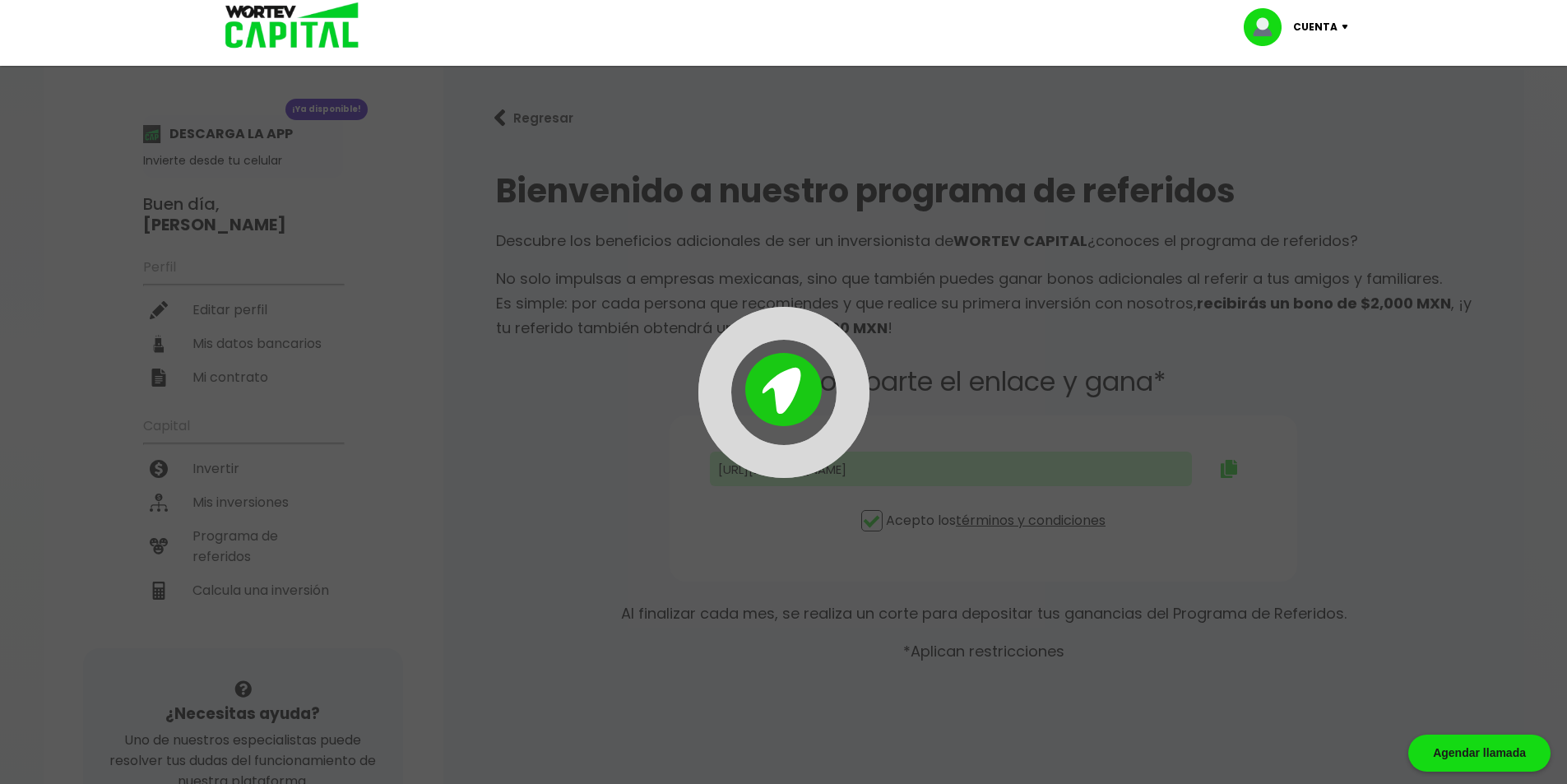
type input "[URL][DOMAIN_NAME]"
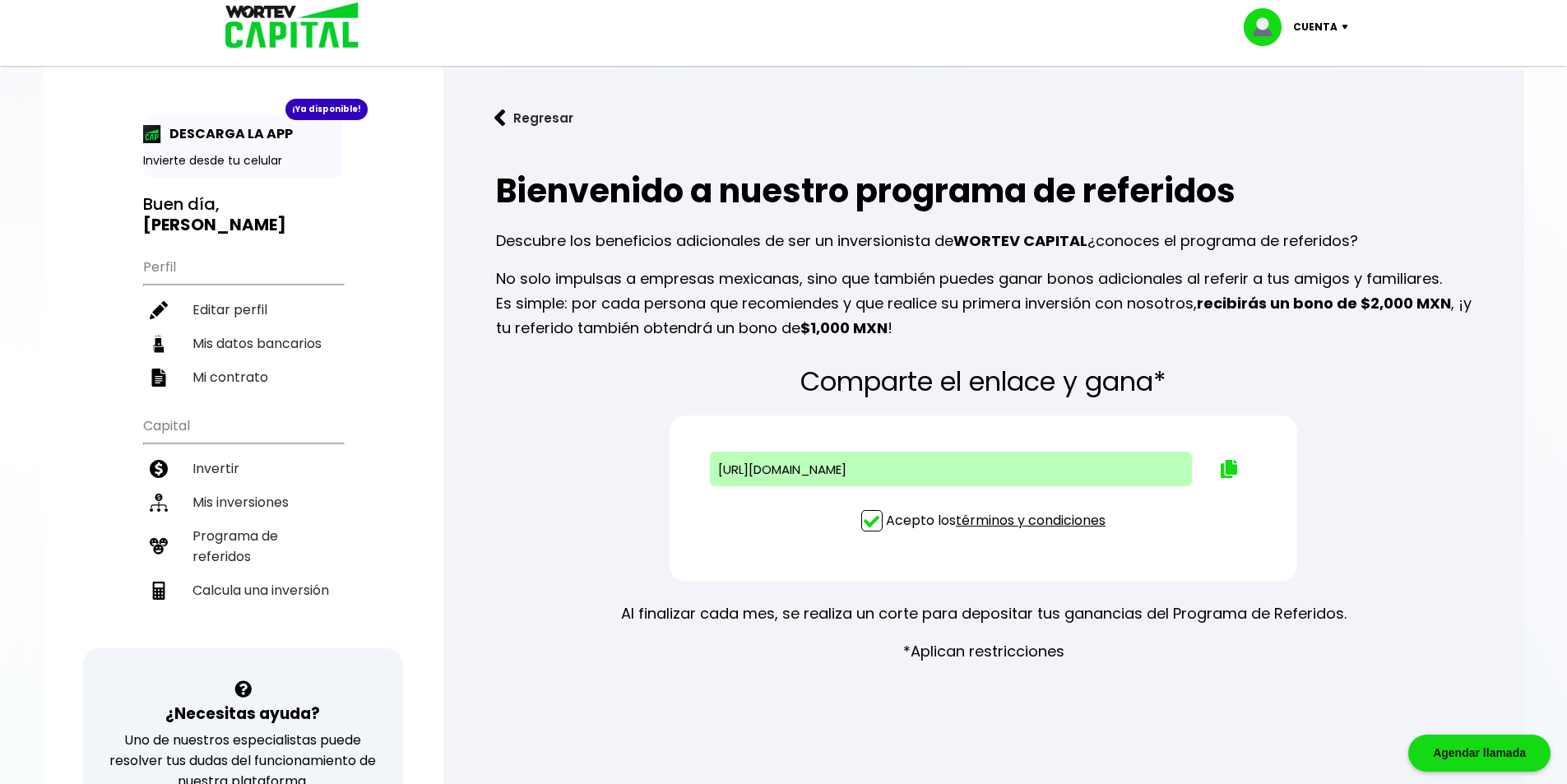
click at [497, 116] on img at bounding box center [500, 118] width 12 height 17
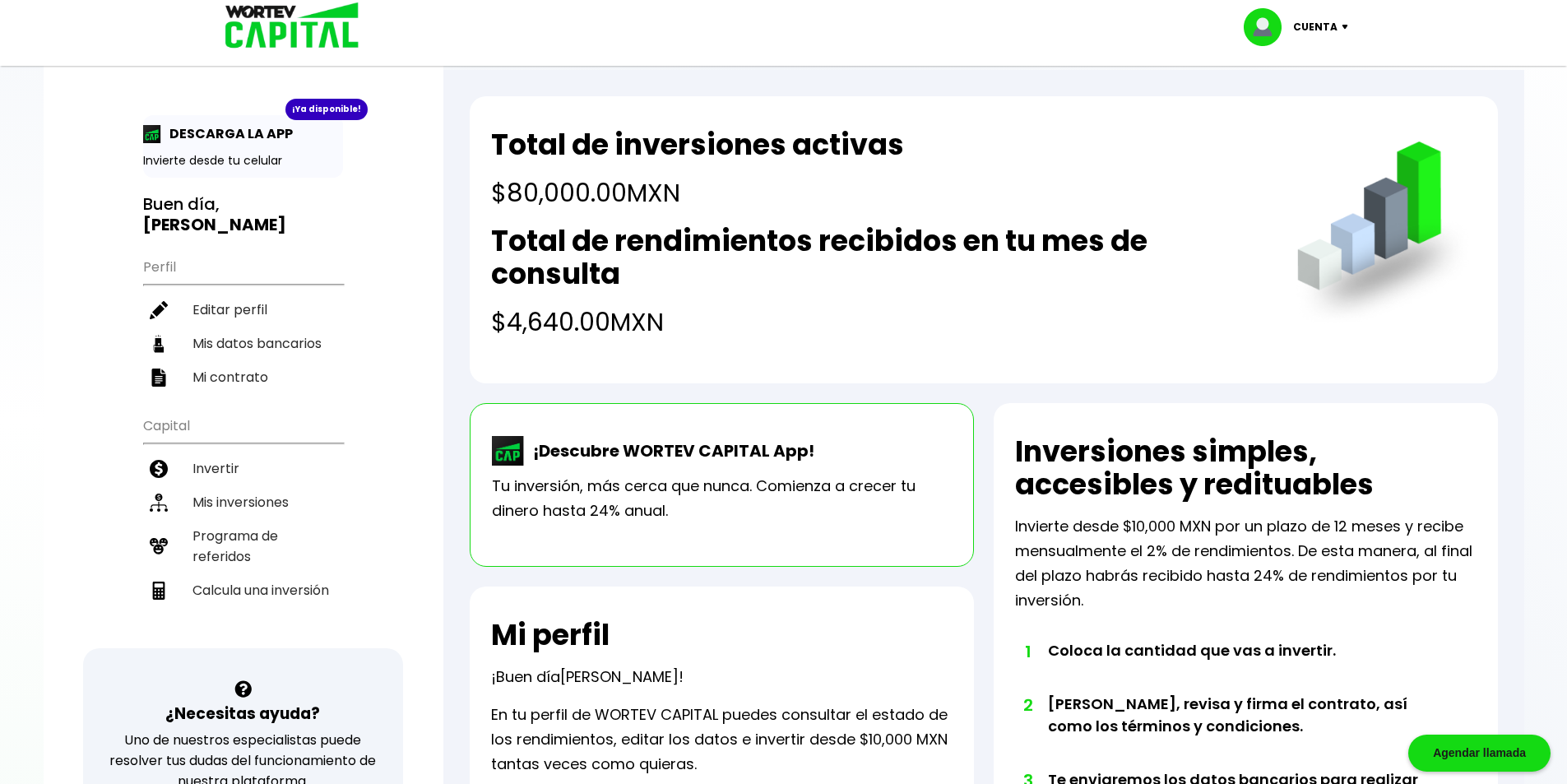
drag, startPoint x: 782, startPoint y: 335, endPoint x: 427, endPoint y: 93, distance: 429.6
click at [441, 93] on div "¡Ya disponible! DESCARGA LA APP Invierte desde tu celular Buen día, [PERSON_NAM…" at bounding box center [784, 698] width 1481 height 1364
click at [852, 275] on h2 "Total de rendimientos recibidos en tu mes de consulta" at bounding box center [878, 258] width 772 height 66
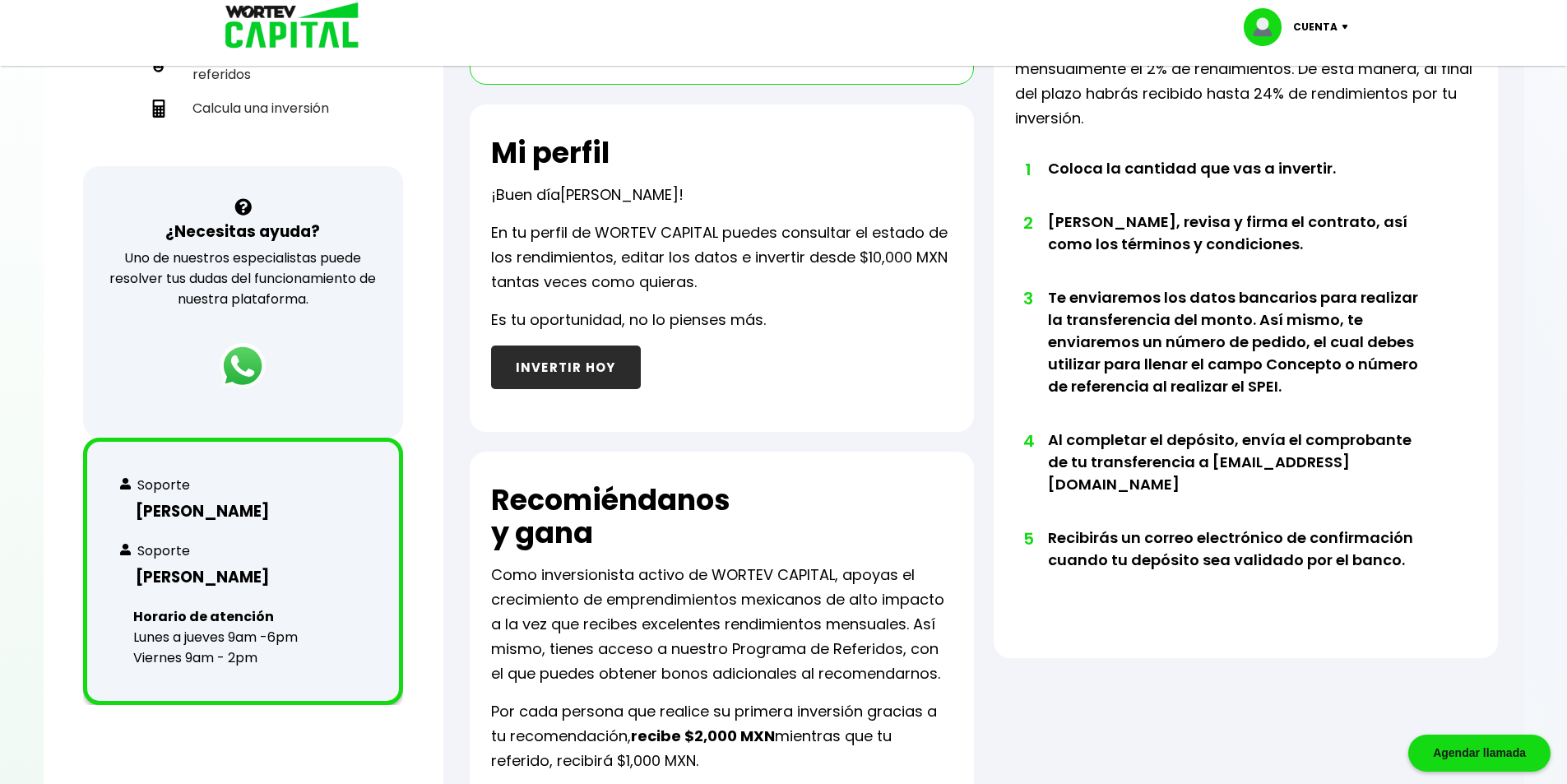
scroll to position [724, 0]
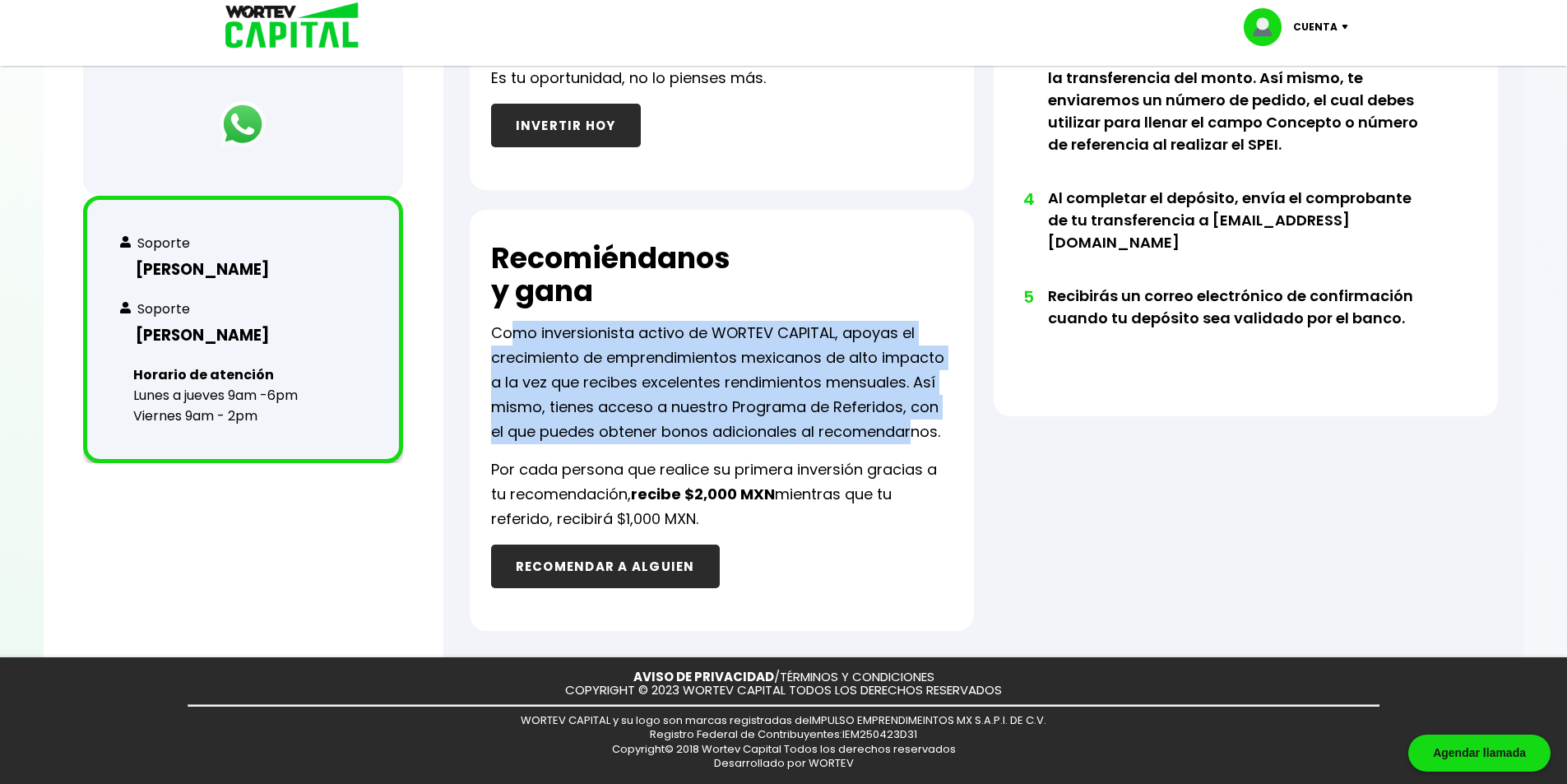
drag, startPoint x: 513, startPoint y: 338, endPoint x: 896, endPoint y: 444, distance: 397.4
click at [896, 444] on div "Recomiéndanos y gana Como inversionista activo de WORTEV CAPITAL, apoyas el cre…" at bounding box center [722, 420] width 504 height 421
click at [896, 444] on div "Recomiéndanos y gana Como inversionista activo de WORTEV CAPITAL, apoyas el cre…" at bounding box center [722, 420] width 504 height 421
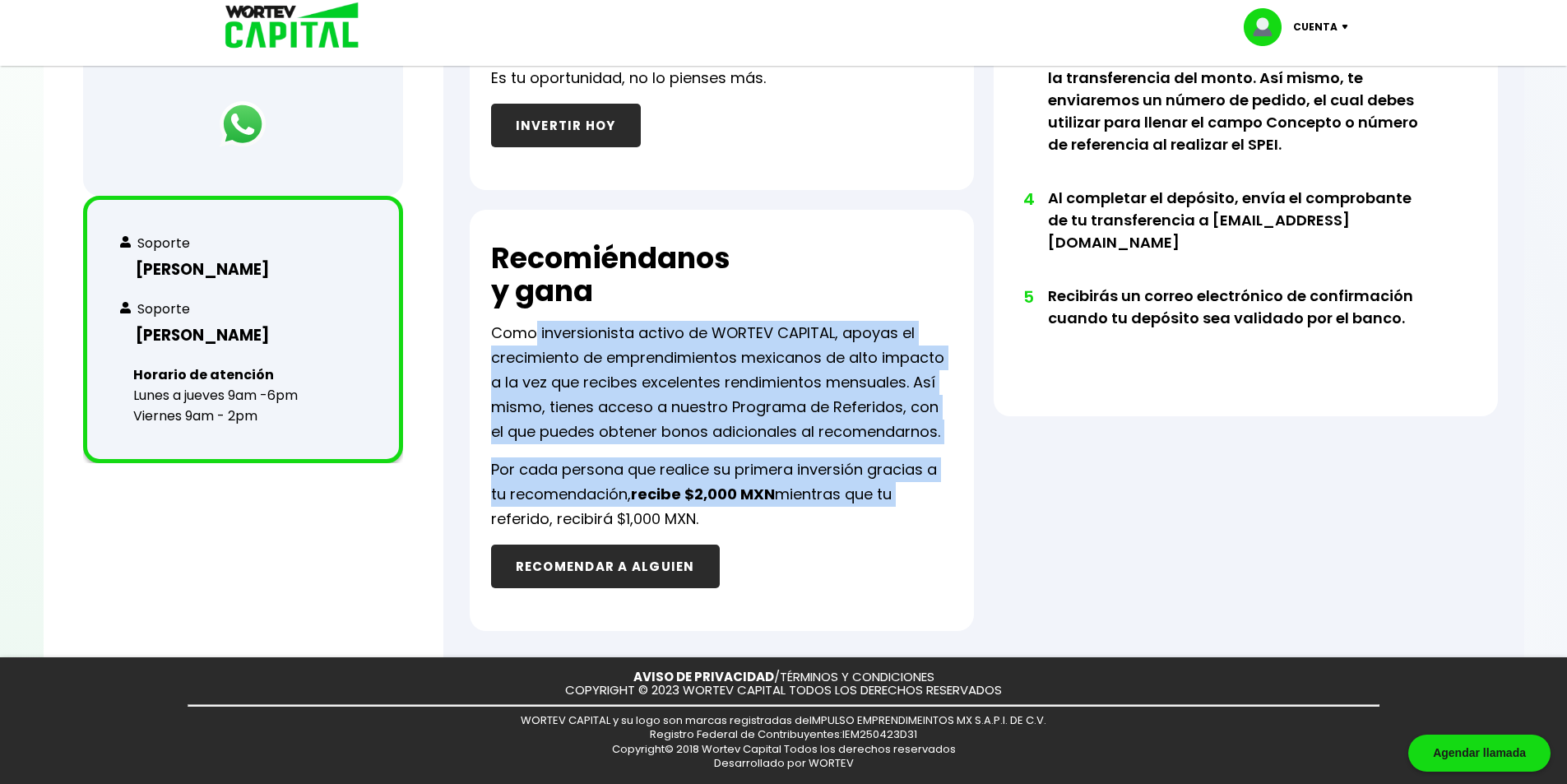
drag, startPoint x: 860, startPoint y: 491, endPoint x: 523, endPoint y: 322, distance: 377.0
click at [525, 322] on div "Recomiéndanos y gana Como inversionista activo de WORTEV CAPITAL, apoyas el cre…" at bounding box center [722, 420] width 504 height 421
click at [520, 321] on p "Como inversionista activo de WORTEV CAPITAL, apoyas el crecimiento de emprendim…" at bounding box center [722, 382] width 462 height 123
drag, startPoint x: 475, startPoint y: 317, endPoint x: 900, endPoint y: 527, distance: 474.1
click at [899, 526] on div "Recomiéndanos y gana Como inversionista activo de WORTEV CAPITAL, apoyas el cre…" at bounding box center [722, 420] width 504 height 421
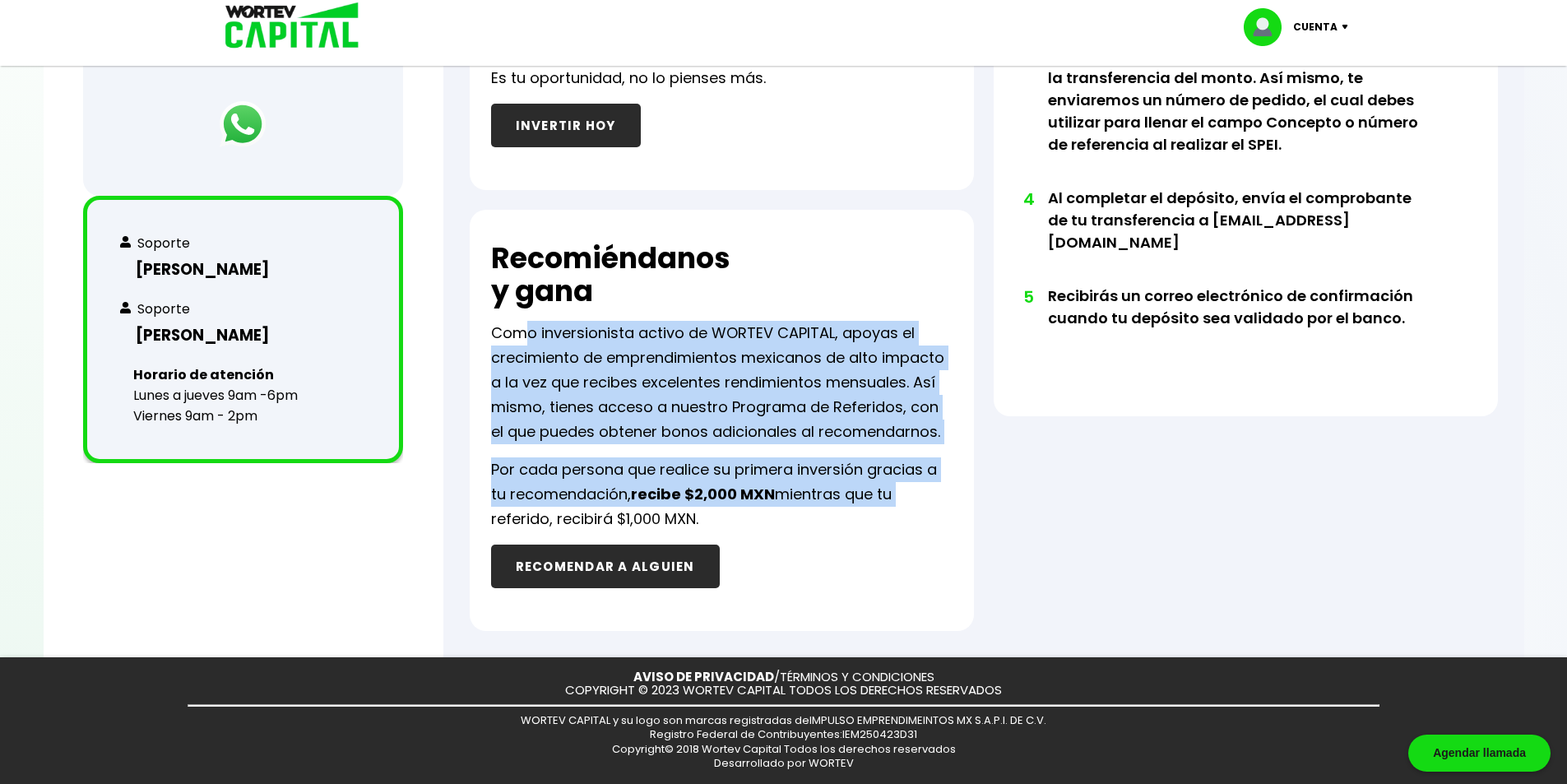
click at [900, 527] on p "Por cada persona que realice su primera inversión gracias a tu recomendación, r…" at bounding box center [722, 494] width 462 height 74
drag, startPoint x: 712, startPoint y: 496, endPoint x: 503, endPoint y: 328, distance: 268.2
click at [495, 331] on div "Recomiéndanos y gana Como inversionista activo de WORTEV CAPITAL, apoyas el cre…" at bounding box center [722, 420] width 504 height 421
click at [611, 352] on p "Como inversionista activo de WORTEV CAPITAL, apoyas el crecimiento de emprendim…" at bounding box center [722, 382] width 462 height 123
drag, startPoint x: 509, startPoint y: 330, endPoint x: 842, endPoint y: 518, distance: 382.4
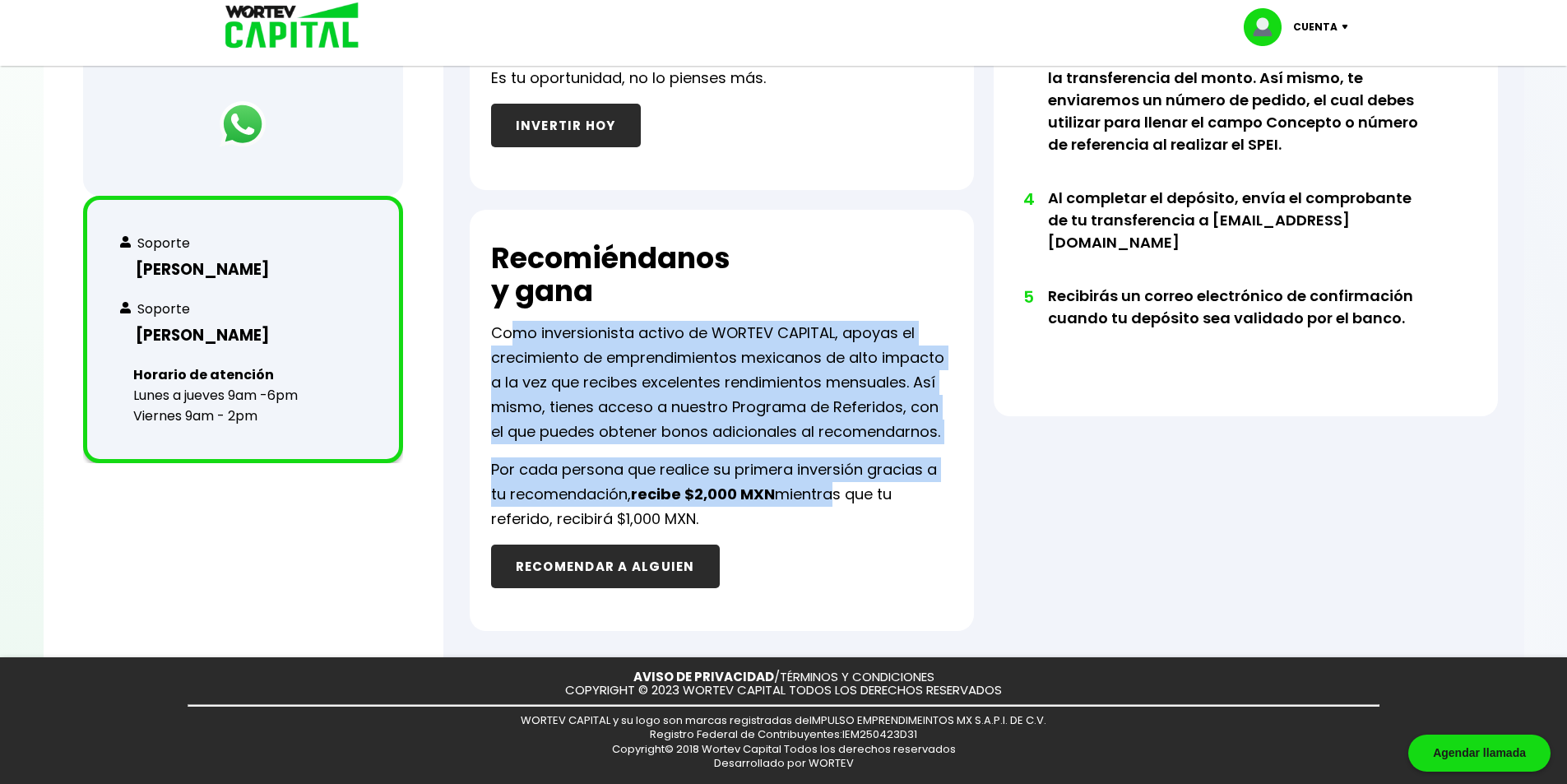
click at [840, 512] on div "Recomiéndanos y gana Como inversionista activo de WORTEV CAPITAL, apoyas el cre…" at bounding box center [722, 420] width 504 height 421
click at [842, 518] on p "Por cada persona que realice su primera inversión gracias a tu recomendación, r…" at bounding box center [722, 494] width 462 height 74
drag, startPoint x: 647, startPoint y: 490, endPoint x: 482, endPoint y: 306, distance: 247.1
click at [482, 306] on div "Recomiéndanos y gana Como inversionista activo de WORTEV CAPITAL, apoyas el cre…" at bounding box center [722, 420] width 504 height 421
click at [636, 346] on p "Como inversionista activo de WORTEV CAPITAL, apoyas el crecimiento de emprendim…" at bounding box center [722, 382] width 462 height 123
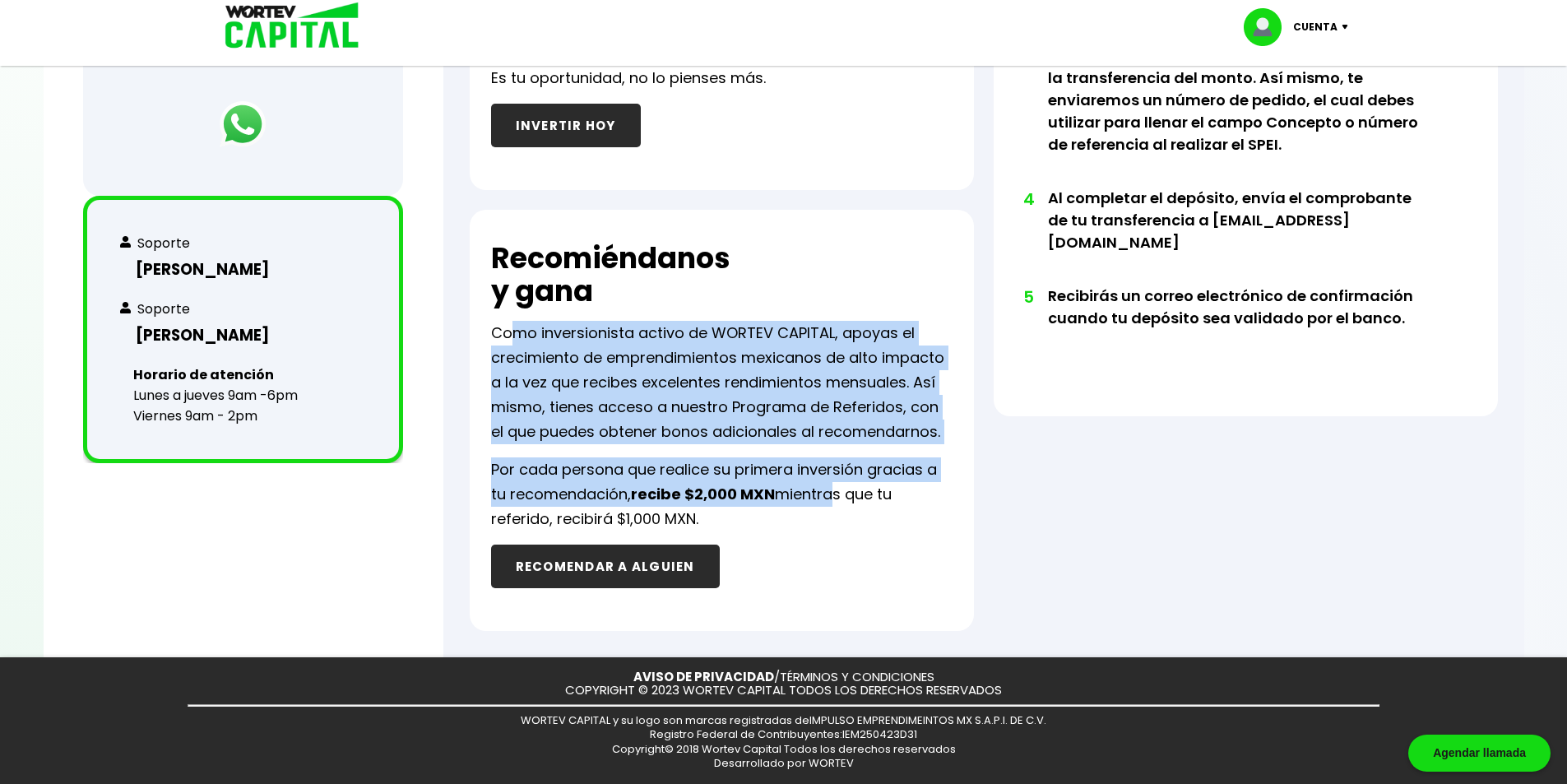
drag, startPoint x: 491, startPoint y: 330, endPoint x: 798, endPoint y: 520, distance: 361.0
click at [798, 520] on div "Recomiéndanos y gana Como inversionista activo de WORTEV CAPITAL, apoyas el cre…" at bounding box center [722, 420] width 504 height 421
click at [798, 520] on p "Por cada persona que realice su primera inversión gracias a tu recomendación, r…" at bounding box center [722, 494] width 462 height 74
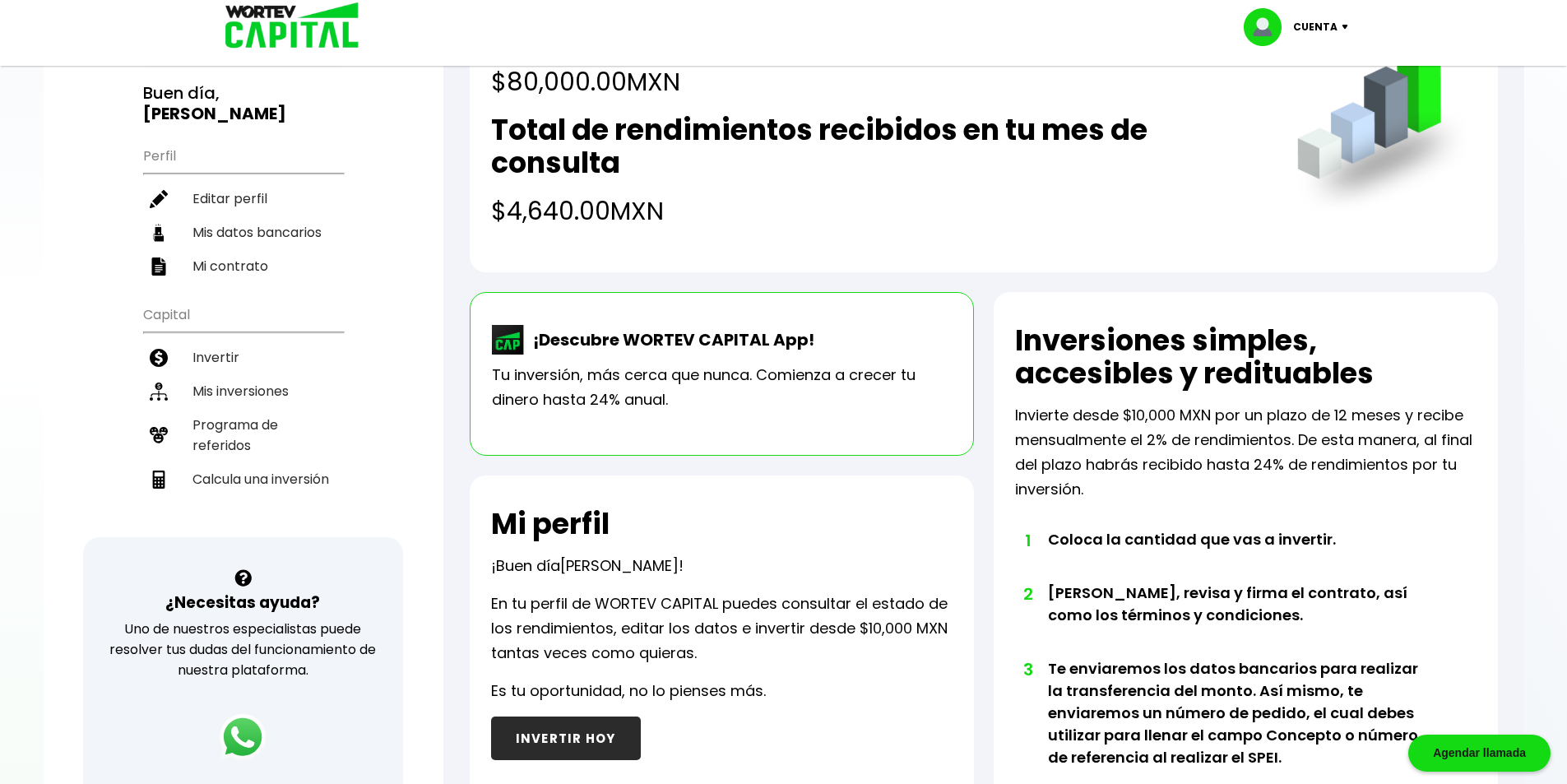
scroll to position [0, 0]
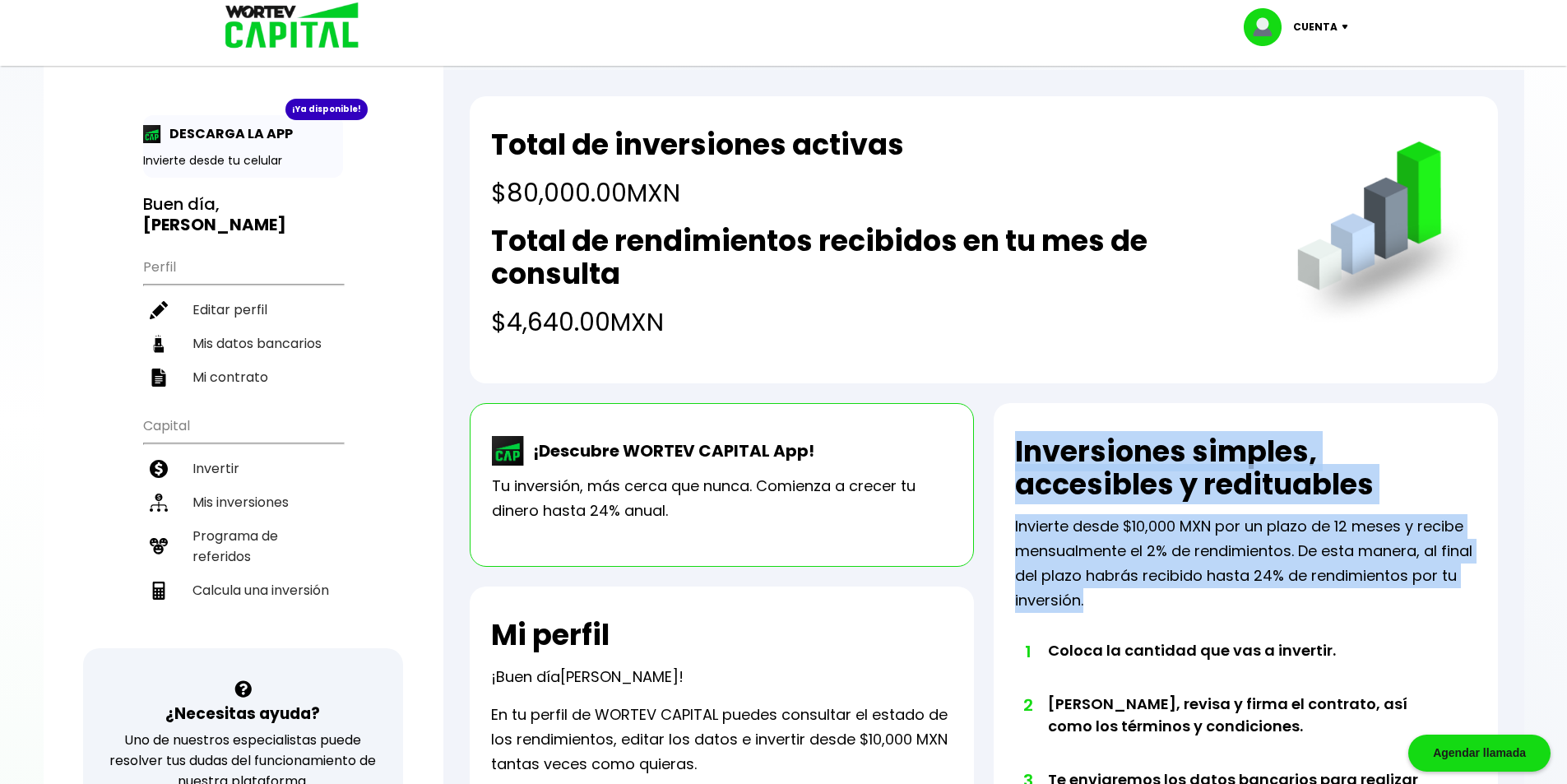
drag, startPoint x: 1154, startPoint y: 595, endPoint x: 1001, endPoint y: 430, distance: 225.0
click at [1001, 430] on div "Inversiones simples, accesibles y redituables Invierte desde $10,000 MXN por un…" at bounding box center [1246, 771] width 504 height 736
click at [1210, 574] on p "Invierte desde $10,000 MXN por un plazo de 12 meses y recibe mensualmente el 2%…" at bounding box center [1246, 563] width 462 height 98
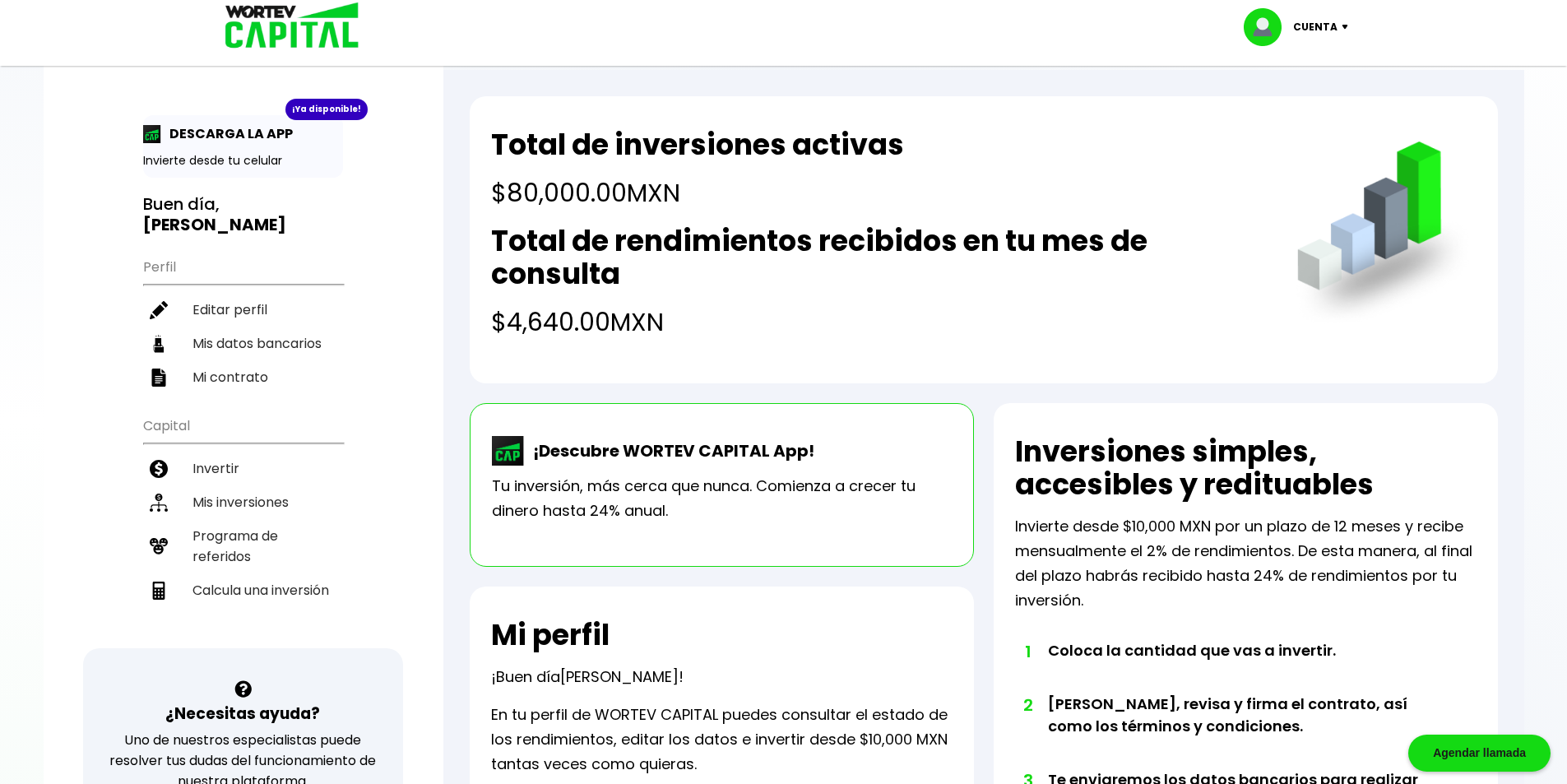
click at [1332, 21] on p "Cuenta" at bounding box center [1316, 26] width 44 height 25
click at [1300, 105] on li "Cerrar sesión" at bounding box center [1298, 110] width 132 height 34
